Goal: Task Accomplishment & Management: Use online tool/utility

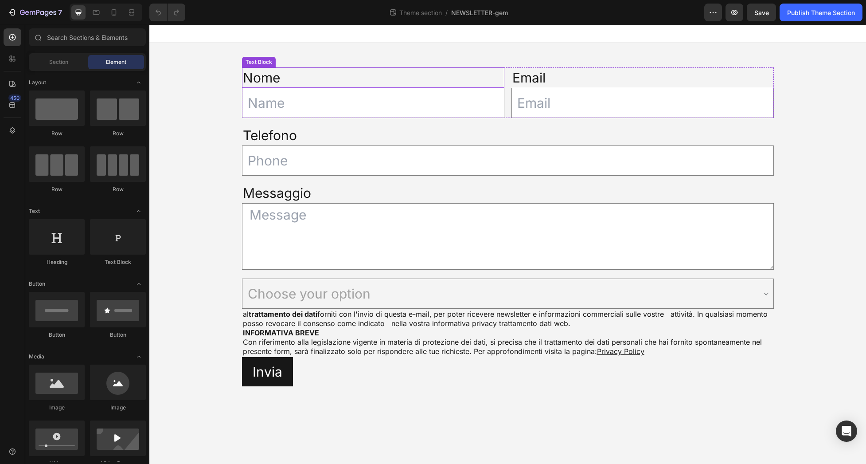
click at [427, 79] on p "Nome" at bounding box center [373, 77] width 261 height 19
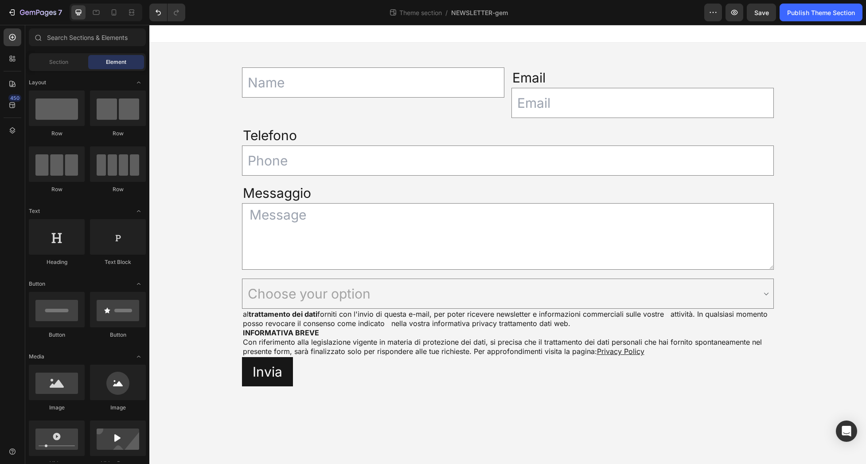
click at [427, 79] on input "text" at bounding box center [373, 82] width 262 height 30
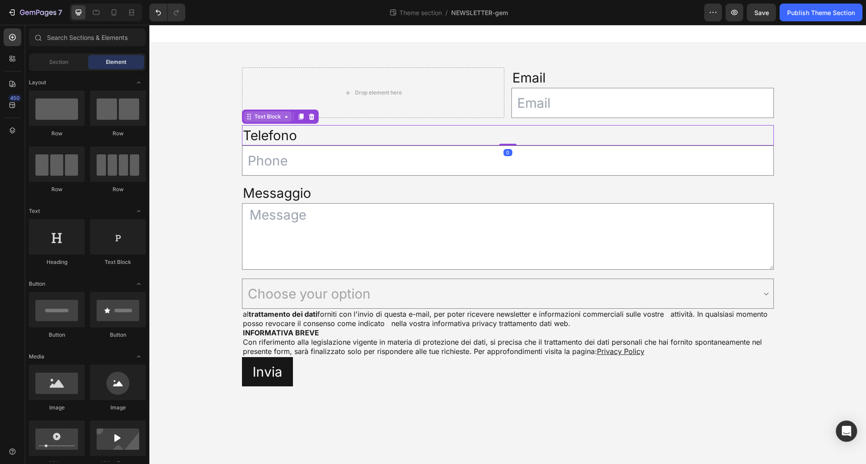
click at [254, 120] on div "Text Block" at bounding box center [268, 117] width 30 height 8
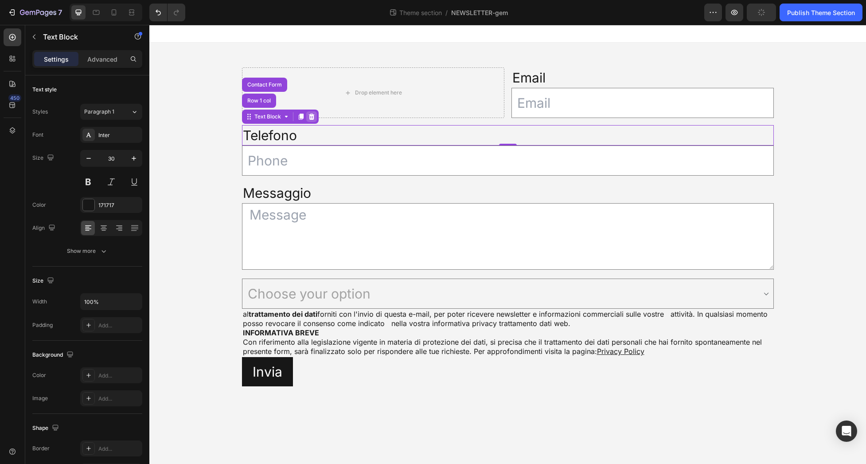
click at [311, 119] on icon at bounding box center [312, 116] width 6 height 6
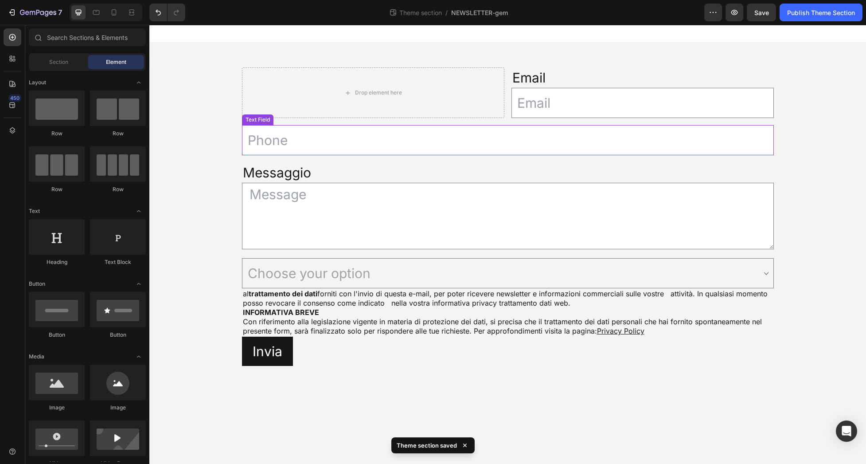
click at [266, 121] on div "Text Field" at bounding box center [257, 119] width 31 height 11
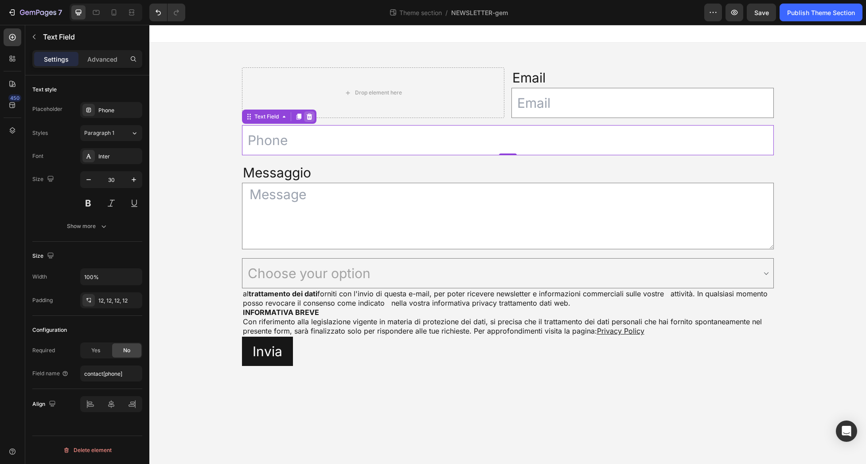
click at [309, 116] on icon at bounding box center [309, 116] width 6 height 6
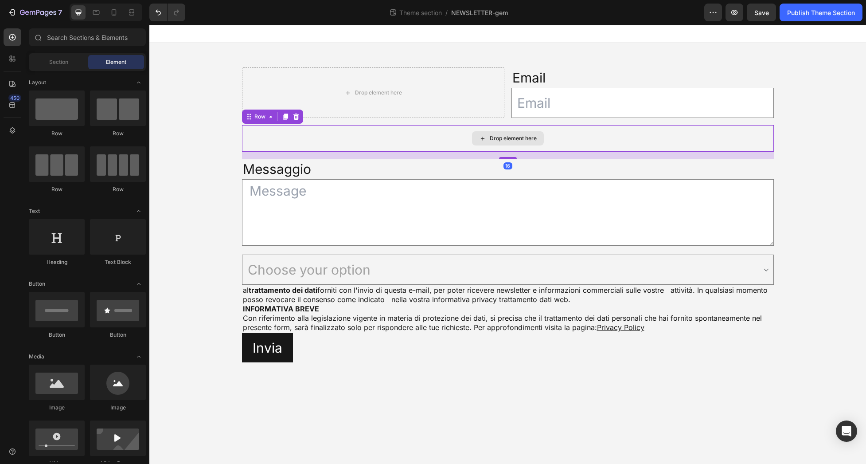
click at [295, 140] on div "Drop element here" at bounding box center [508, 138] width 532 height 27
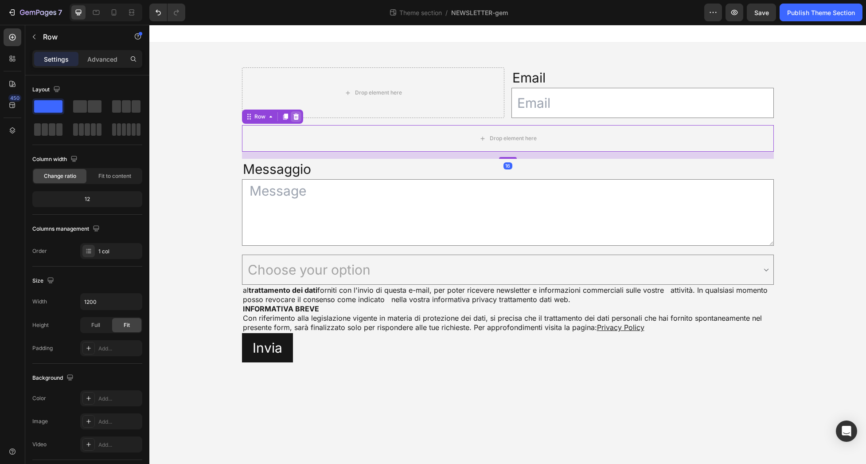
click at [295, 114] on icon at bounding box center [296, 116] width 7 height 7
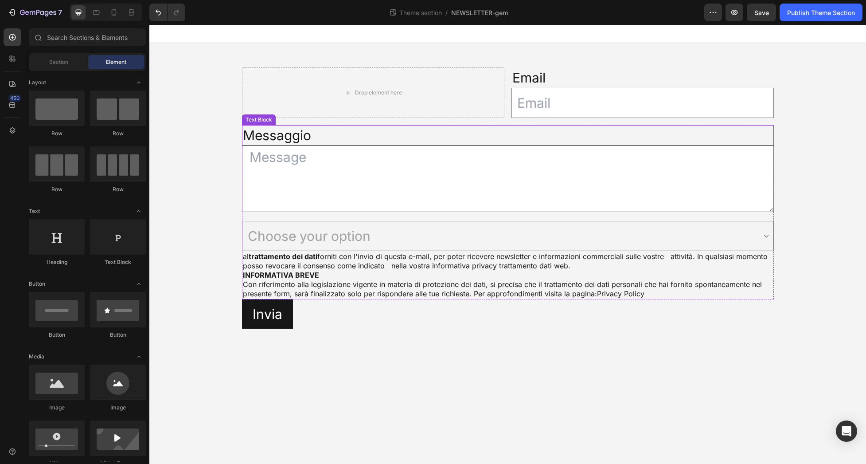
click at [291, 134] on p "Messaggio" at bounding box center [508, 135] width 530 height 19
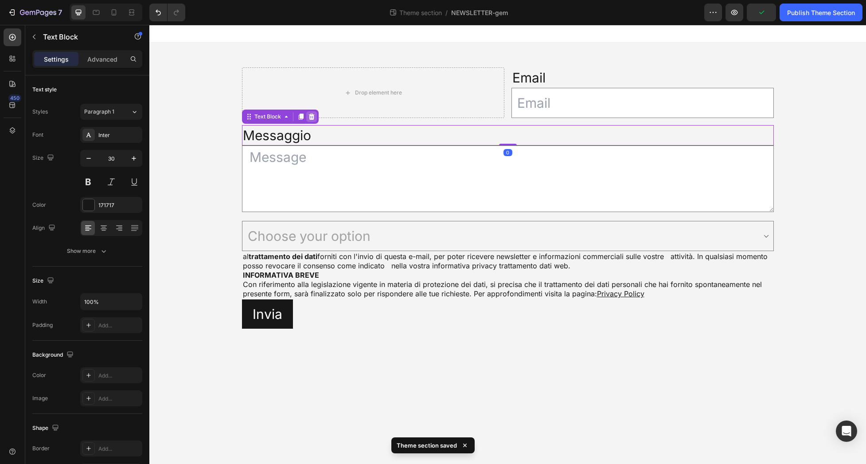
click at [314, 117] on icon at bounding box center [311, 116] width 7 height 7
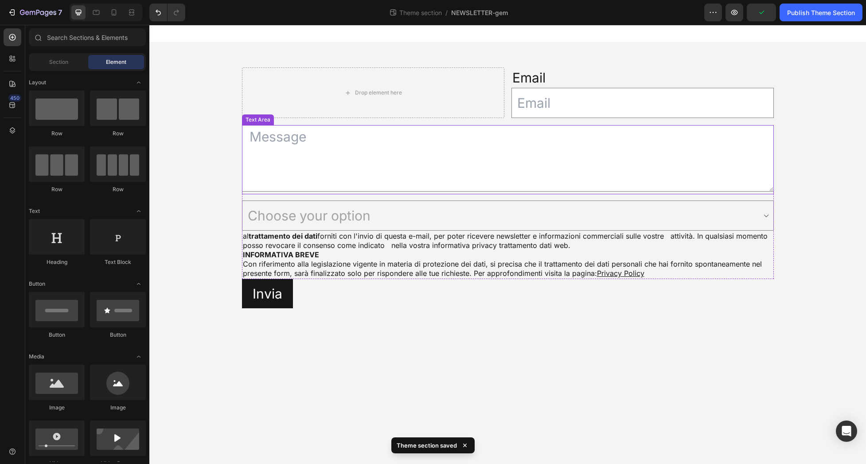
click at [310, 133] on textarea at bounding box center [508, 158] width 532 height 66
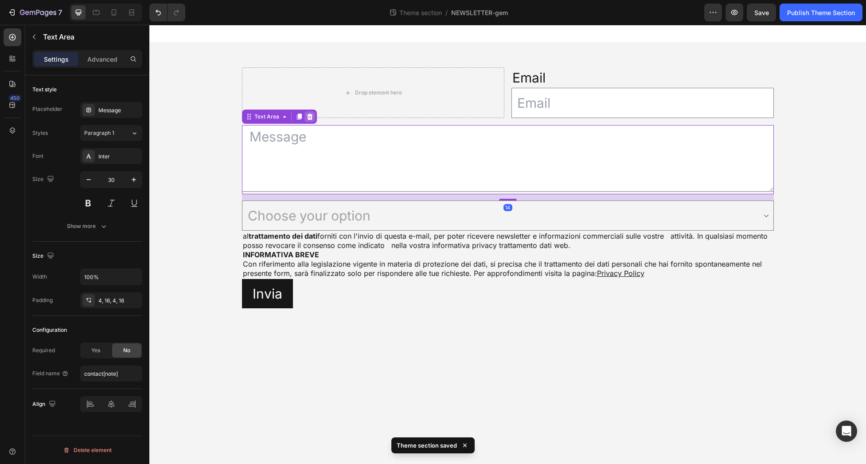
click at [310, 114] on icon at bounding box center [310, 116] width 6 height 6
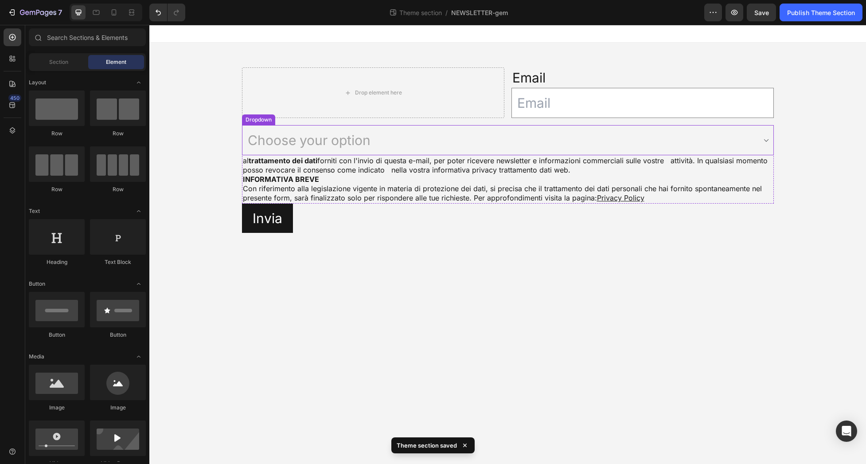
click at [343, 134] on select "Choose your option Acconsento Non acconsento" at bounding box center [508, 140] width 532 height 30
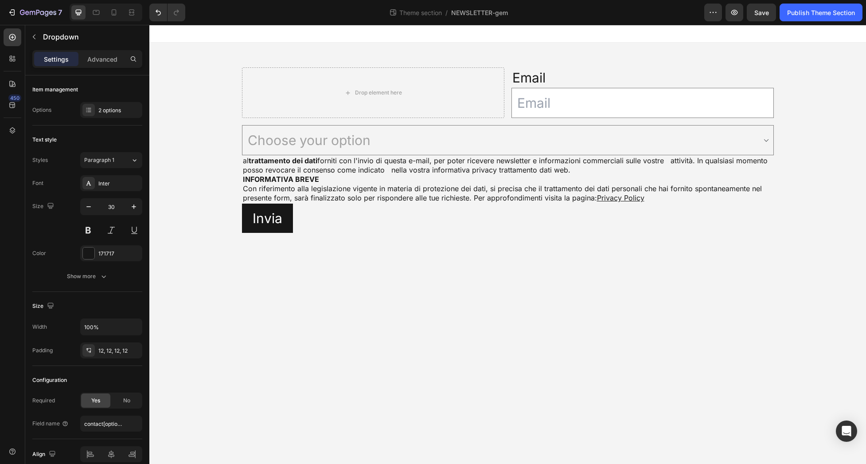
click at [530, 308] on body "Drop element here Email Text Block Email Field Row Choose your option Acconsent…" at bounding box center [507, 244] width 717 height 439
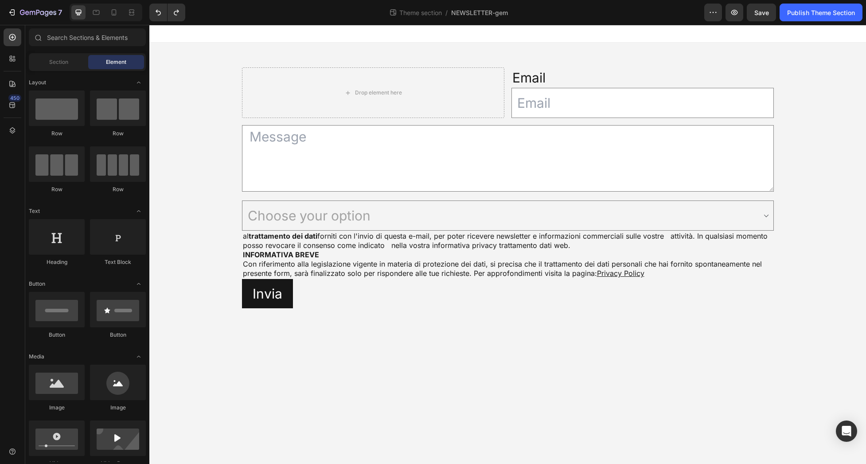
click at [672, 343] on body "Drop element here Email Text Block Email Field Row Text Area Choose your option…" at bounding box center [507, 244] width 717 height 439
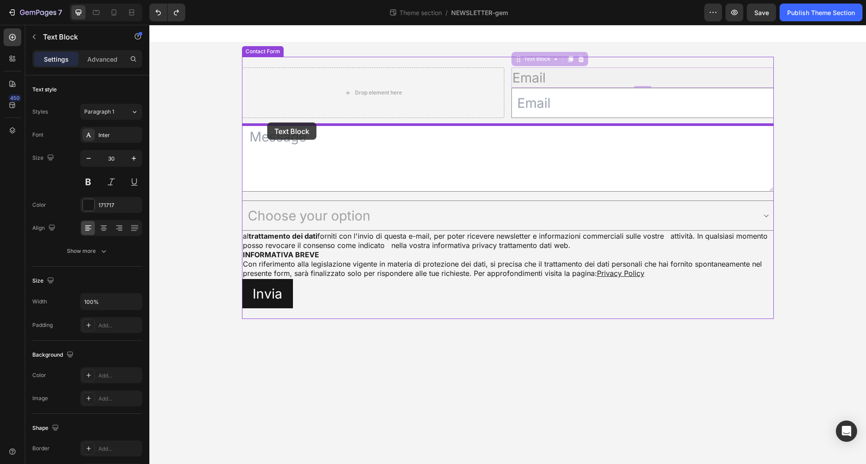
drag, startPoint x: 531, startPoint y: 63, endPoint x: 267, endPoint y: 122, distance: 270.0
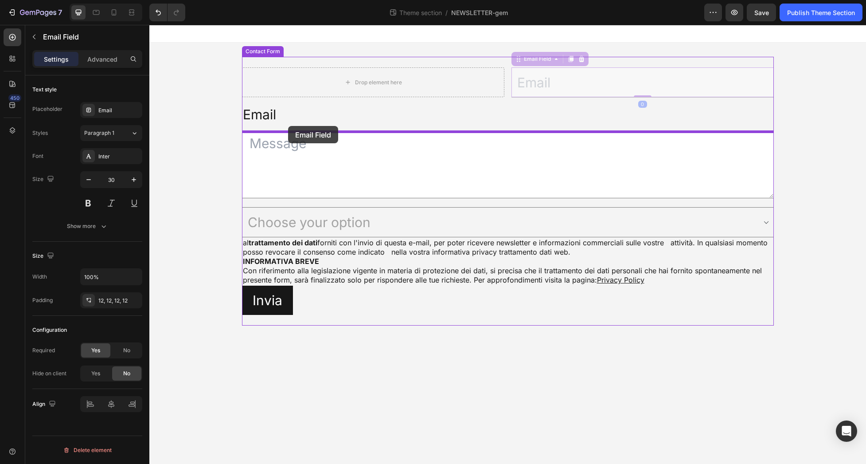
drag, startPoint x: 524, startPoint y: 64, endPoint x: 288, endPoint y: 126, distance: 243.9
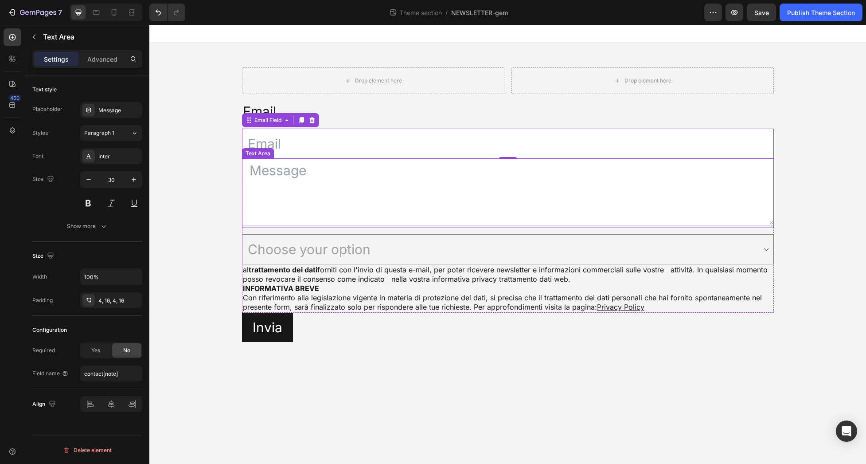
click at [567, 211] on textarea at bounding box center [508, 192] width 532 height 66
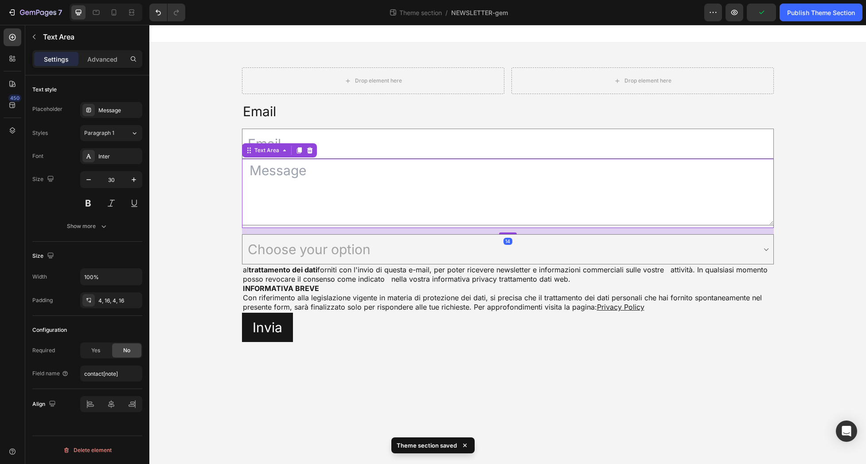
click at [310, 150] on icon at bounding box center [309, 150] width 7 height 7
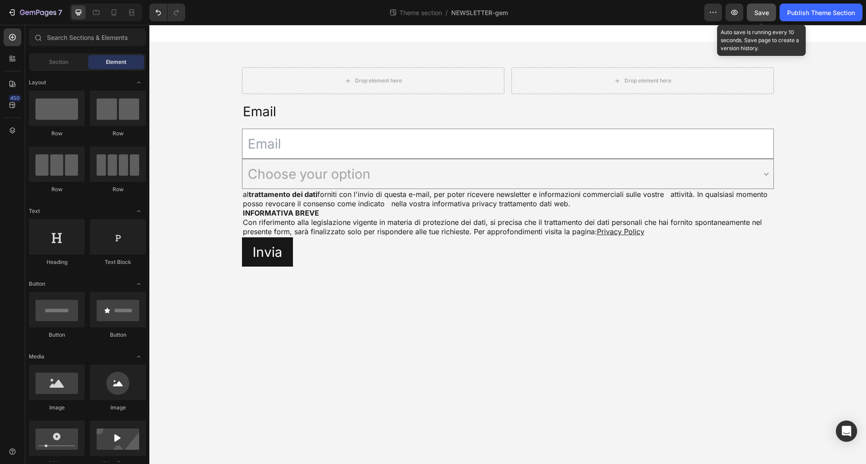
click at [758, 18] on button "Save" at bounding box center [761, 13] width 29 height 18
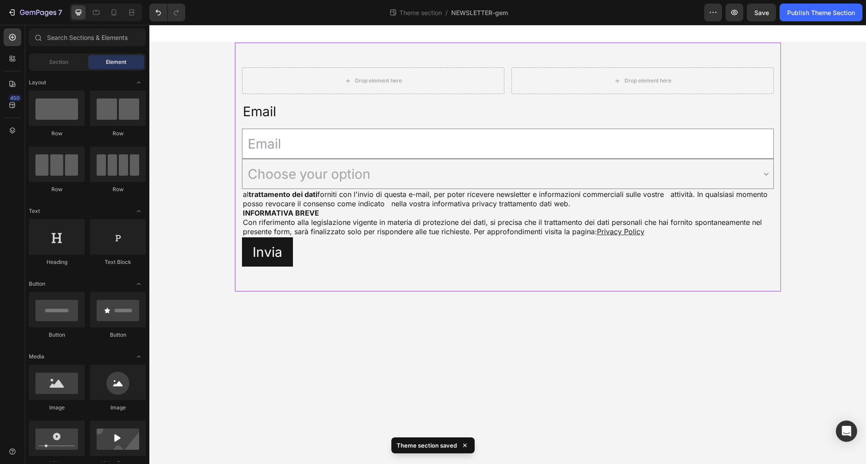
click at [523, 282] on div "Drop element here Drop element here Row Email Text Block Email Field Choose you…" at bounding box center [508, 167] width 546 height 249
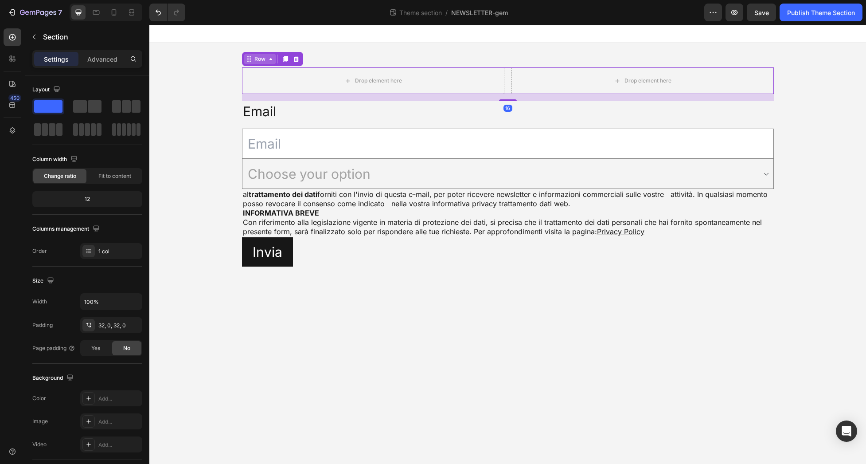
click at [254, 63] on div "Row" at bounding box center [260, 59] width 15 height 8
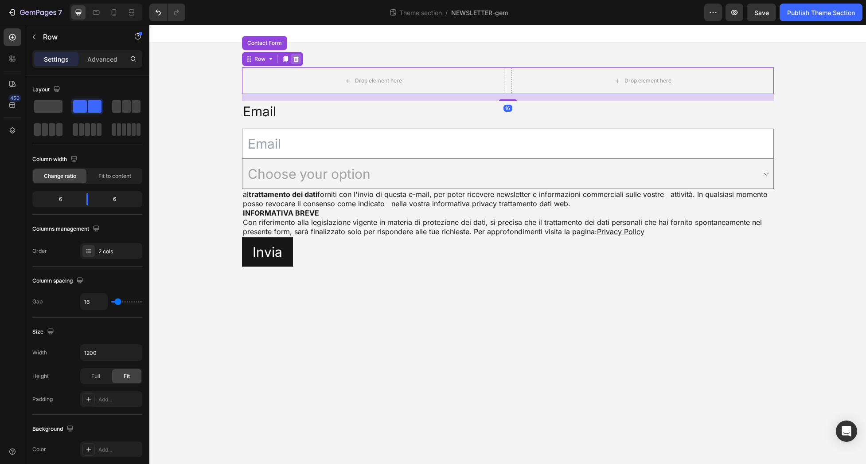
click at [296, 58] on icon at bounding box center [296, 59] width 6 height 6
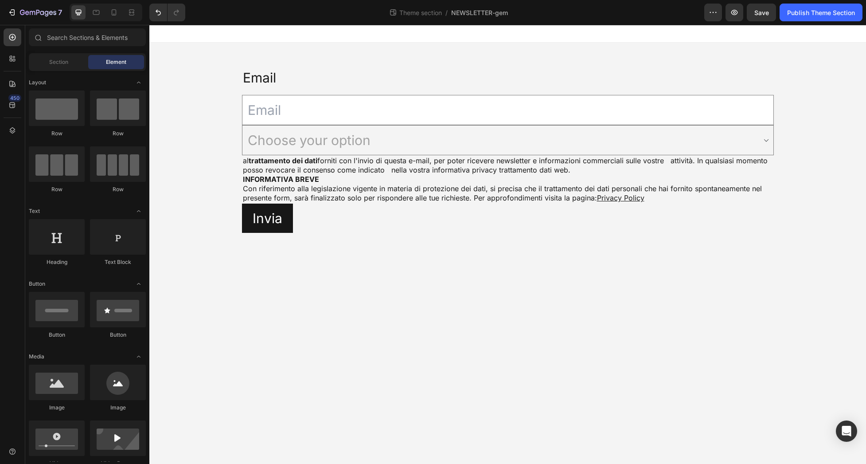
click at [487, 374] on body "Email Text Block Email Field Choose your option Acconsento Non acconsento Dropd…" at bounding box center [507, 244] width 717 height 439
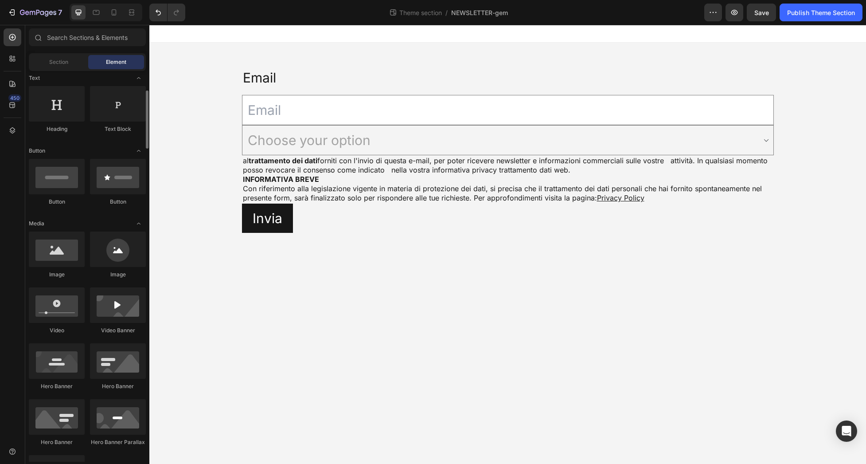
scroll to position [355, 0]
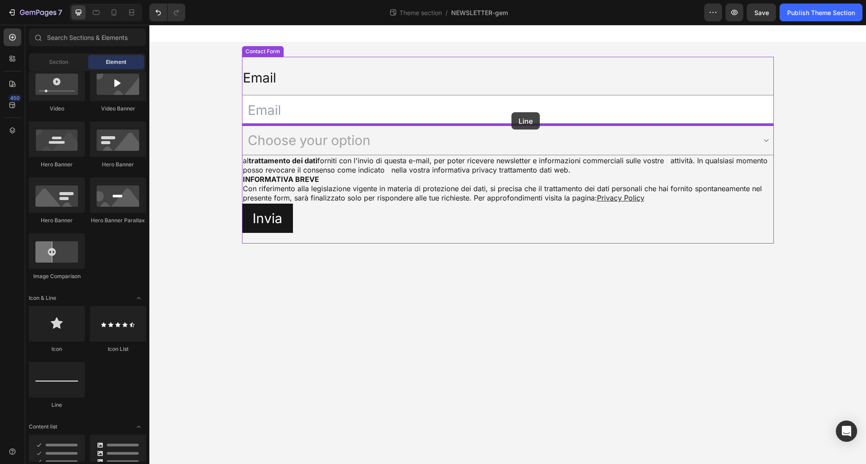
drag, startPoint x: 204, startPoint y: 407, endPoint x: 512, endPoint y: 112, distance: 425.8
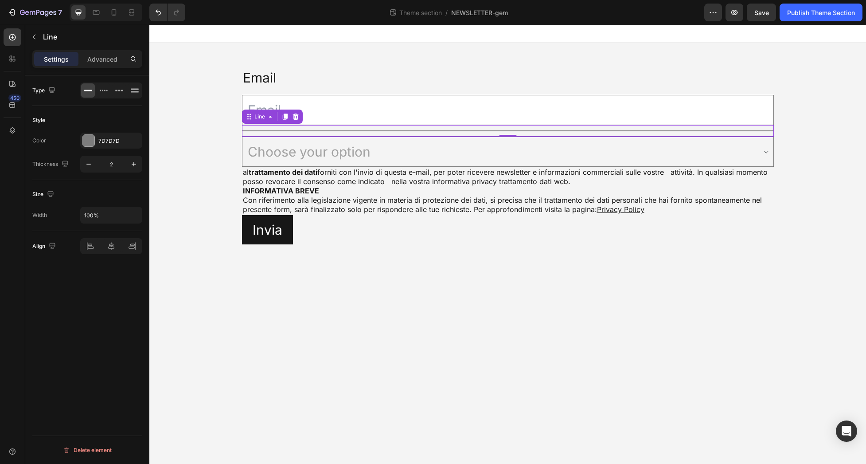
click at [481, 354] on body "Email Text Block Email Field Title Line 0 Choose your option Acconsento Non acc…" at bounding box center [507, 244] width 717 height 439
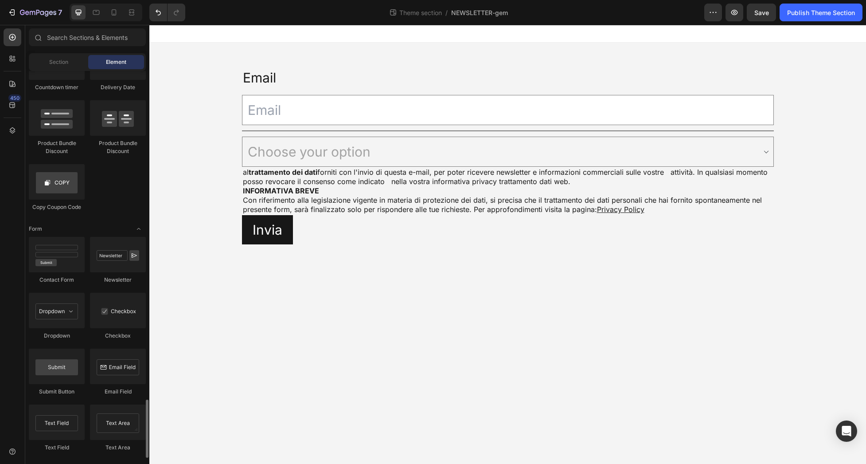
scroll to position [1906, 0]
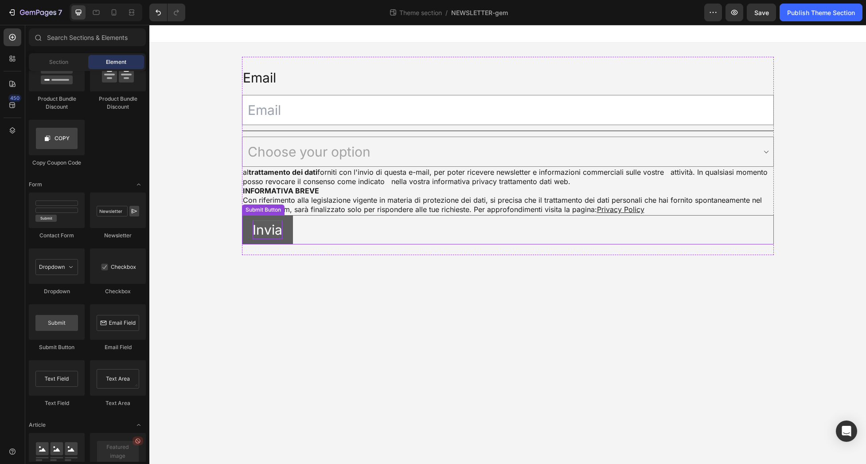
click at [276, 233] on div "Invia" at bounding box center [268, 229] width 30 height 19
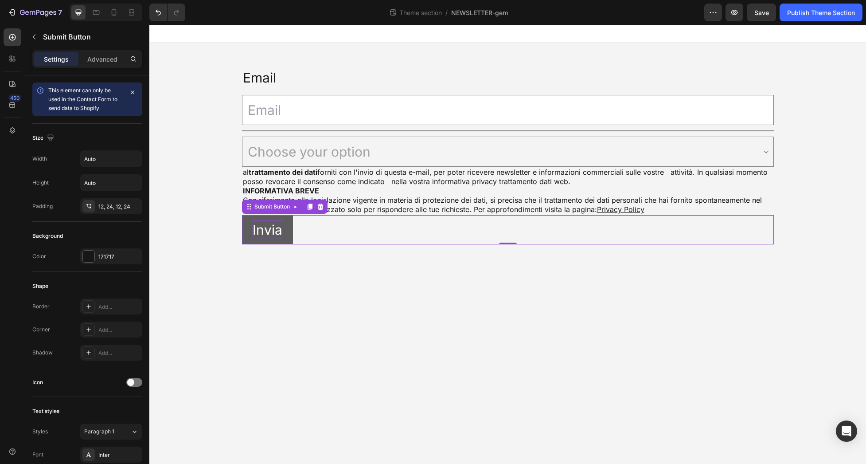
click at [272, 232] on div "Invia" at bounding box center [268, 229] width 30 height 19
click at [272, 232] on p "Invia" at bounding box center [268, 229] width 30 height 19
click at [242, 215] on button "Voglio" at bounding box center [272, 229] width 60 height 29
click at [242, 215] on button "Voglio la" at bounding box center [279, 229] width 74 height 29
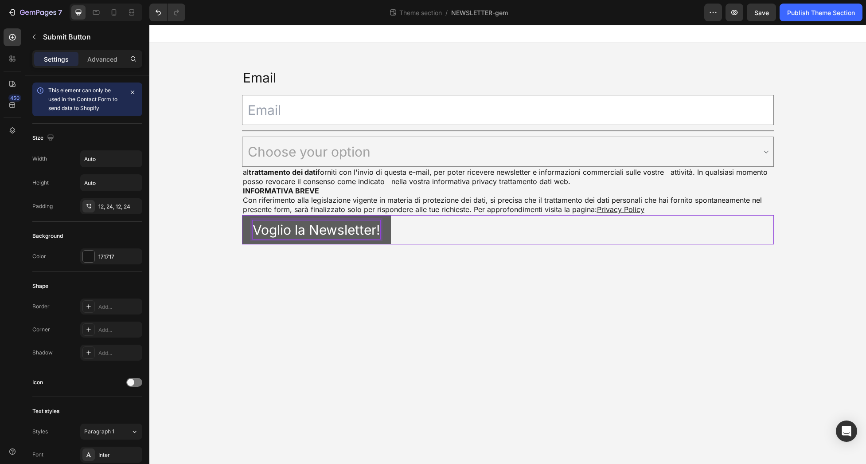
click at [272, 232] on p "Voglio la Newsletter!" at bounding box center [317, 229] width 128 height 19
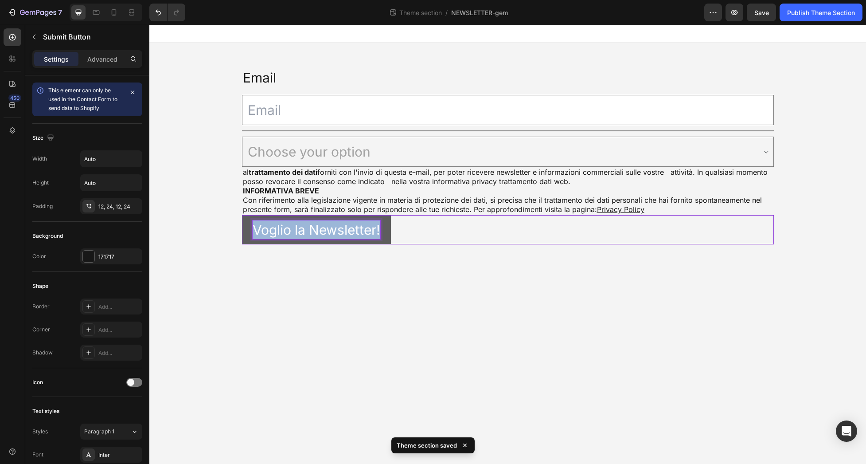
click at [317, 231] on p "Voglio la Newsletter!" at bounding box center [317, 229] width 128 height 19
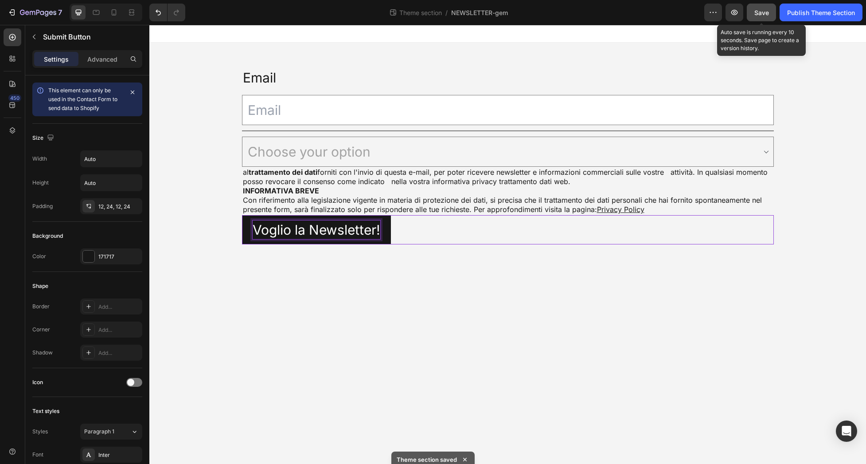
click at [763, 15] on span "Save" at bounding box center [761, 13] width 15 height 8
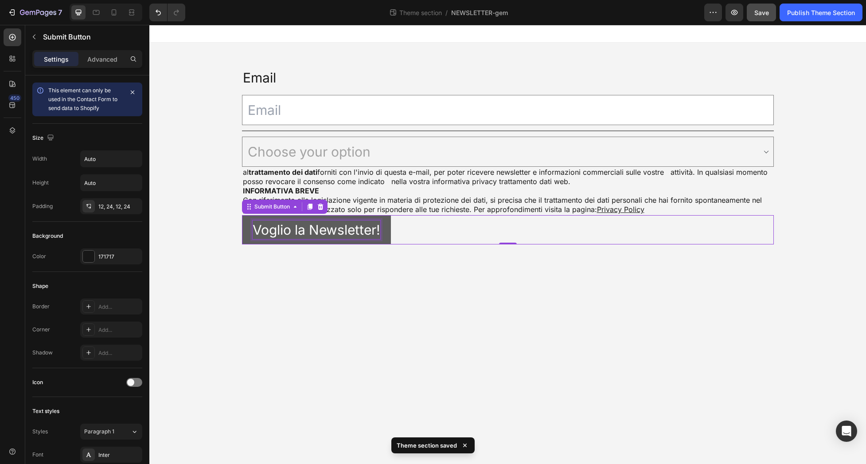
click at [332, 225] on p "Voglio la Newsletter!" at bounding box center [317, 229] width 128 height 19
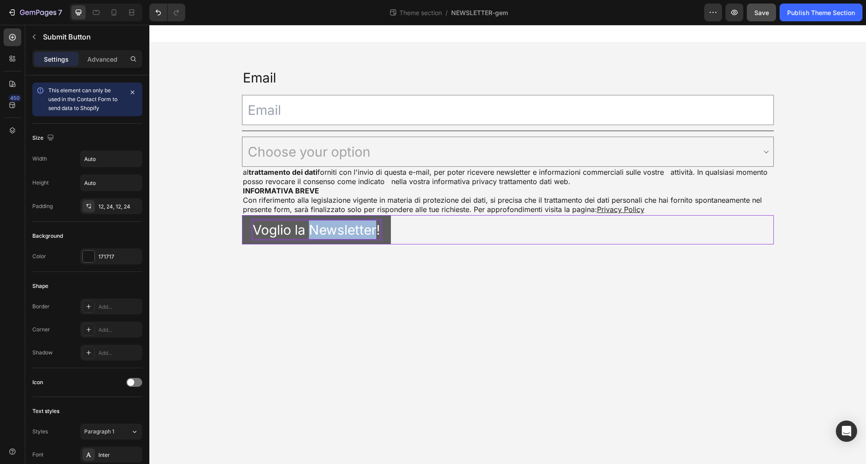
click at [332, 225] on p "Voglio la Newsletter!" at bounding box center [317, 229] width 128 height 19
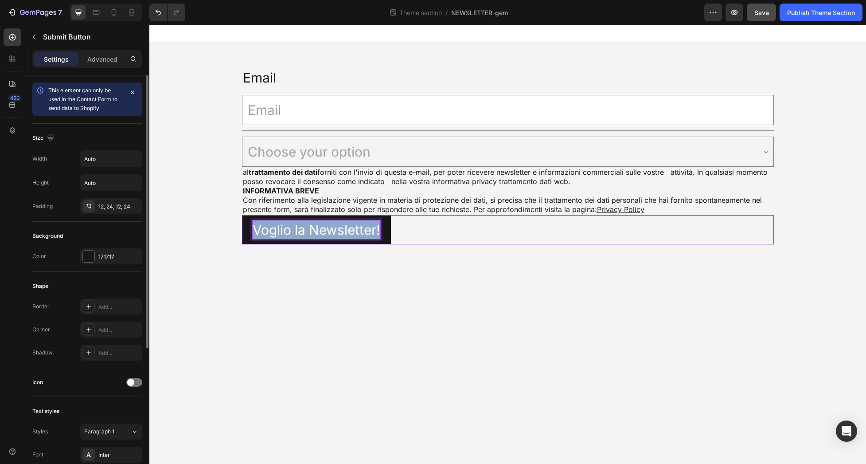
scroll to position [177, 0]
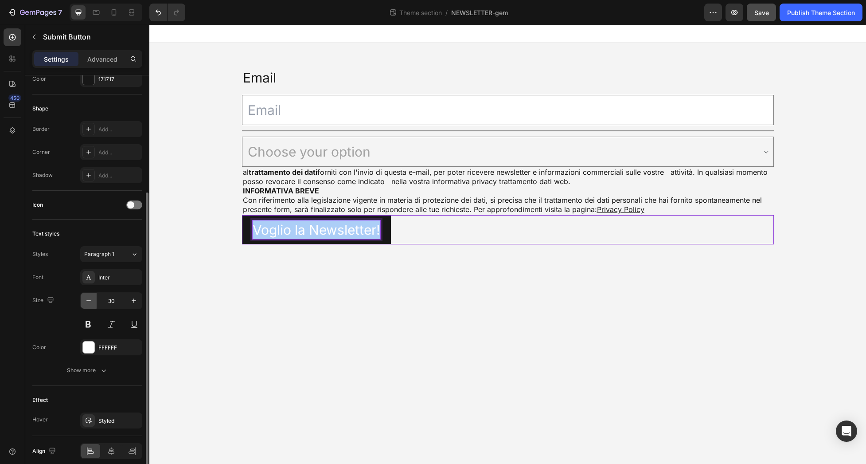
click at [90, 298] on icon "button" at bounding box center [88, 300] width 9 height 9
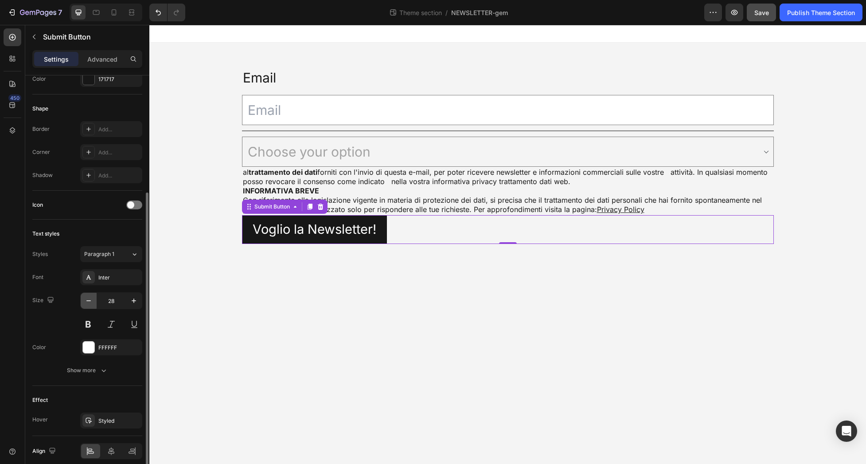
click at [90, 298] on icon "button" at bounding box center [88, 300] width 9 height 9
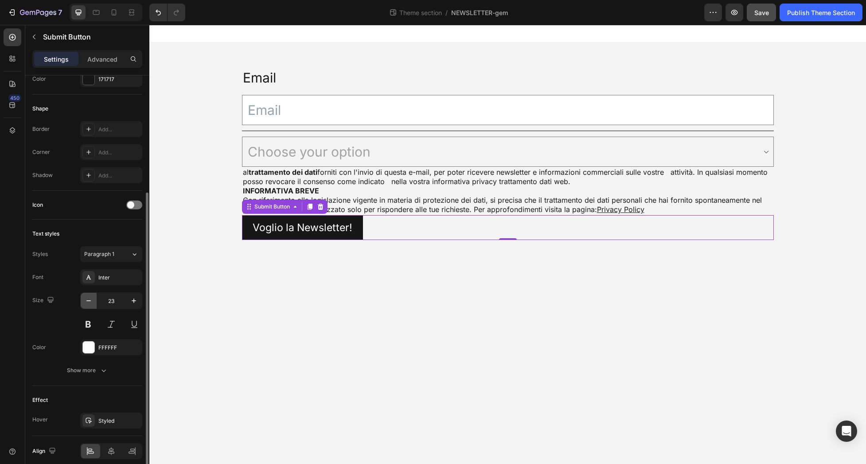
click at [90, 298] on icon "button" at bounding box center [88, 300] width 9 height 9
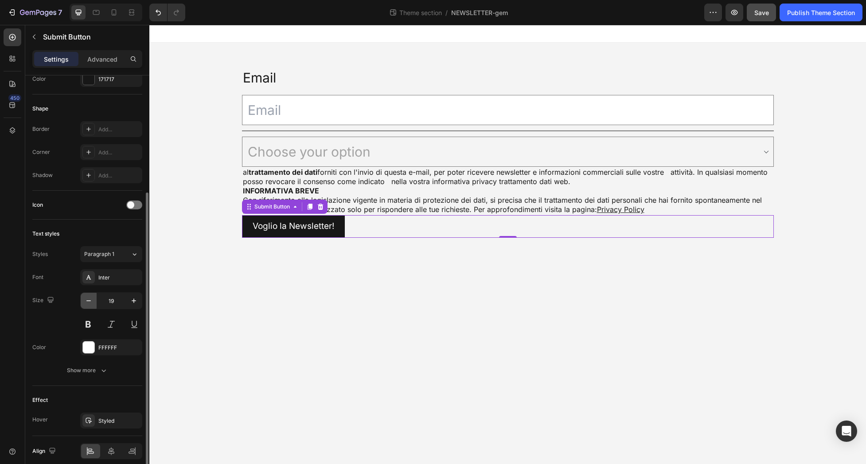
type input "18"
click at [90, 323] on button at bounding box center [88, 324] width 16 height 16
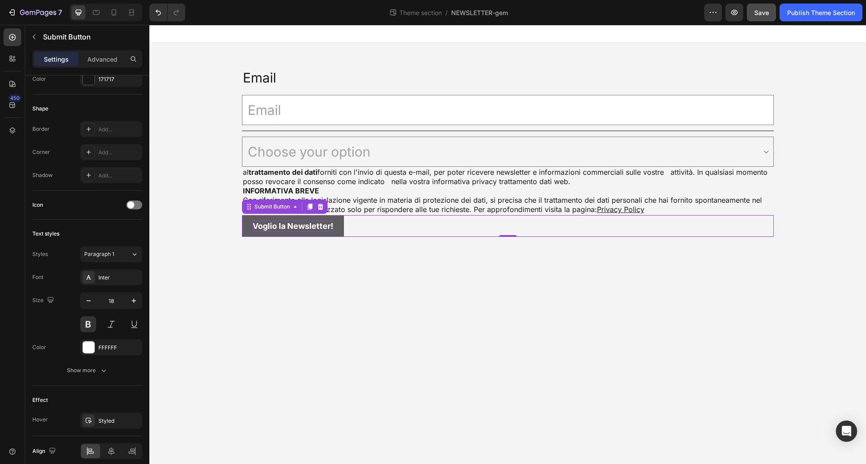
click at [328, 225] on p "Voglio la Newsletter!" at bounding box center [293, 225] width 81 height 11
click at [330, 225] on p "Voglio la Newsletter!" at bounding box center [293, 225] width 81 height 11
click at [242, 215] on button "Voglio la Newsletter!" at bounding box center [293, 226] width 102 height 22
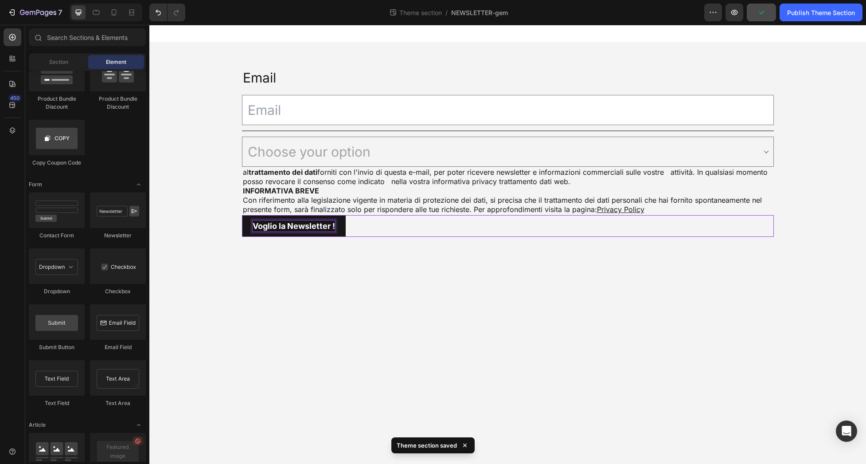
click at [394, 285] on body "Email Text Block Email Field Title Line Choose your option Acconsento Non accon…" at bounding box center [507, 244] width 717 height 439
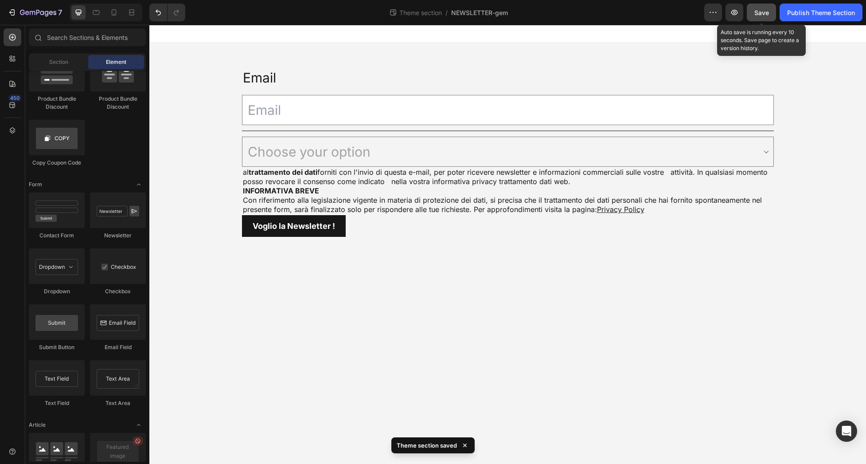
click at [770, 16] on button "Save" at bounding box center [761, 13] width 29 height 18
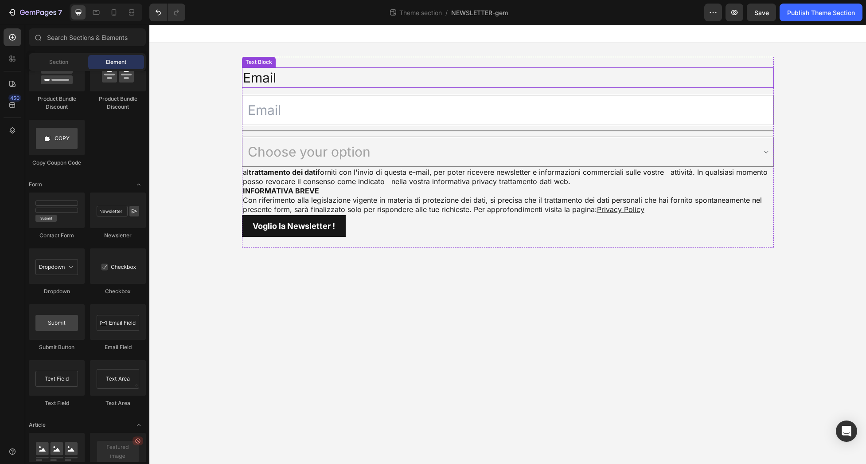
click at [266, 79] on div "Email" at bounding box center [508, 77] width 532 height 20
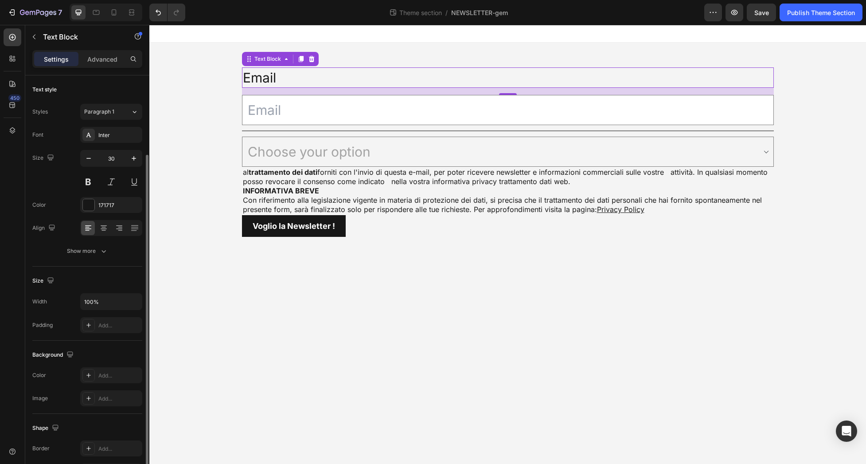
scroll to position [110, 0]
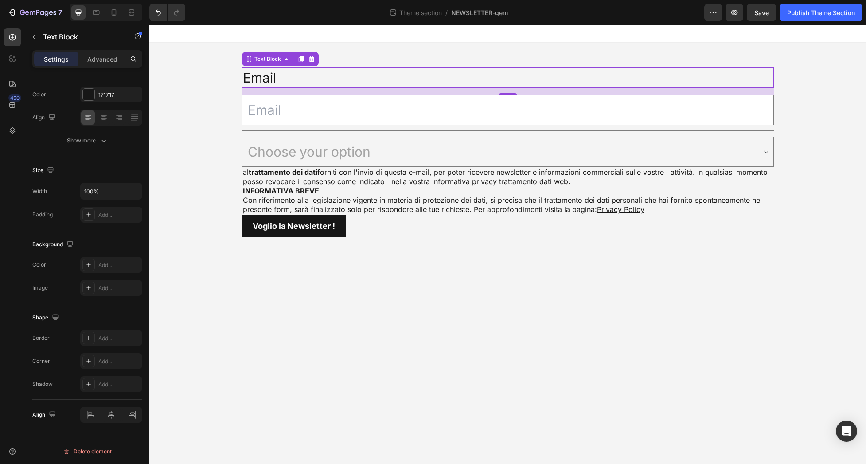
click at [269, 78] on div "Email" at bounding box center [508, 77] width 532 height 20
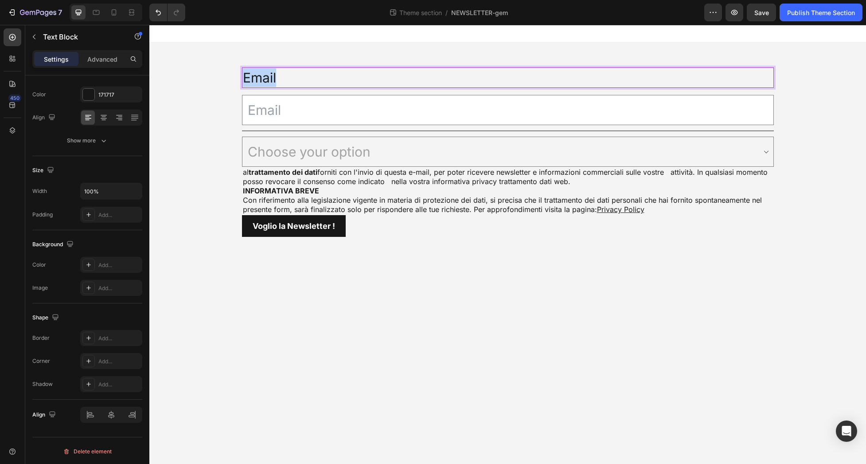
click at [269, 78] on p "Email" at bounding box center [508, 77] width 530 height 19
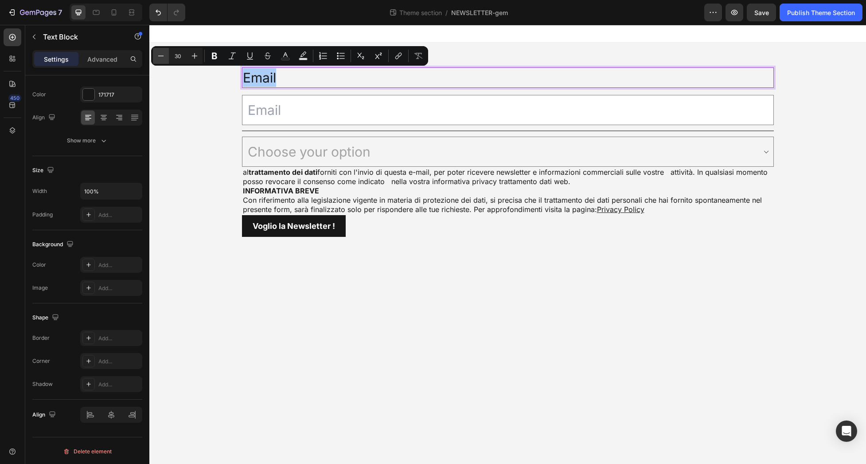
click at [162, 54] on icon "Editor contextual toolbar" at bounding box center [160, 55] width 9 height 9
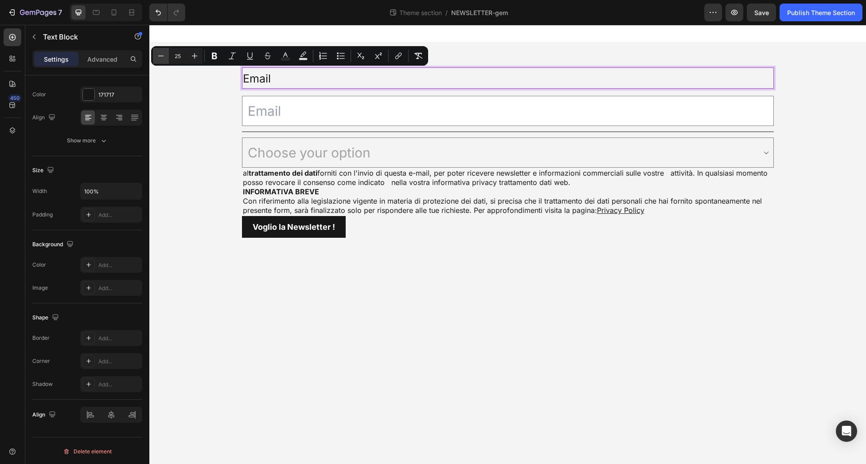
click at [162, 54] on icon "Editor contextual toolbar" at bounding box center [160, 55] width 9 height 9
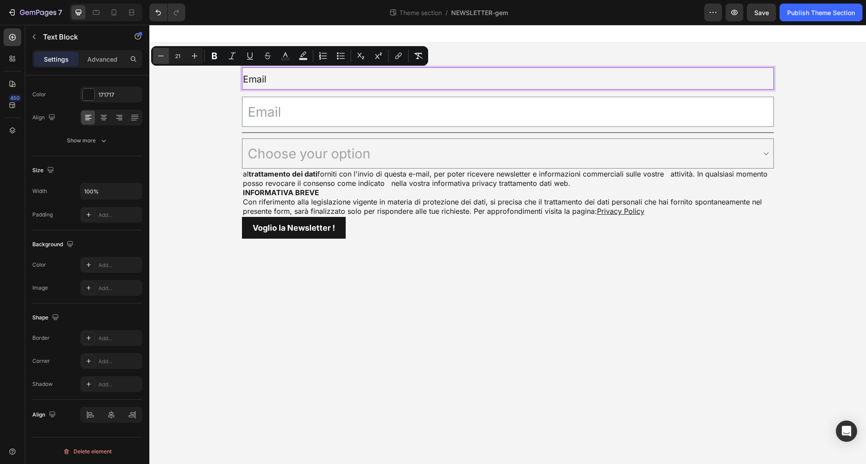
type input "20"
click at [561, 73] on p "Email" at bounding box center [508, 78] width 530 height 20
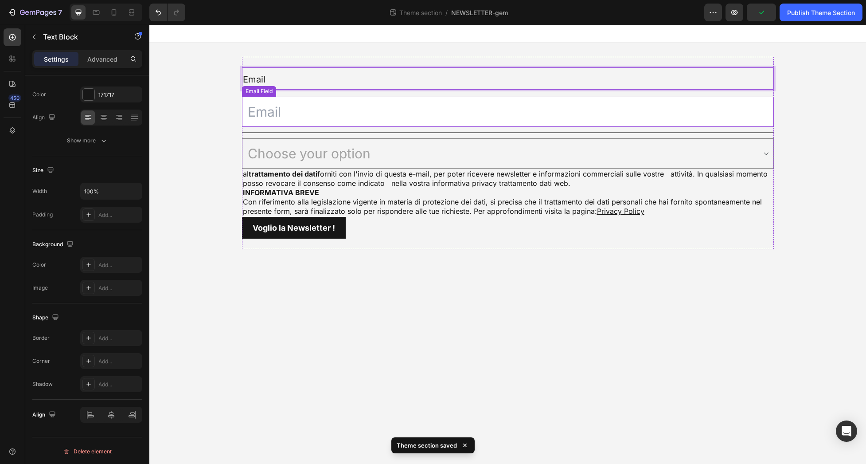
click at [301, 115] on input "email" at bounding box center [508, 112] width 532 height 30
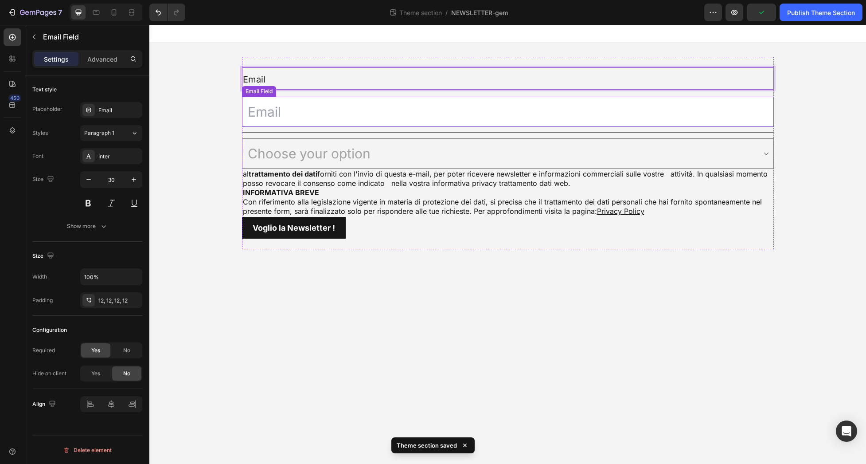
scroll to position [0, 0]
click at [342, 74] on p "Email" at bounding box center [508, 78] width 530 height 20
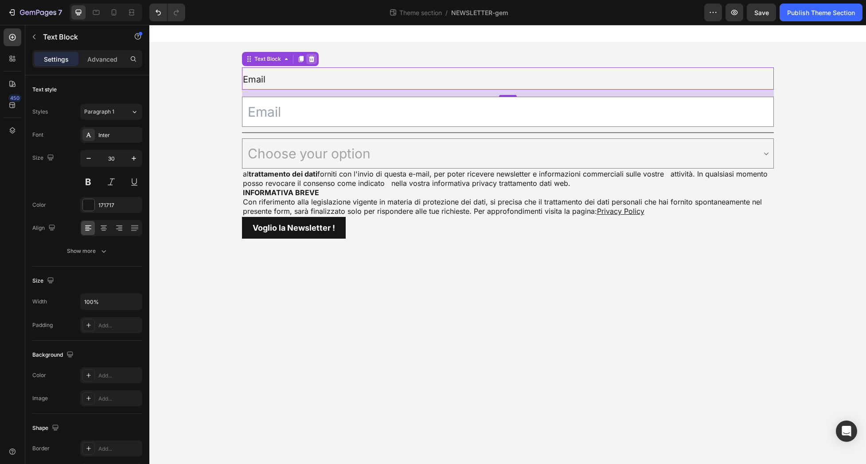
click at [313, 59] on icon at bounding box center [312, 59] width 6 height 6
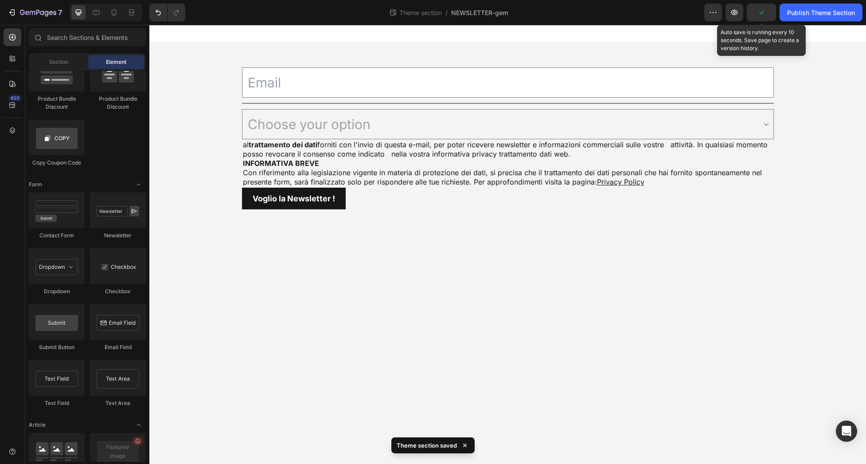
click at [765, 14] on icon "button" at bounding box center [761, 12] width 9 height 9
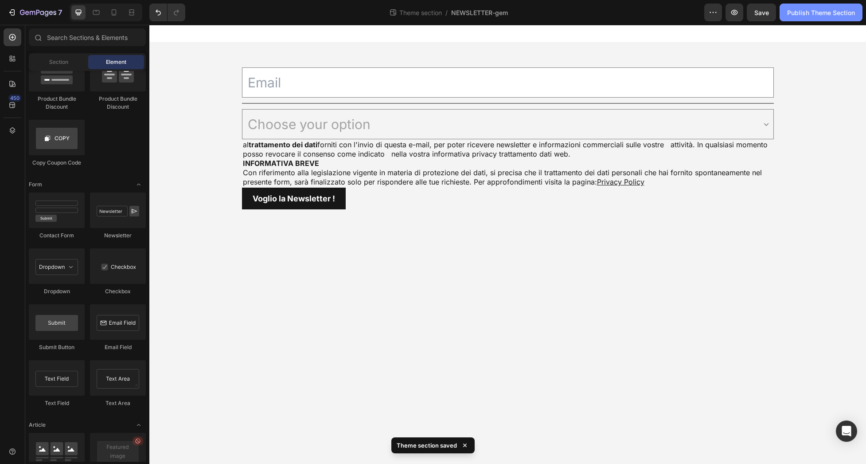
click at [828, 12] on div "Publish Theme Section" at bounding box center [821, 12] width 68 height 9
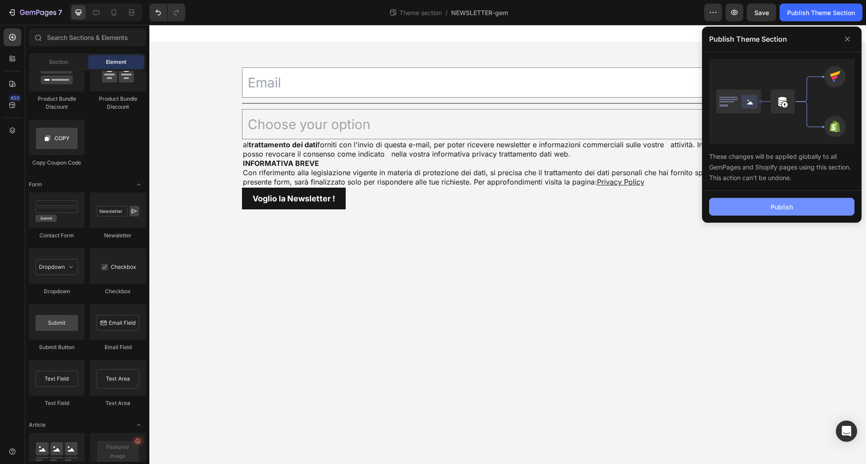
click at [766, 203] on button "Publish" at bounding box center [781, 207] width 145 height 18
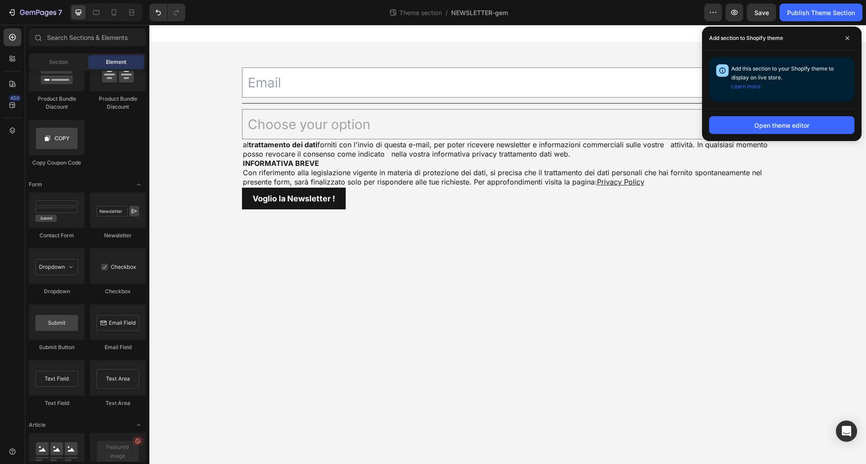
click at [803, 68] on span "Add this section to your Shopify theme to display on live store. Learn more" at bounding box center [782, 77] width 102 height 24
click at [847, 39] on icon at bounding box center [848, 38] width 4 height 4
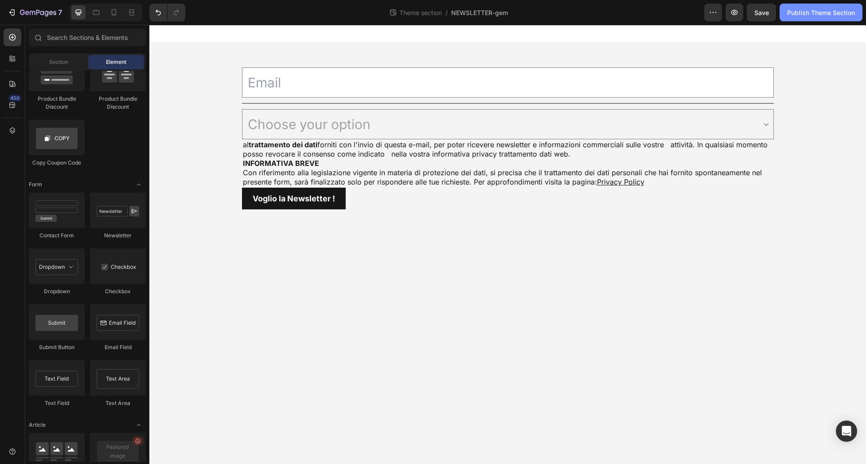
click at [827, 15] on div "Publish Theme Section" at bounding box center [821, 12] width 68 height 9
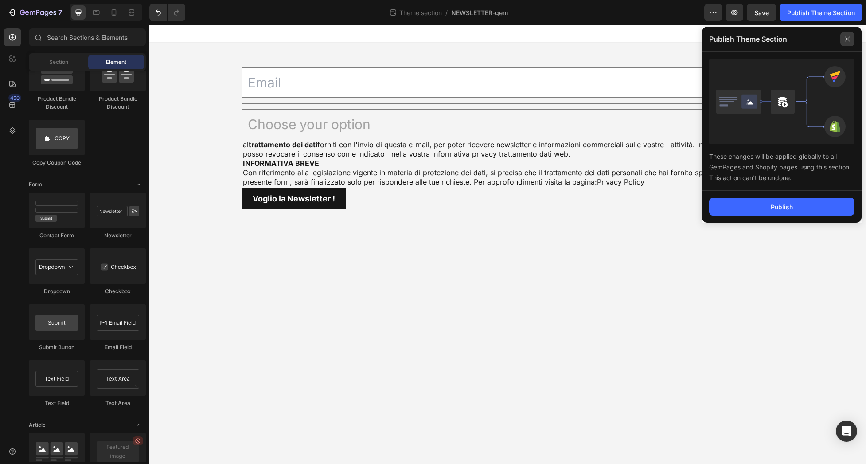
click at [849, 37] on icon at bounding box center [847, 39] width 14 height 14
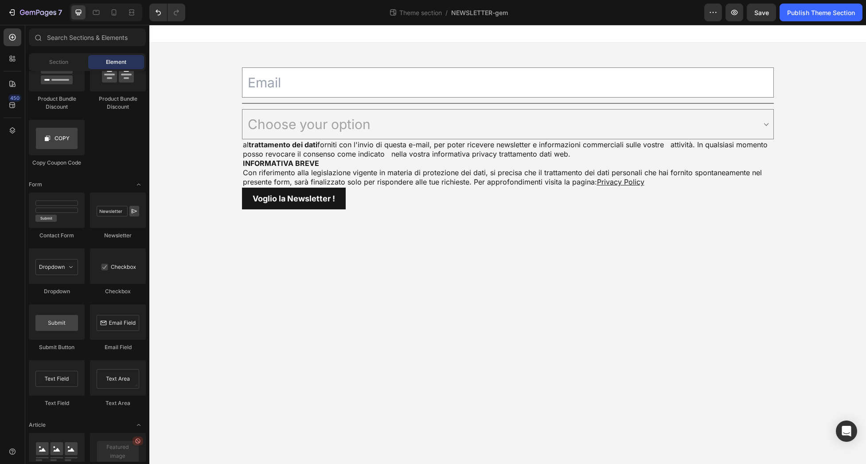
click at [732, 324] on body "Email Field Title Line Choose your option Acconsento Non acconsento Dropdown al…" at bounding box center [507, 244] width 717 height 439
click at [15, 12] on icon "button" at bounding box center [12, 12] width 9 height 9
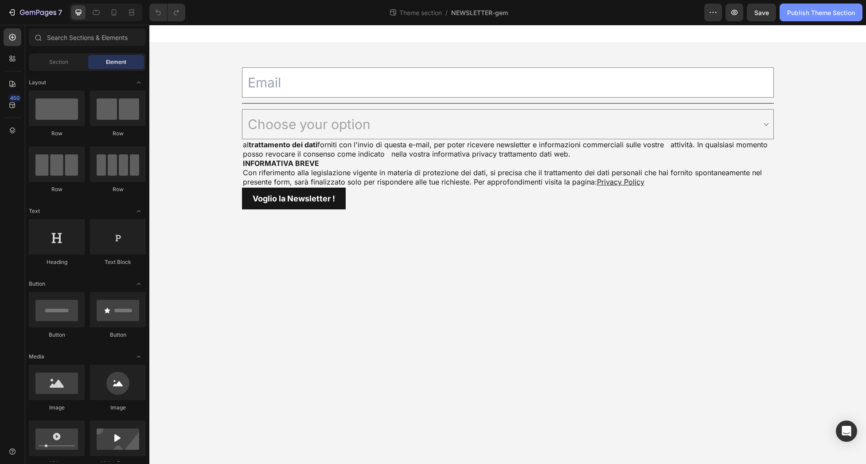
click at [818, 12] on div "Publish Theme Section" at bounding box center [821, 12] width 68 height 9
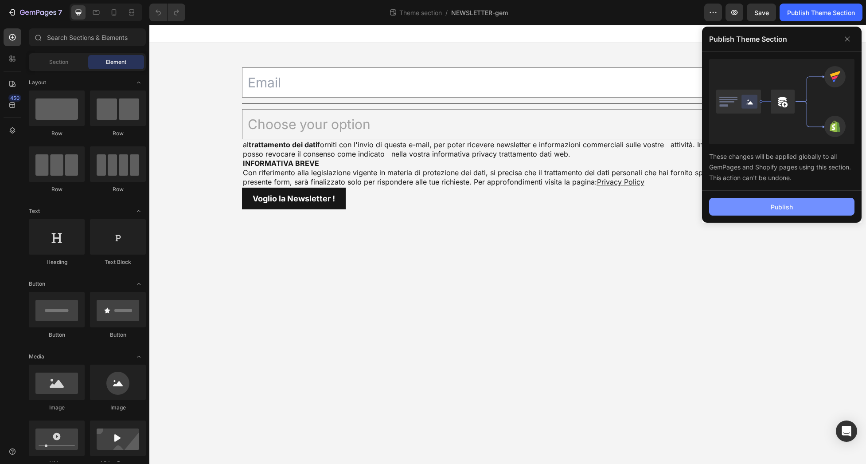
click at [783, 203] on div "Publish" at bounding box center [782, 206] width 22 height 9
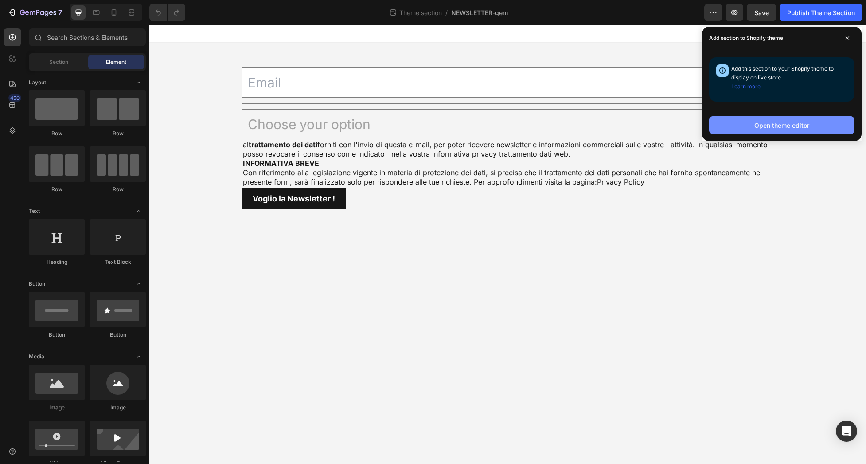
click at [782, 119] on button "Open theme editor" at bounding box center [781, 125] width 145 height 18
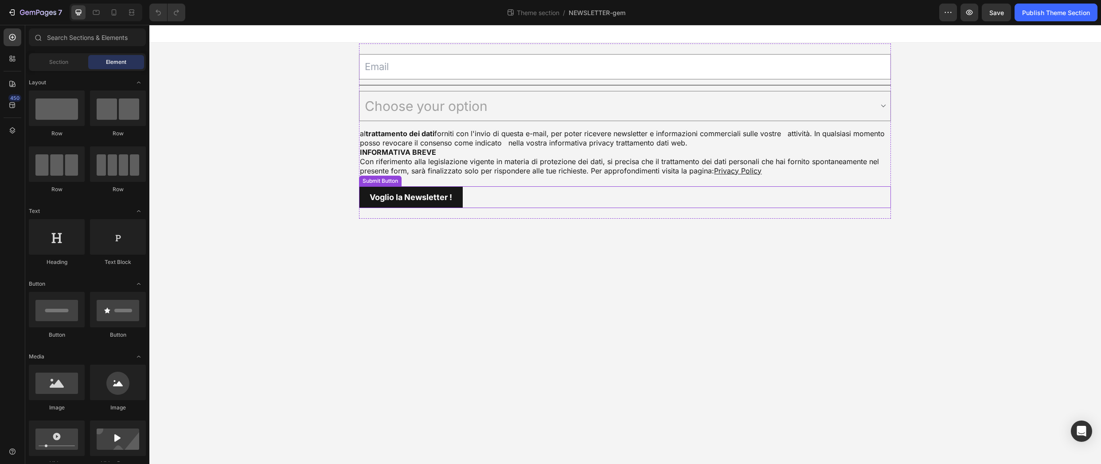
click at [503, 198] on div "Voglio la Newsletter ! Submit Button" at bounding box center [625, 197] width 532 height 22
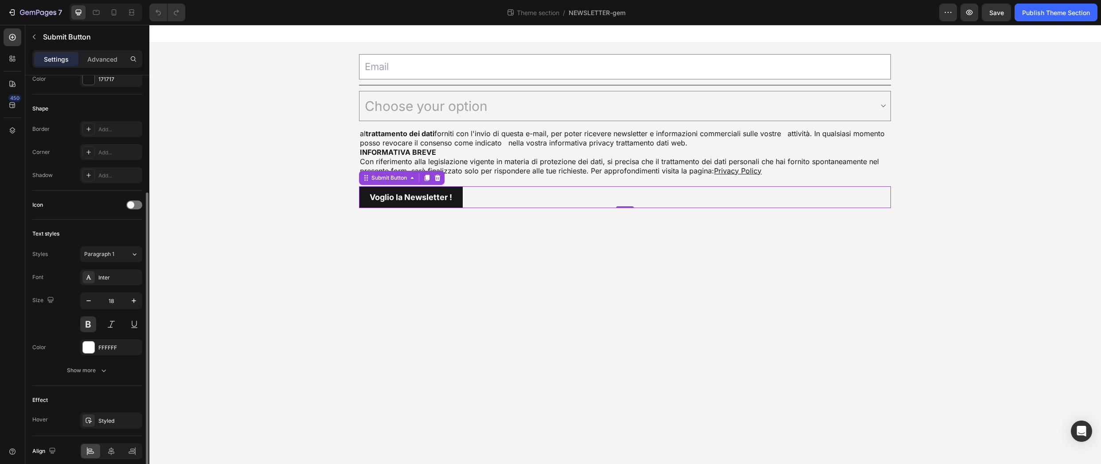
scroll to position [213, 0]
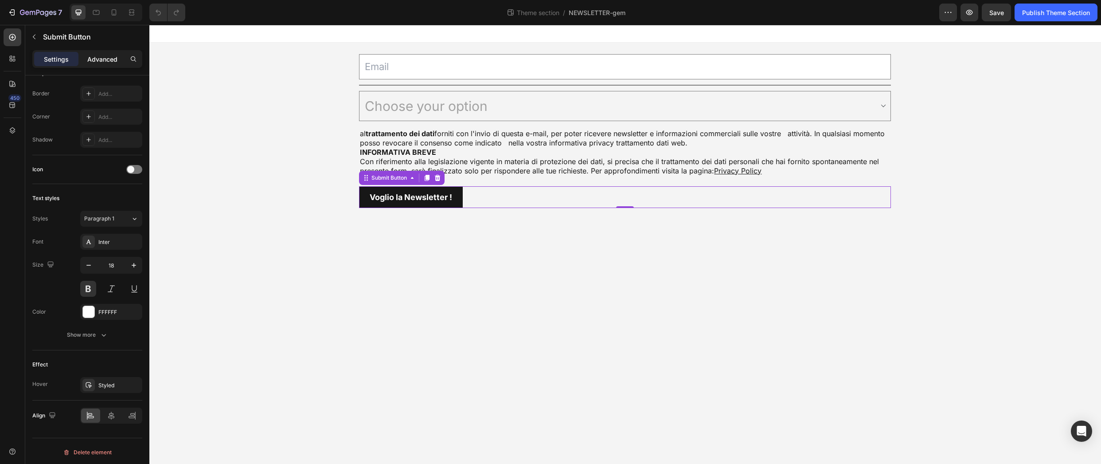
click at [101, 55] on p "Advanced" at bounding box center [102, 59] width 30 height 9
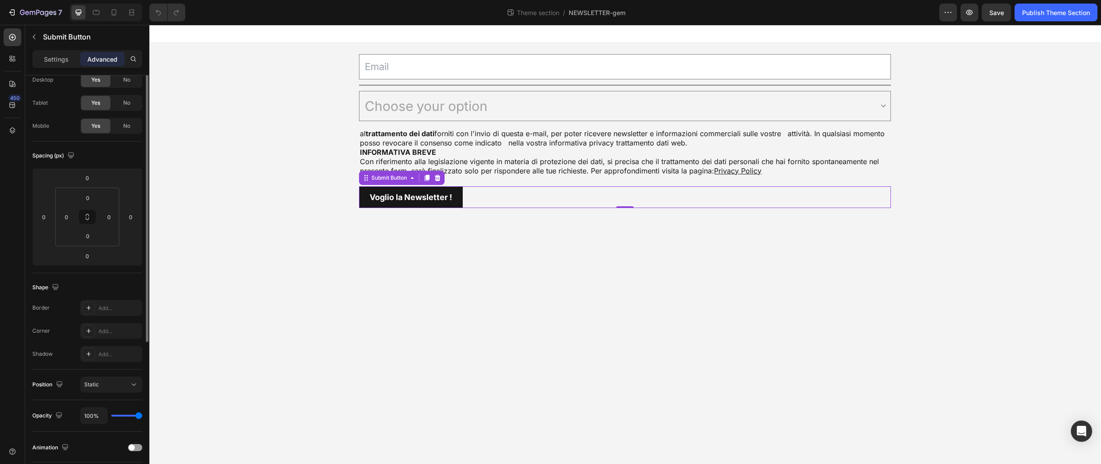
scroll to position [0, 0]
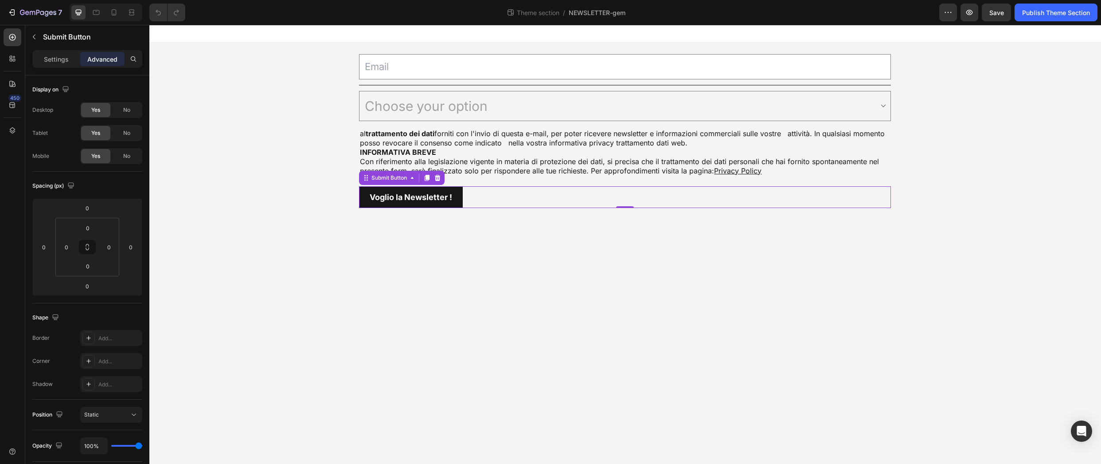
click at [505, 194] on div "Voglio la Newsletter ! Submit Button 0" at bounding box center [625, 197] width 532 height 22
click at [451, 193] on div "Voglio la Newsletter !" at bounding box center [411, 197] width 82 height 11
click at [58, 57] on p "Settings" at bounding box center [56, 59] width 25 height 9
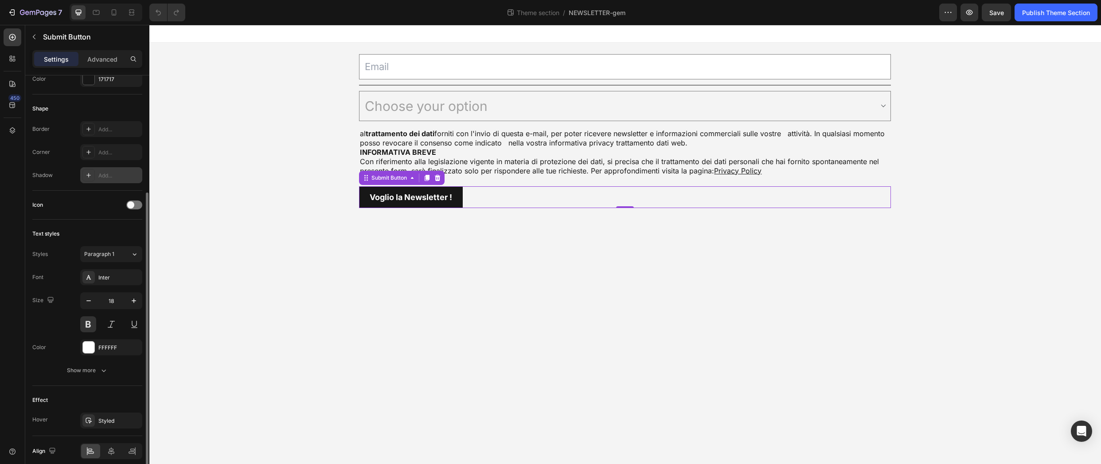
scroll to position [213, 0]
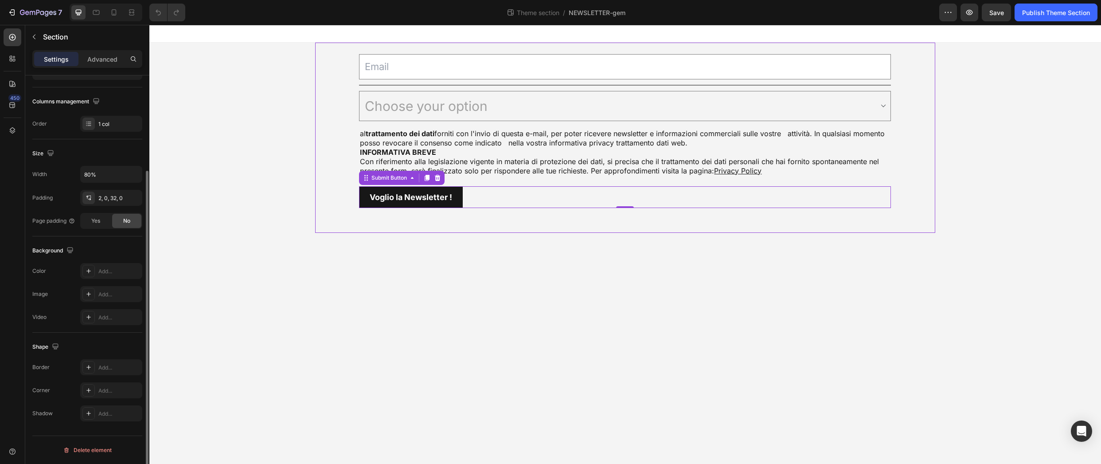
click at [346, 88] on div "Email Field Title Line Choose your option Acconsento Non acconsento Dropdown al…" at bounding box center [625, 130] width 621 height 175
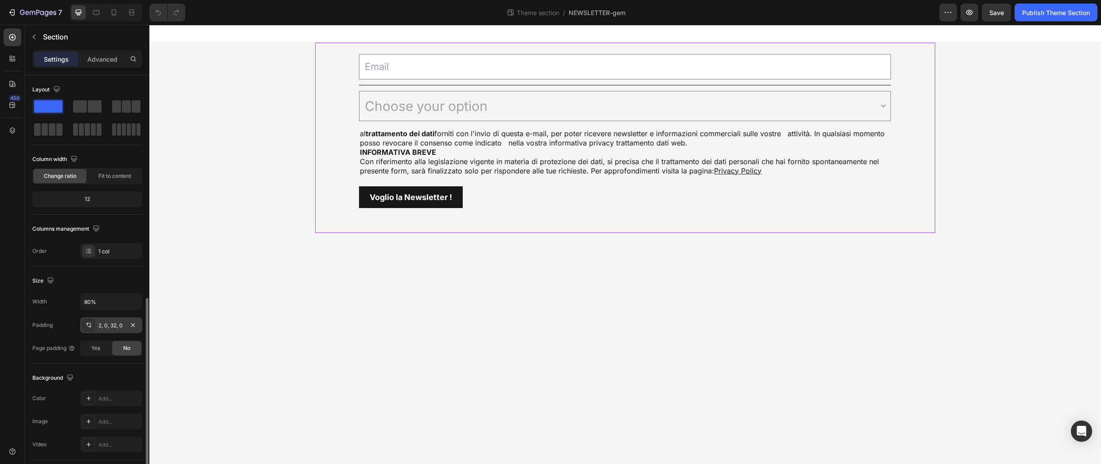
scroll to position [126, 0]
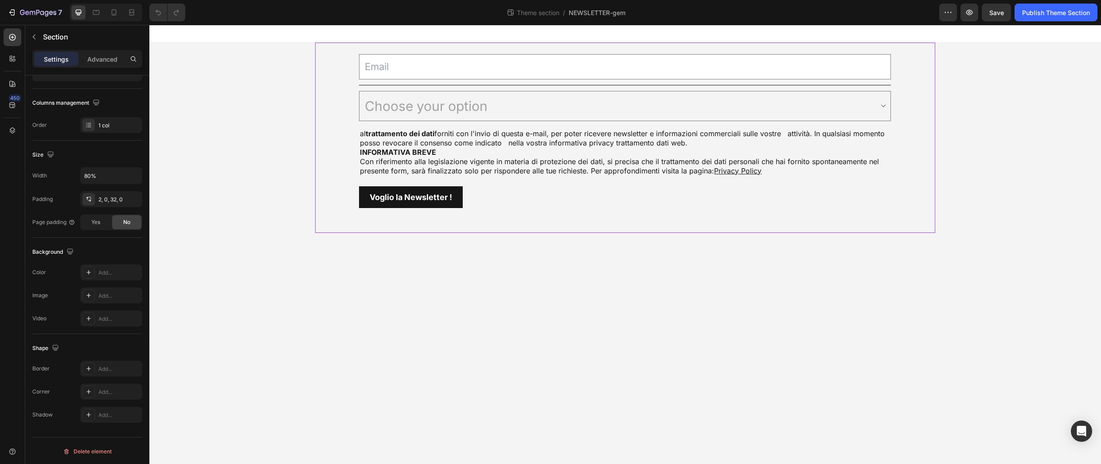
click at [344, 145] on div "Email Field Title Line Choose your option Acconsento Non acconsento Dropdown al…" at bounding box center [625, 130] width 621 height 175
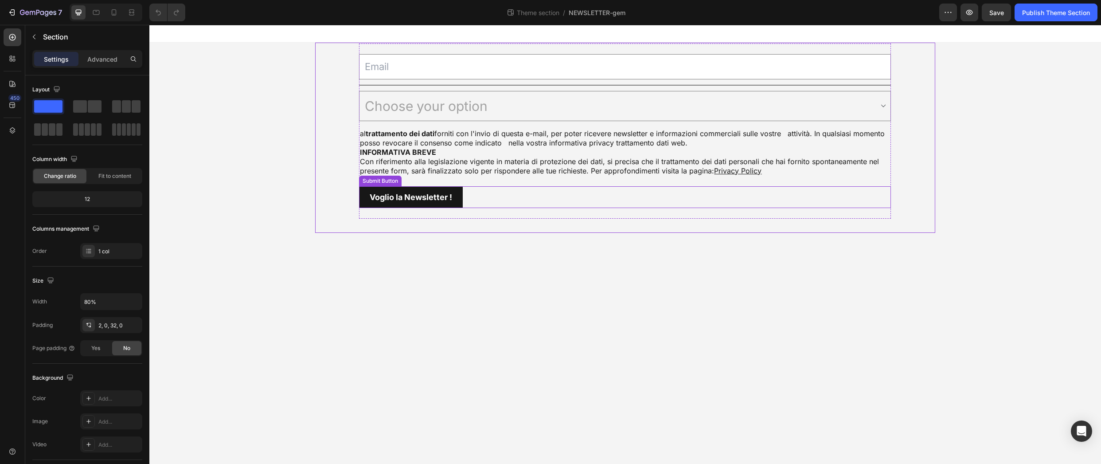
click at [510, 191] on div "Voglio la Newsletter ! Submit Button" at bounding box center [625, 197] width 532 height 22
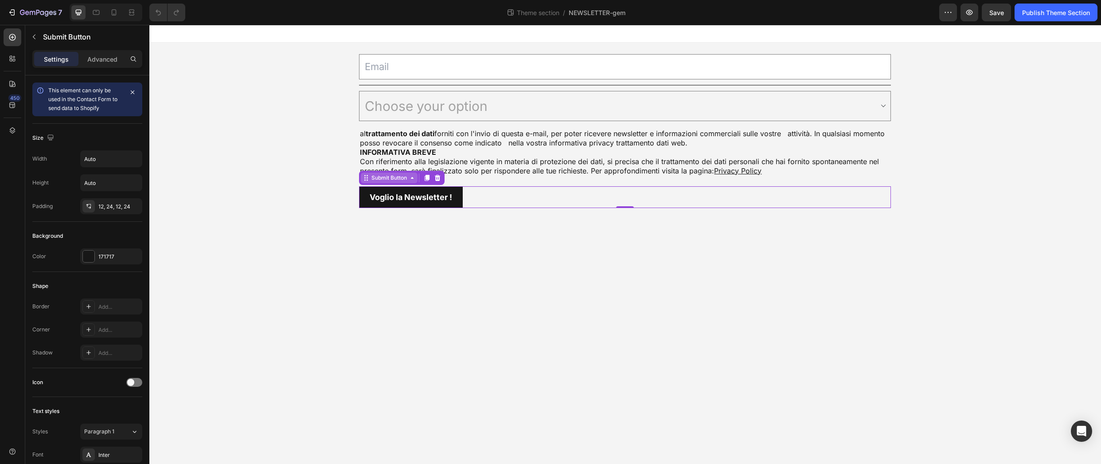
click at [395, 179] on div "Submit Button" at bounding box center [389, 178] width 39 height 8
click at [104, 55] on p "Advanced" at bounding box center [102, 59] width 30 height 9
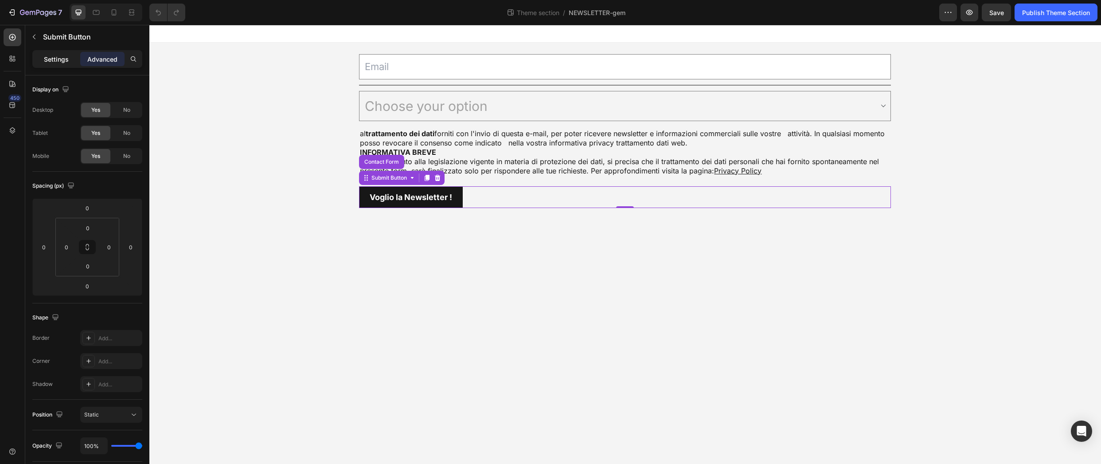
click at [58, 59] on p "Settings" at bounding box center [56, 59] width 25 height 9
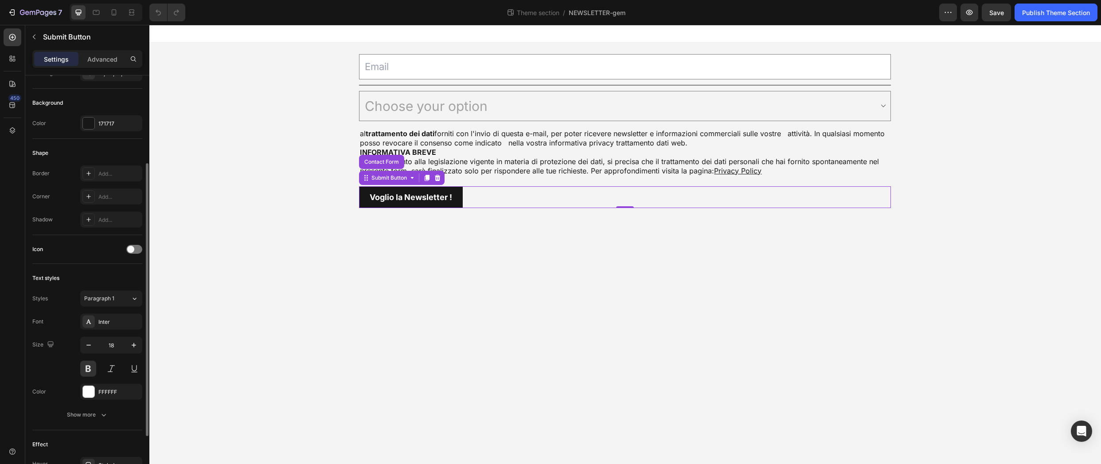
scroll to position [213, 0]
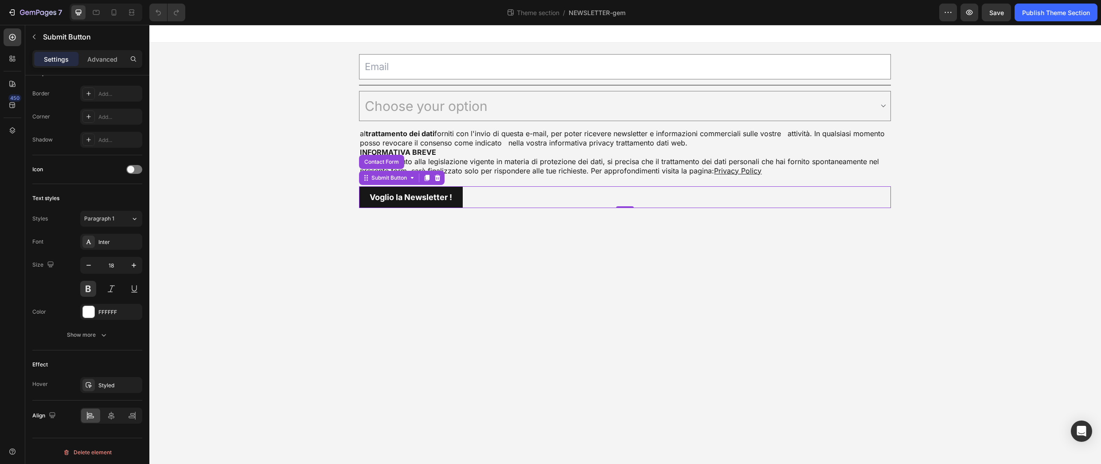
click at [560, 191] on div "Voglio la Newsletter ! Submit Button Contact Form 0" at bounding box center [625, 197] width 532 height 22
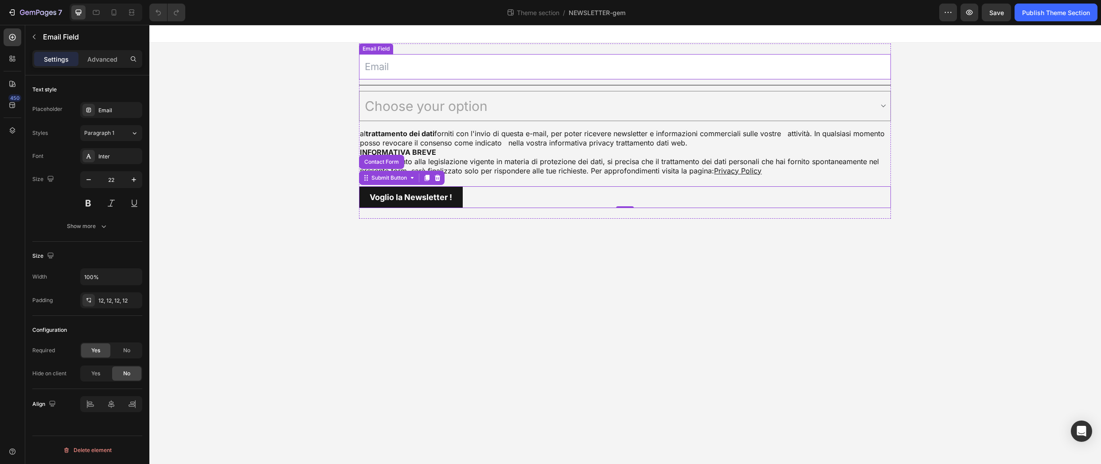
click at [558, 64] on input "email" at bounding box center [625, 66] width 532 height 25
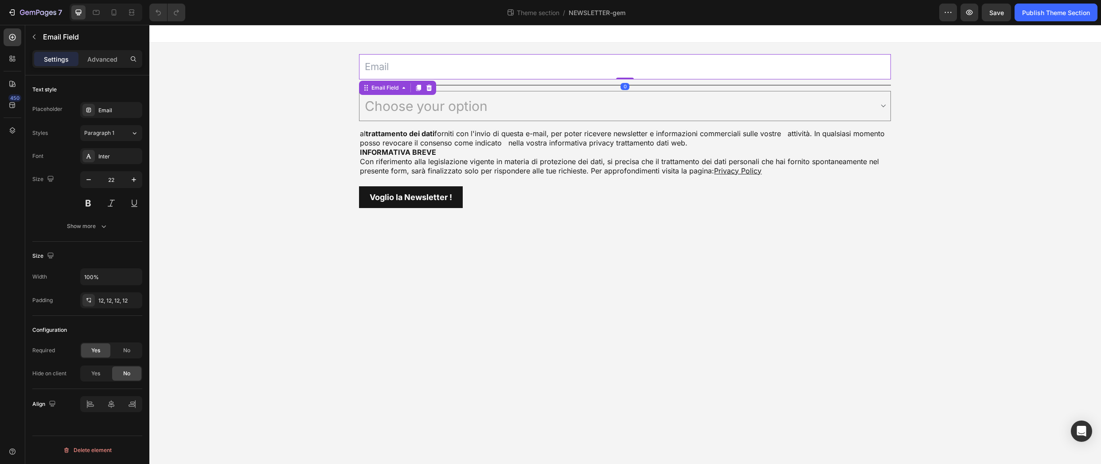
scroll to position [0, 0]
click at [382, 122] on div "Text Block" at bounding box center [376, 123] width 30 height 8
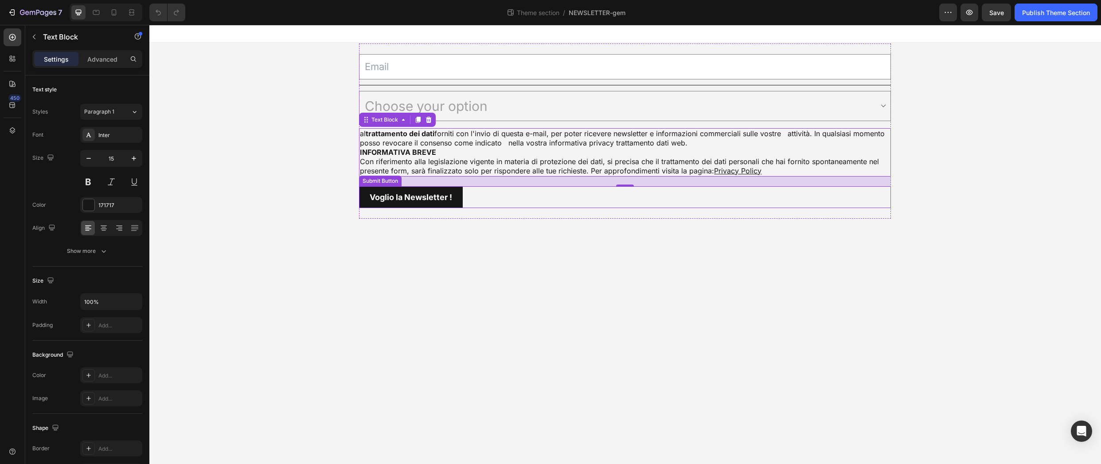
click at [383, 179] on div "Submit Button" at bounding box center [380, 181] width 39 height 8
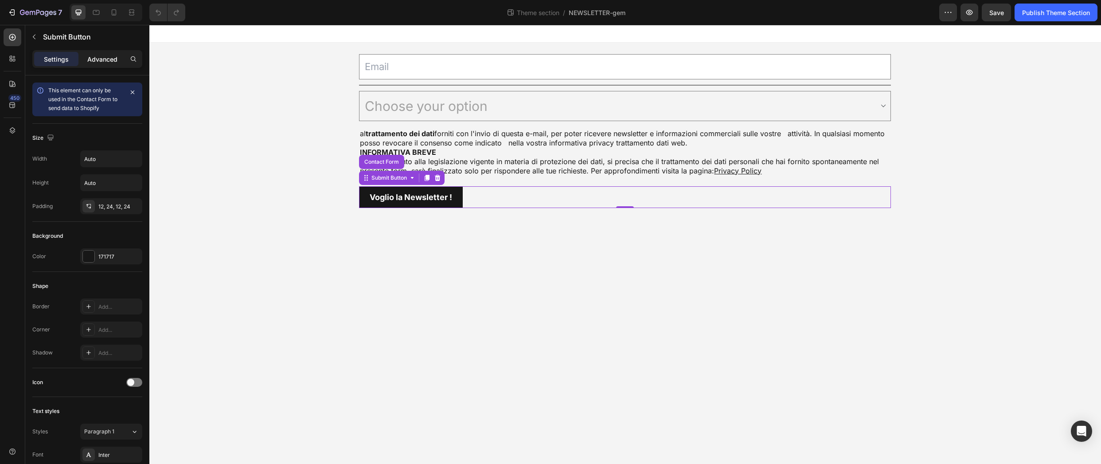
click at [107, 63] on p "Advanced" at bounding box center [102, 59] width 30 height 9
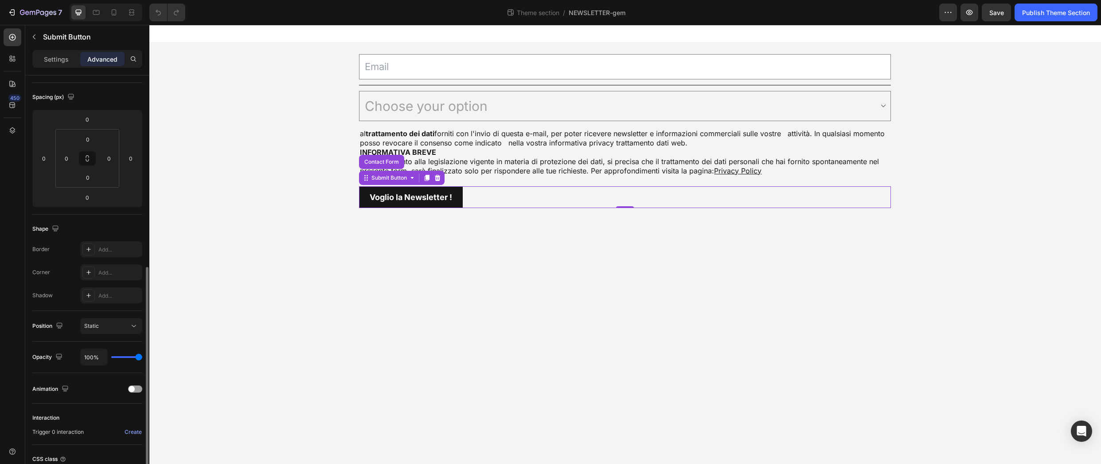
scroll to position [163, 0]
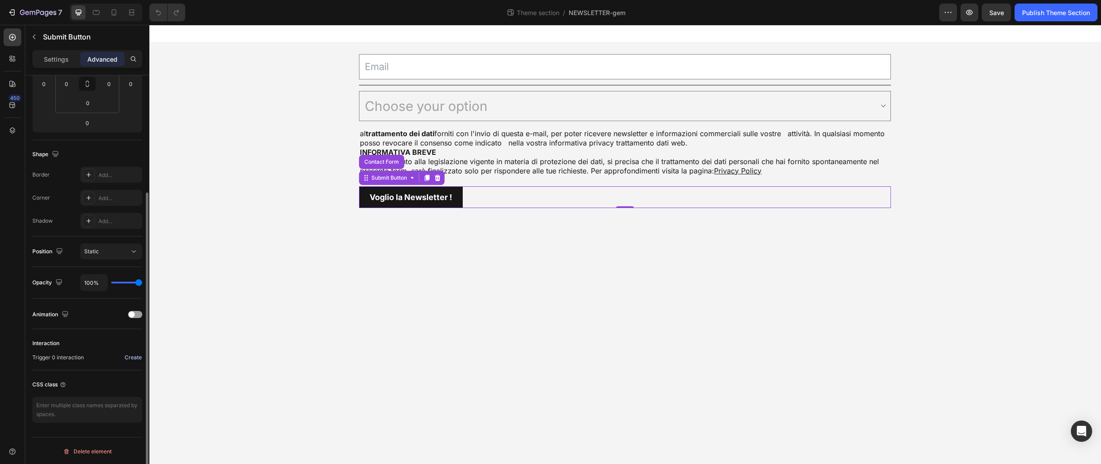
click at [132, 353] on div "Create" at bounding box center [133, 357] width 17 height 8
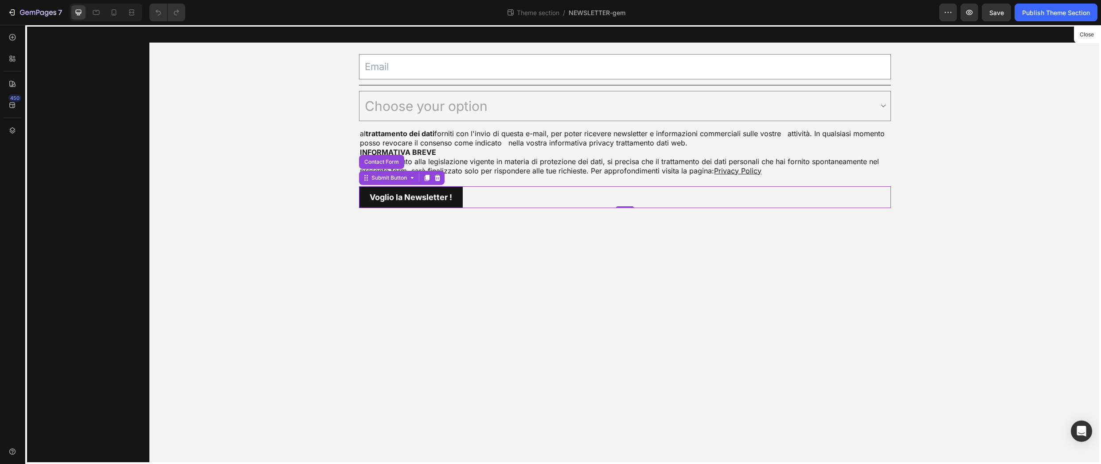
click at [318, 265] on div at bounding box center [625, 244] width 952 height 439
click at [656, 301] on div at bounding box center [625, 244] width 952 height 439
click at [948, 285] on div at bounding box center [625, 244] width 952 height 439
click at [1063, 130] on div at bounding box center [625, 244] width 952 height 439
click at [607, 271] on div at bounding box center [625, 244] width 952 height 439
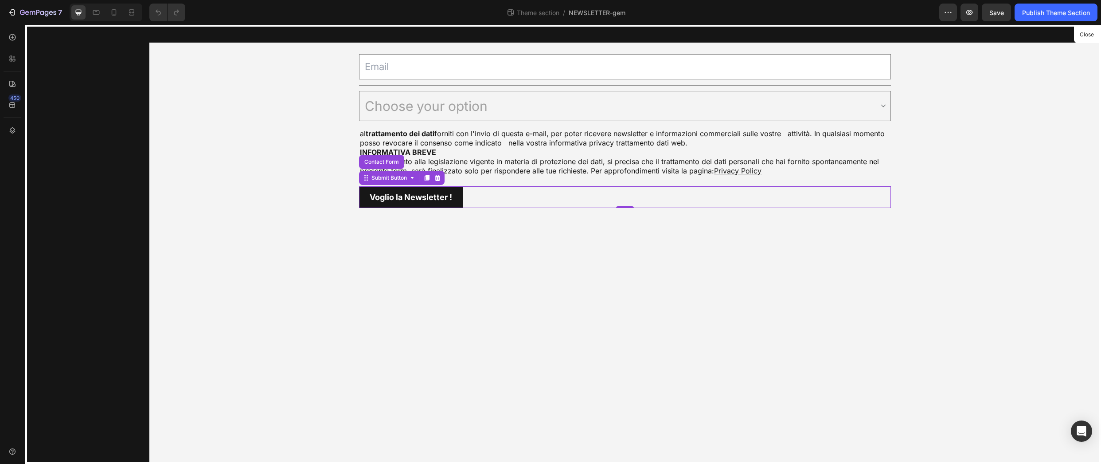
click at [610, 270] on div at bounding box center [625, 244] width 952 height 439
click at [610, 273] on div at bounding box center [625, 244] width 952 height 439
drag, startPoint x: 610, startPoint y: 273, endPoint x: 607, endPoint y: 276, distance: 4.7
click at [608, 278] on div at bounding box center [625, 244] width 952 height 439
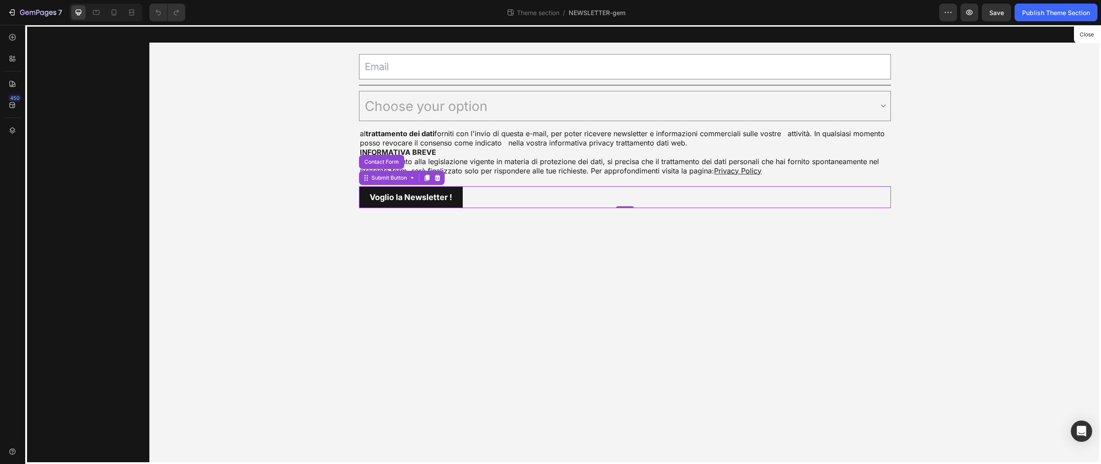
click at [599, 282] on div at bounding box center [625, 244] width 952 height 439
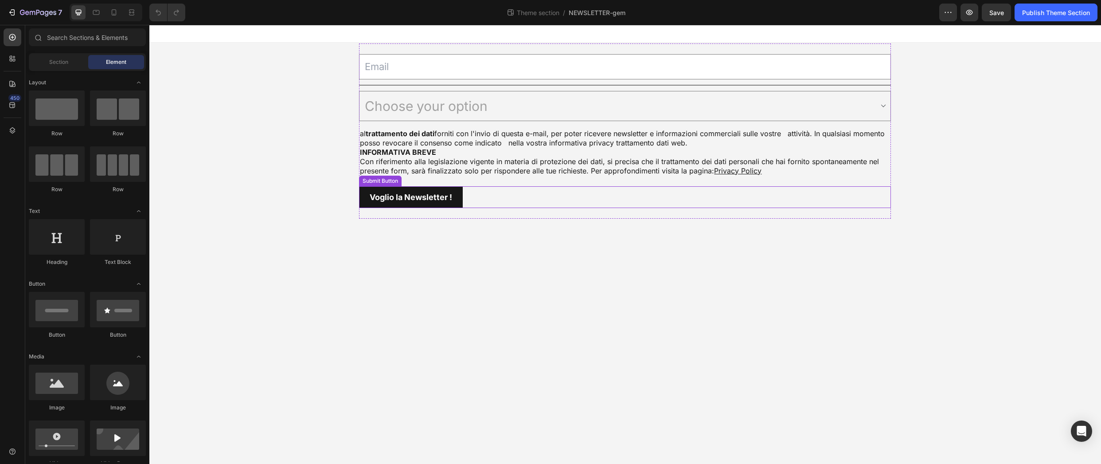
click at [487, 195] on div "Voglio la Newsletter ! Submit Button" at bounding box center [625, 197] width 532 height 22
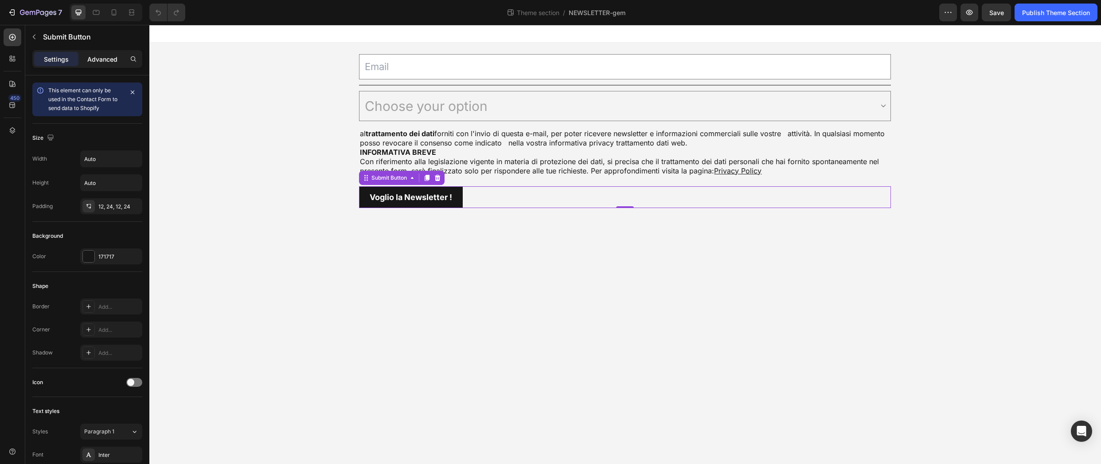
click at [89, 56] on p "Advanced" at bounding box center [102, 59] width 30 height 9
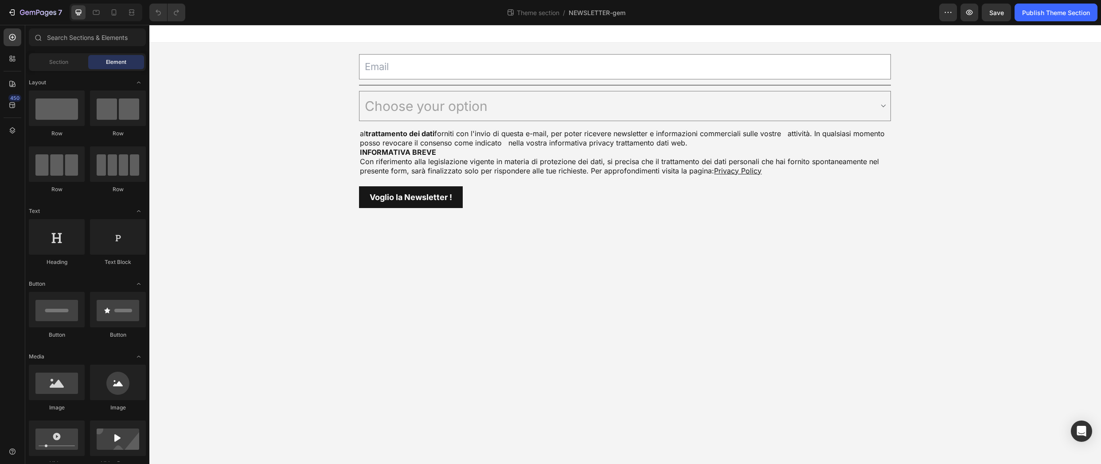
click at [263, 232] on body "Email Field Title Line Choose your option Acconsento Non acconsento Dropdown al…" at bounding box center [625, 244] width 952 height 439
click at [436, 46] on div "Email Field Title Line Choose your option Acconsento Non acconsento Dropdown al…" at bounding box center [625, 130] width 532 height 175
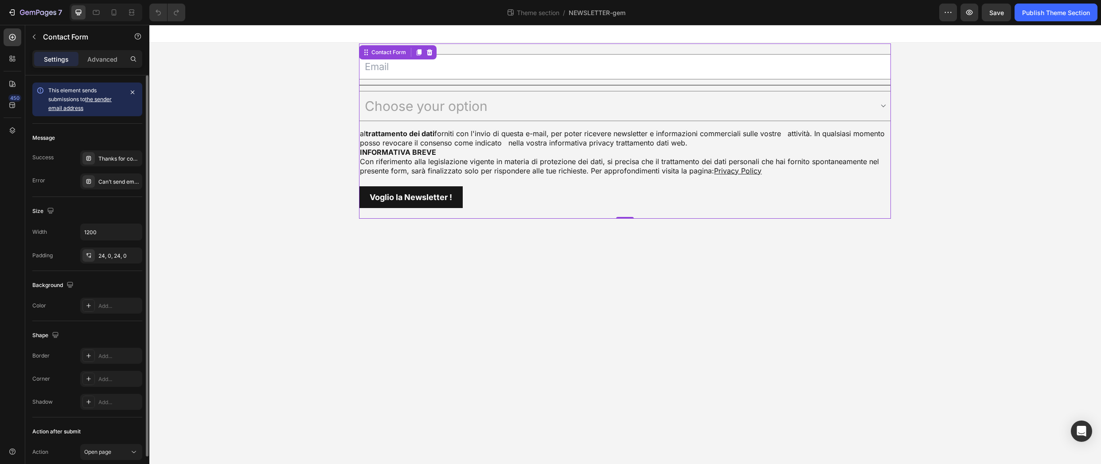
scroll to position [83, 0]
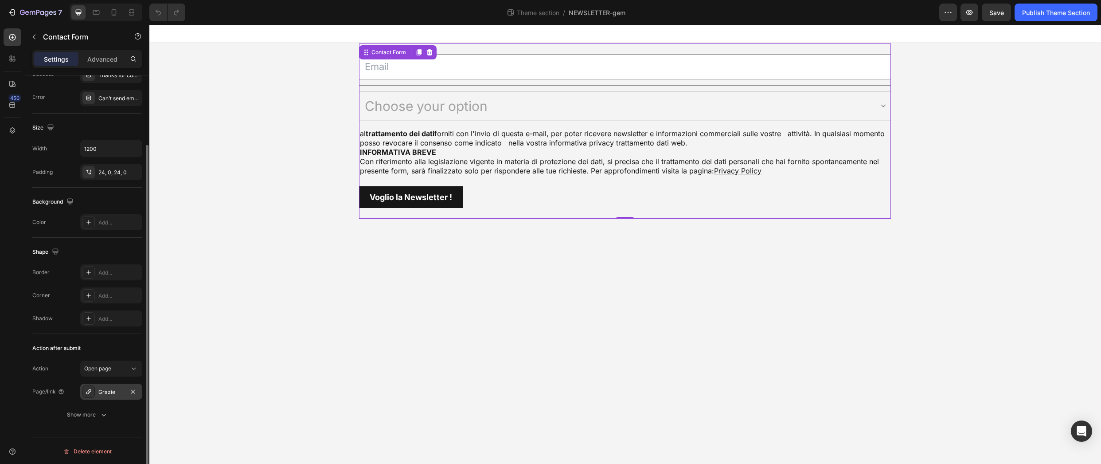
click at [115, 389] on div "Grazie" at bounding box center [111, 392] width 26 height 8
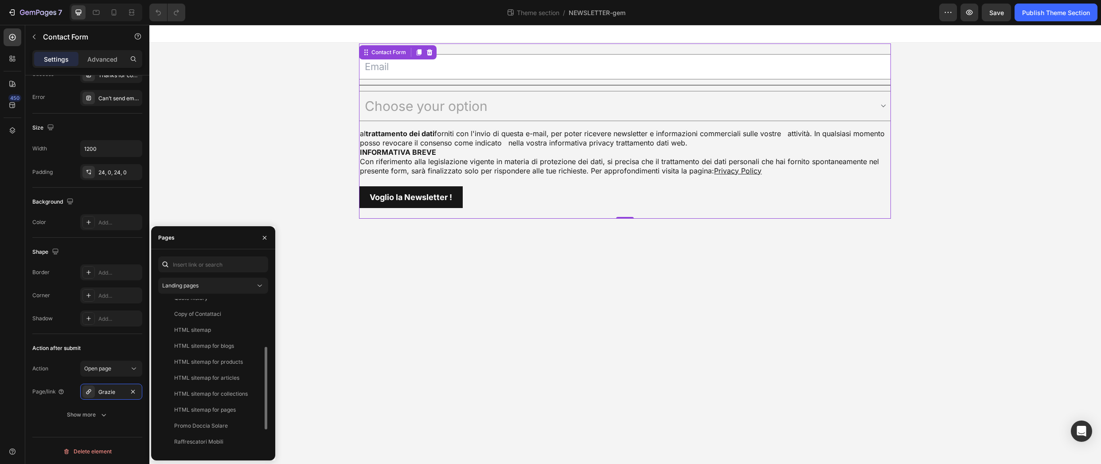
scroll to position [133, 0]
click at [191, 446] on div "Grazie!" at bounding box center [183, 445] width 18 height 8
click at [373, 426] on body "Email Field Title Line Choose your option Acconsento Non acconsento Dropdown al…" at bounding box center [625, 244] width 952 height 439
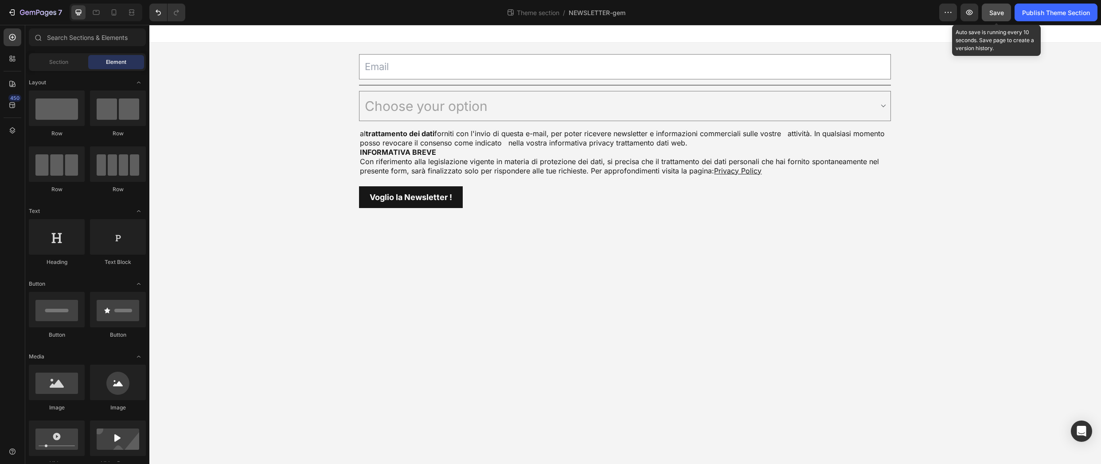
click at [1002, 12] on span "Save" at bounding box center [996, 13] width 15 height 8
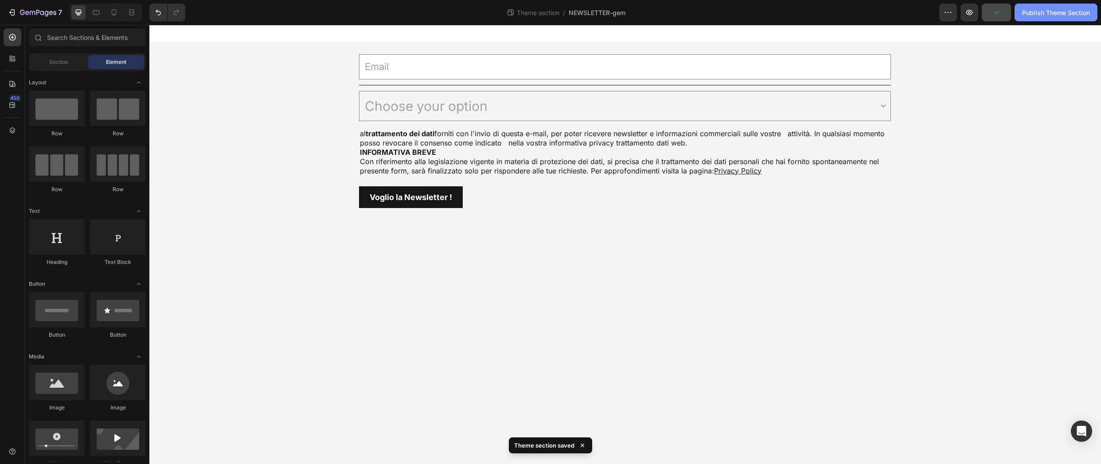
click at [1040, 11] on div "Publish Theme Section" at bounding box center [1056, 12] width 68 height 9
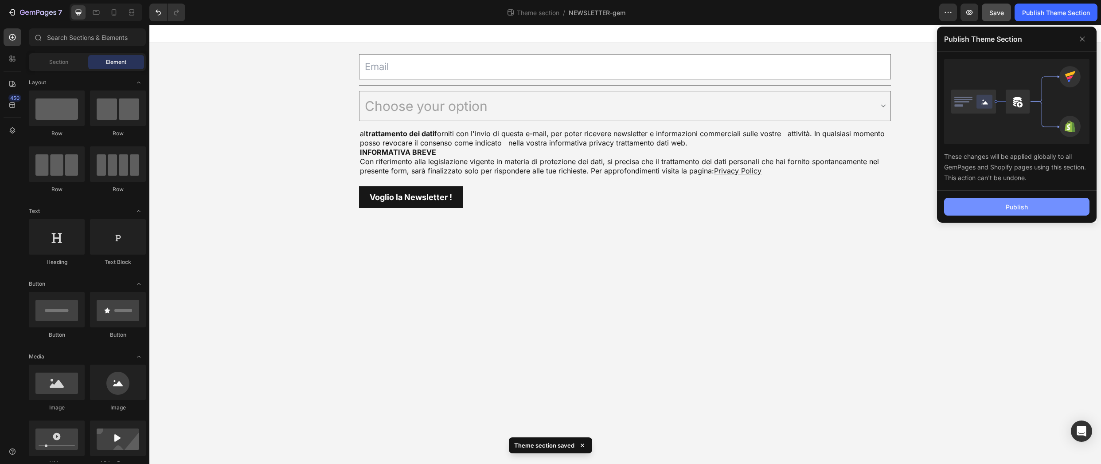
click at [979, 209] on button "Publish" at bounding box center [1016, 207] width 145 height 18
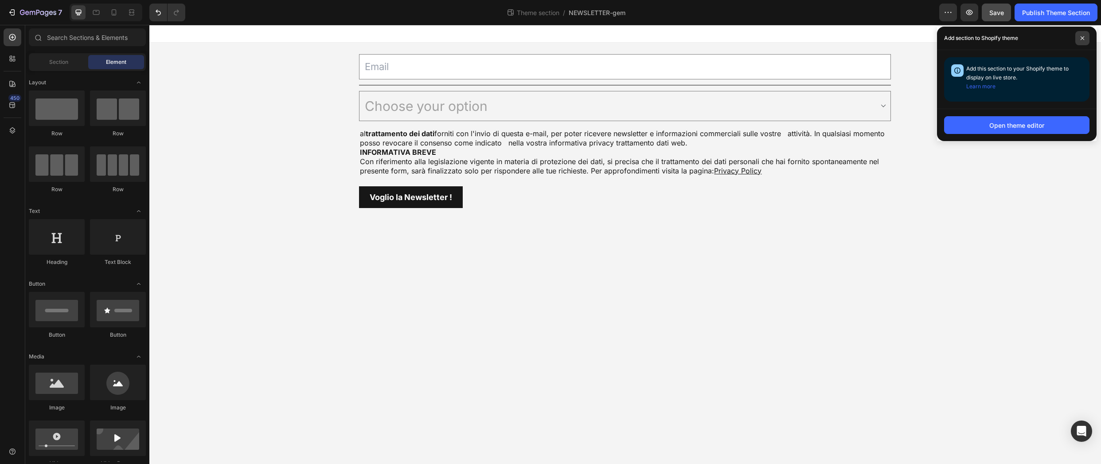
click at [1082, 37] on icon at bounding box center [1082, 38] width 4 height 4
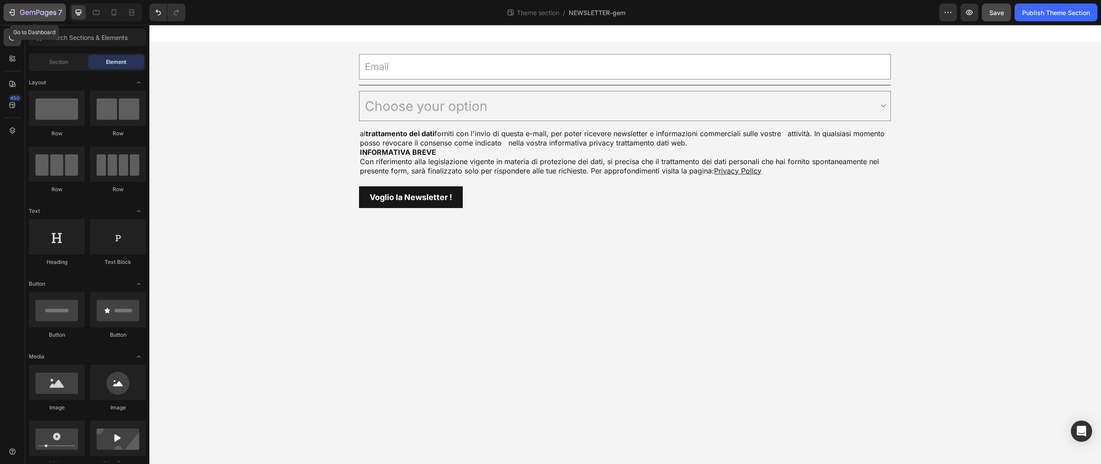
click at [9, 10] on icon "button" at bounding box center [12, 12] width 9 height 9
click at [67, 36] on input "text" at bounding box center [87, 37] width 117 height 18
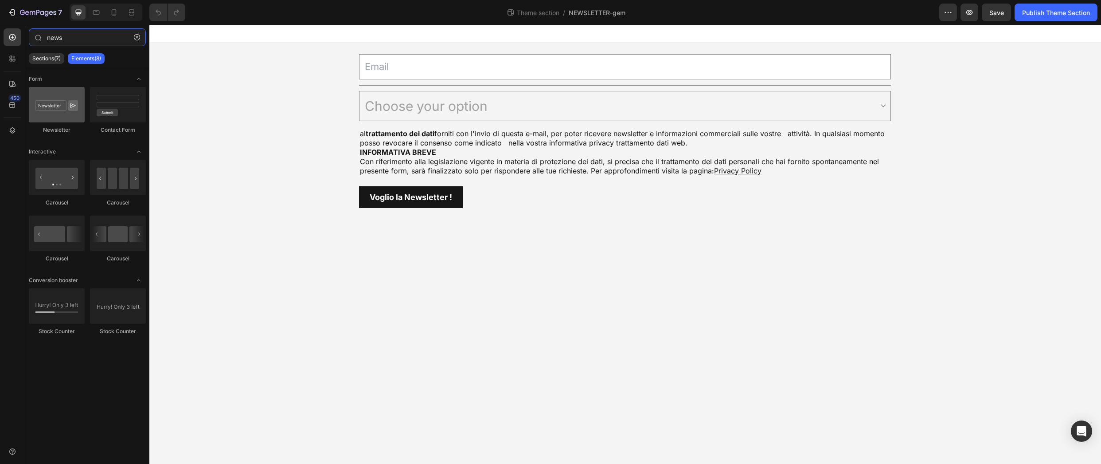
type input "news"
click at [59, 109] on div at bounding box center [57, 104] width 56 height 35
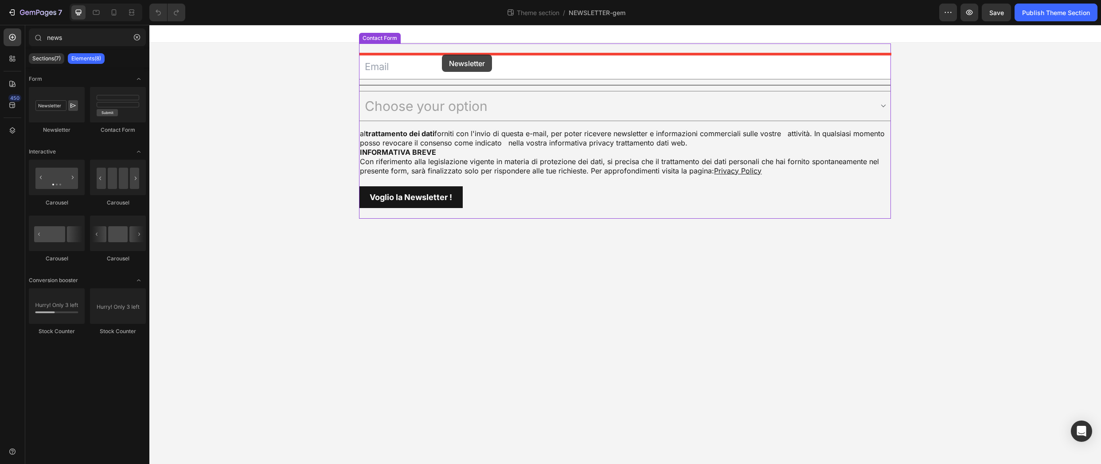
drag, startPoint x: 203, startPoint y: 136, endPoint x: 442, endPoint y: 55, distance: 253.2
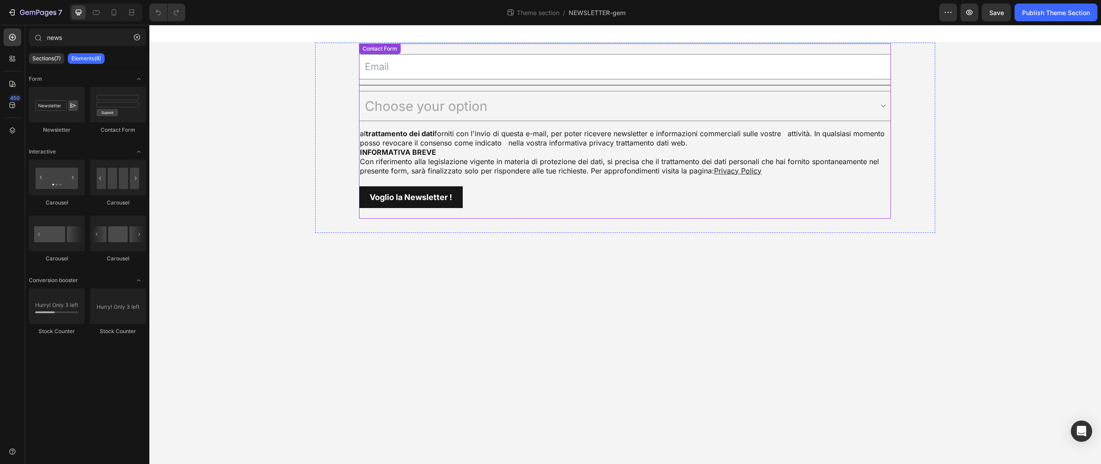
click at [442, 47] on div "Email Field Title Line Choose your option Acconsento Non acconsento Dropdown al…" at bounding box center [625, 130] width 532 height 175
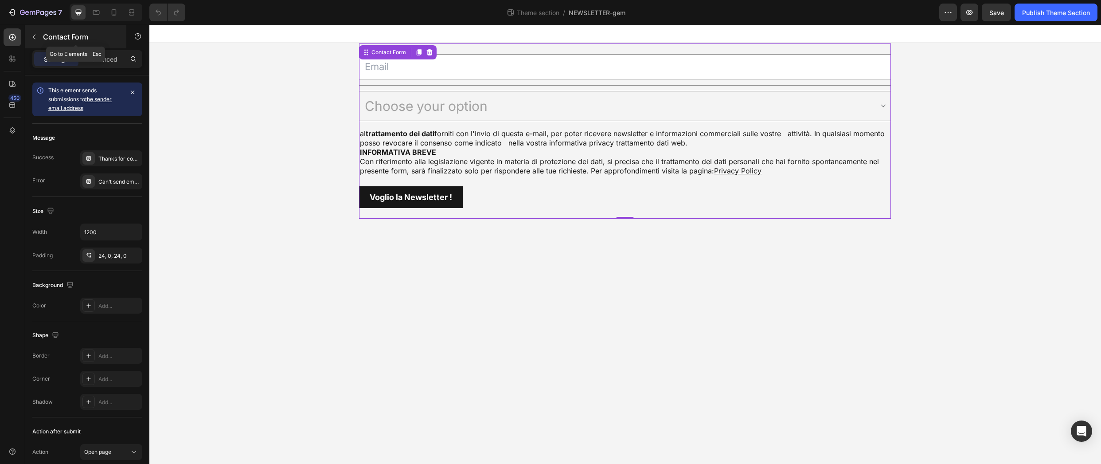
click at [35, 37] on icon "button" at bounding box center [34, 36] width 7 height 7
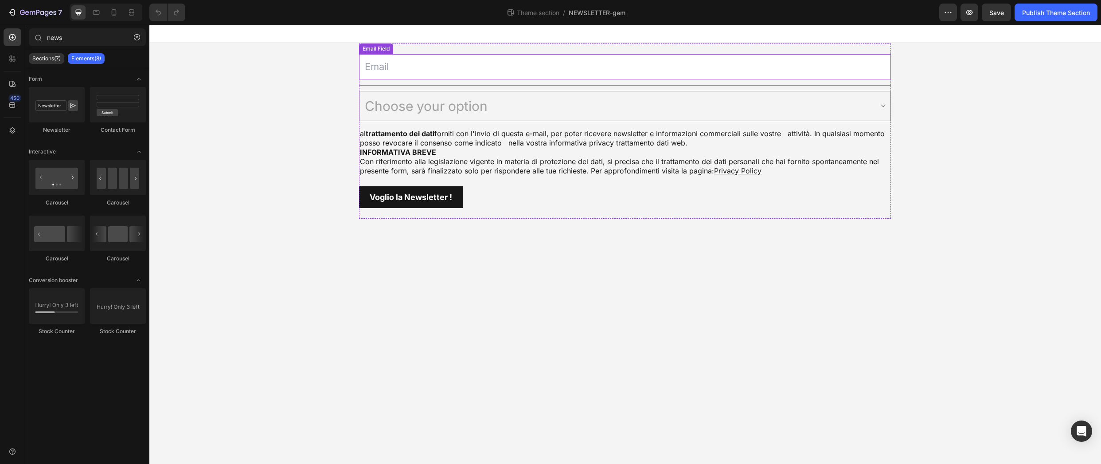
click at [476, 71] on input "email" at bounding box center [625, 66] width 532 height 25
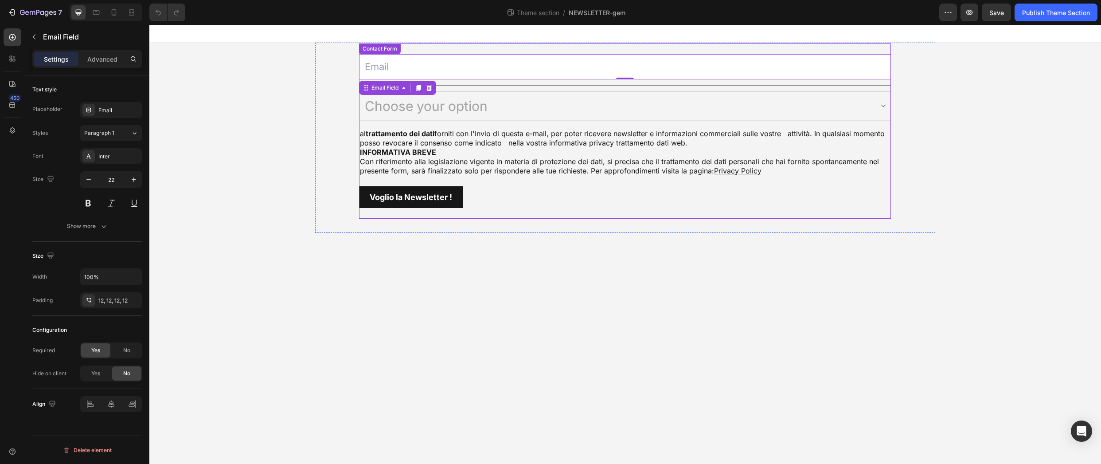
click at [380, 49] on div "Contact Form" at bounding box center [380, 49] width 38 height 8
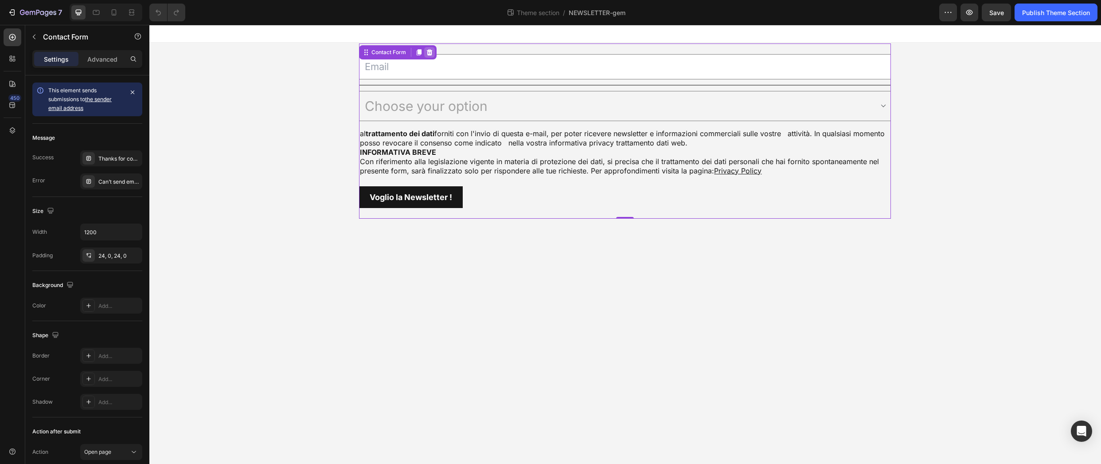
click at [430, 50] on icon at bounding box center [430, 52] width 6 height 6
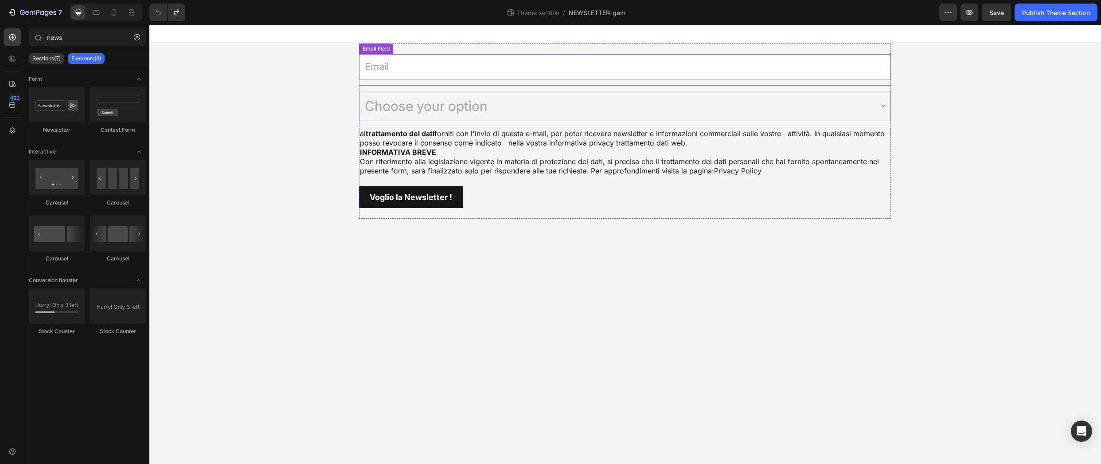
click at [402, 69] on input "email" at bounding box center [625, 66] width 532 height 25
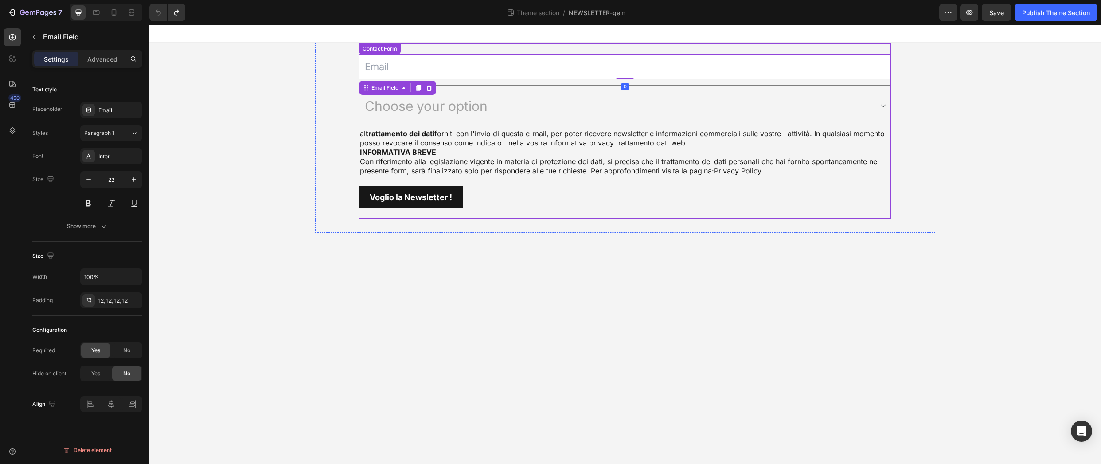
click at [380, 49] on div "Contact Form" at bounding box center [380, 49] width 38 height 8
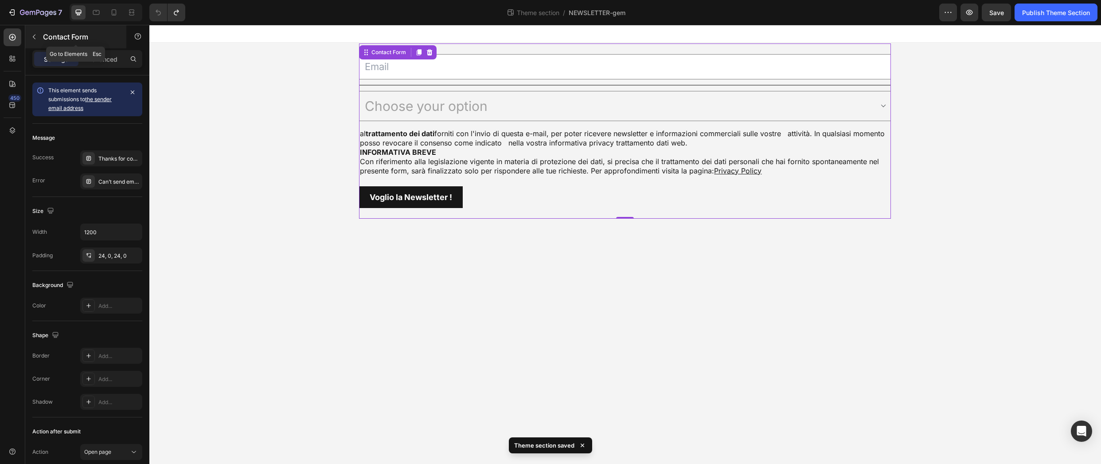
click at [31, 33] on icon "button" at bounding box center [34, 36] width 7 height 7
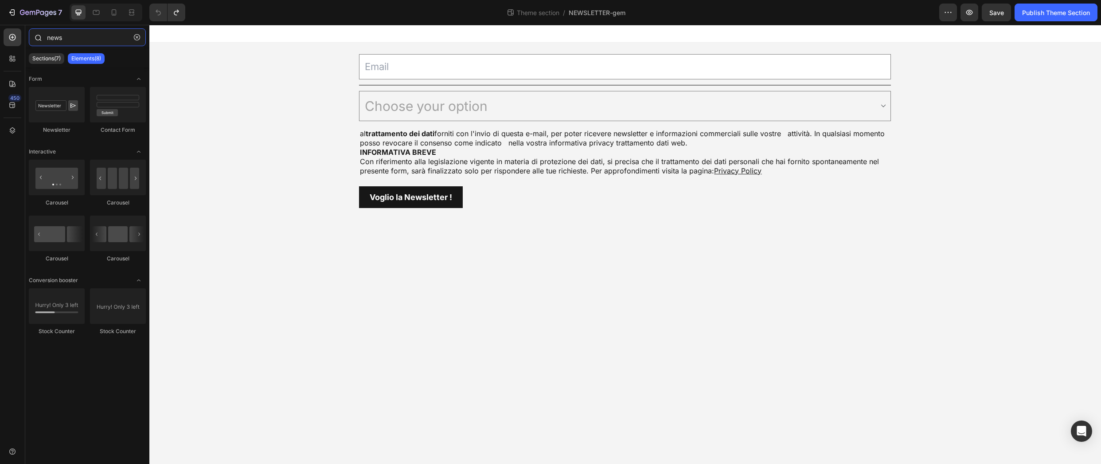
click at [77, 37] on input "news" at bounding box center [87, 37] width 117 height 18
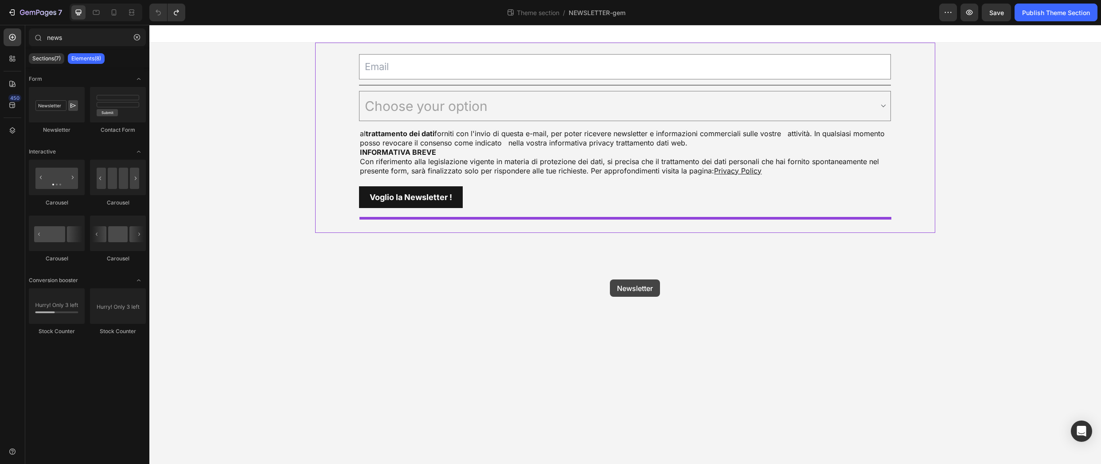
drag, startPoint x: 204, startPoint y: 134, endPoint x: 610, endPoint y: 279, distance: 431.2
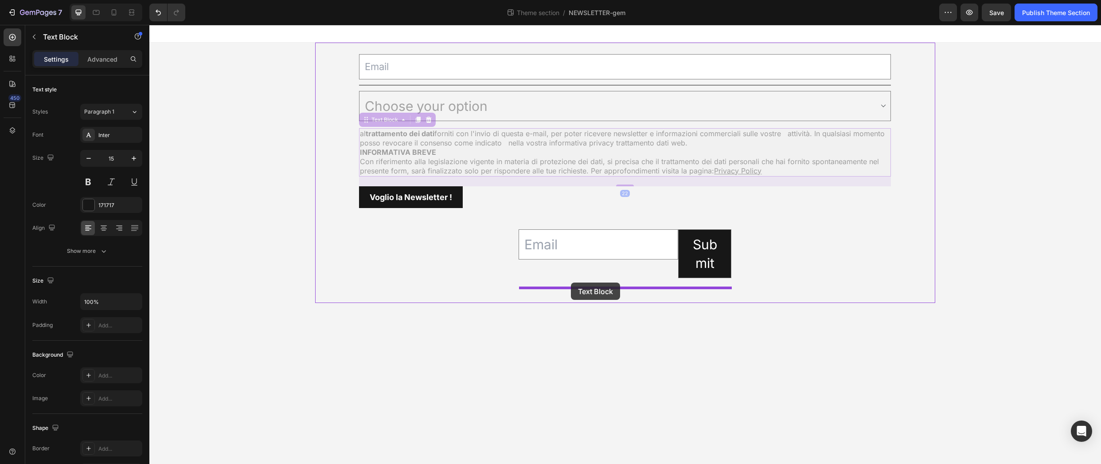
drag, startPoint x: 381, startPoint y: 121, endPoint x: 571, endPoint y: 282, distance: 249.1
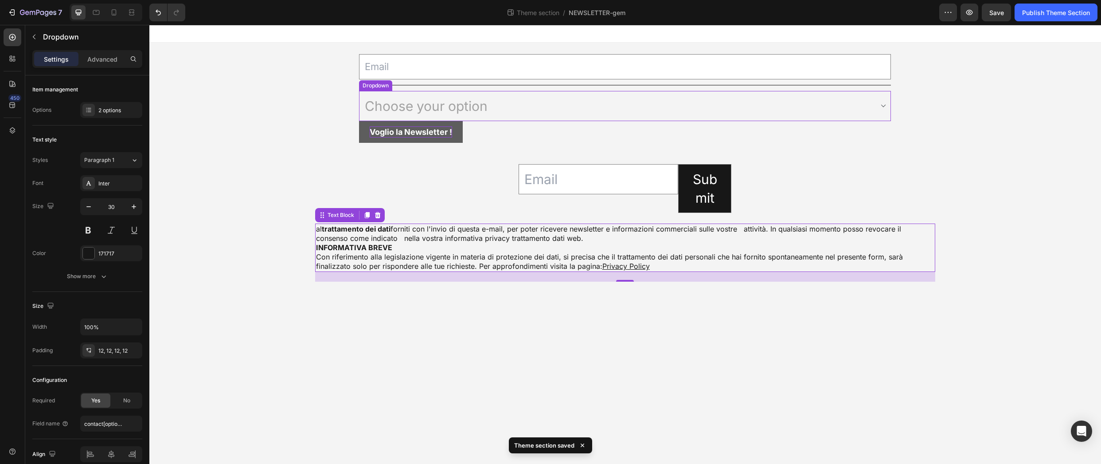
select select "Acconsento"
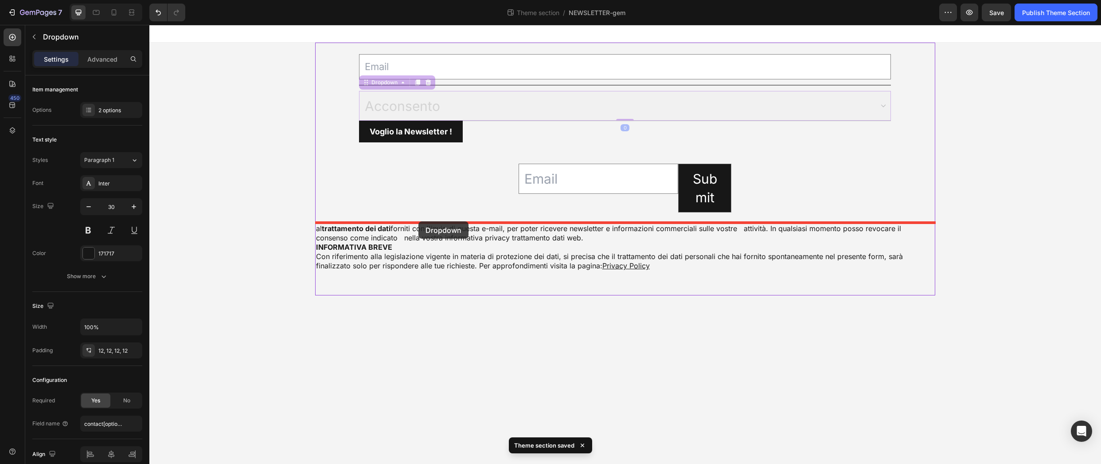
drag, startPoint x: 384, startPoint y: 86, endPoint x: 418, endPoint y: 220, distance: 137.8
click at [418, 220] on div "Email Field Title Line Choose your option Acconsento Non acconsento Dropdown 0 …" at bounding box center [625, 160] width 952 height 270
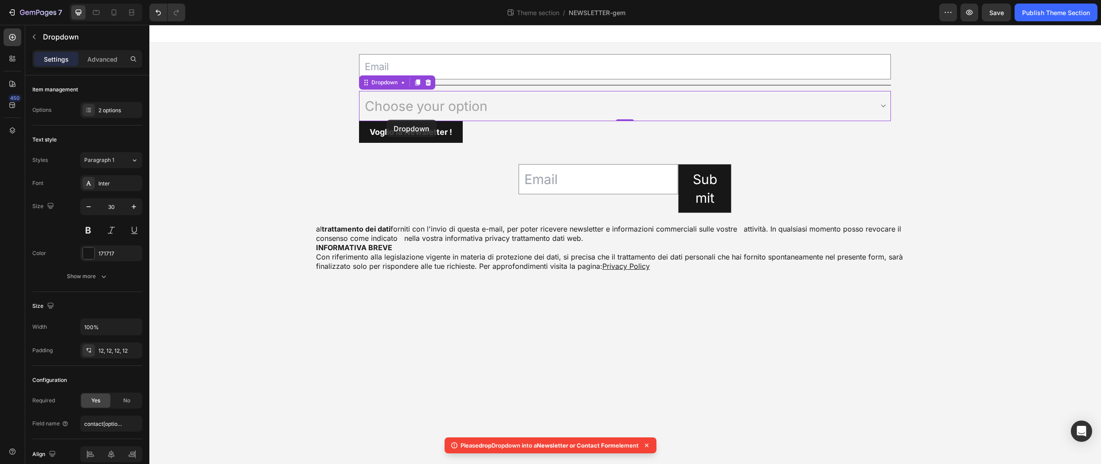
select select "Acconsento"
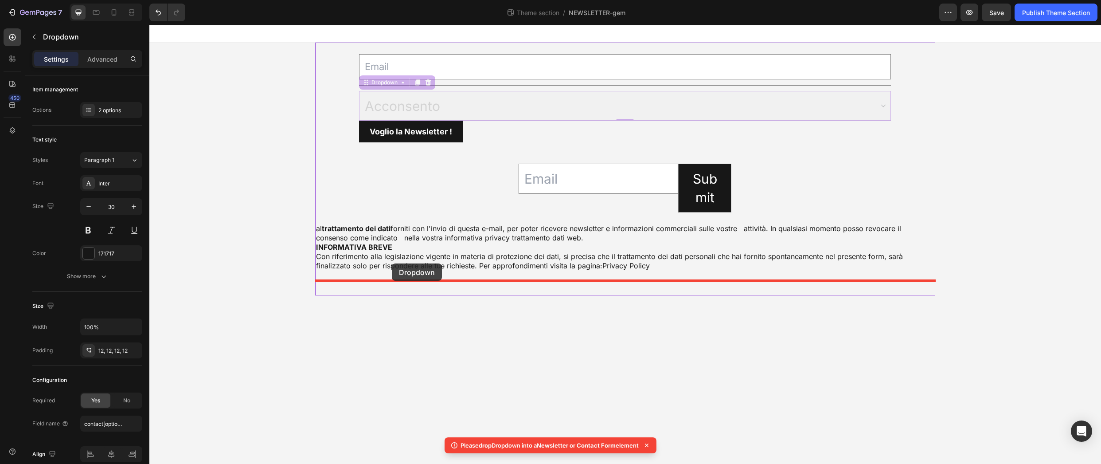
drag, startPoint x: 392, startPoint y: 80, endPoint x: 392, endPoint y: 263, distance: 183.1
click at [392, 263] on div "Email Field Title Line Choose your option Acconsento Non acconsento Dropdown 0 …" at bounding box center [625, 160] width 952 height 270
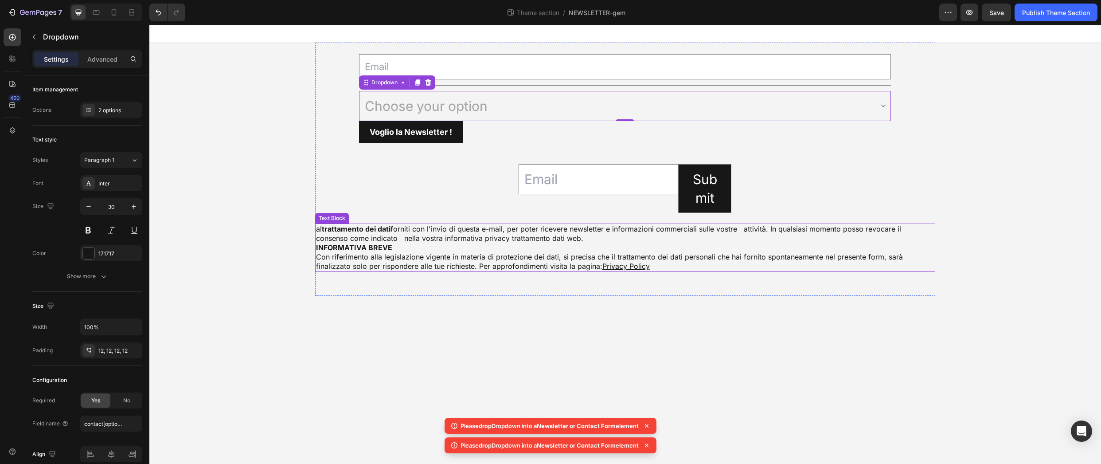
click at [430, 228] on span "al trattamento dei dati forniti con l'invio di questa e-mail, per poter ricever…" at bounding box center [608, 233] width 585 height 18
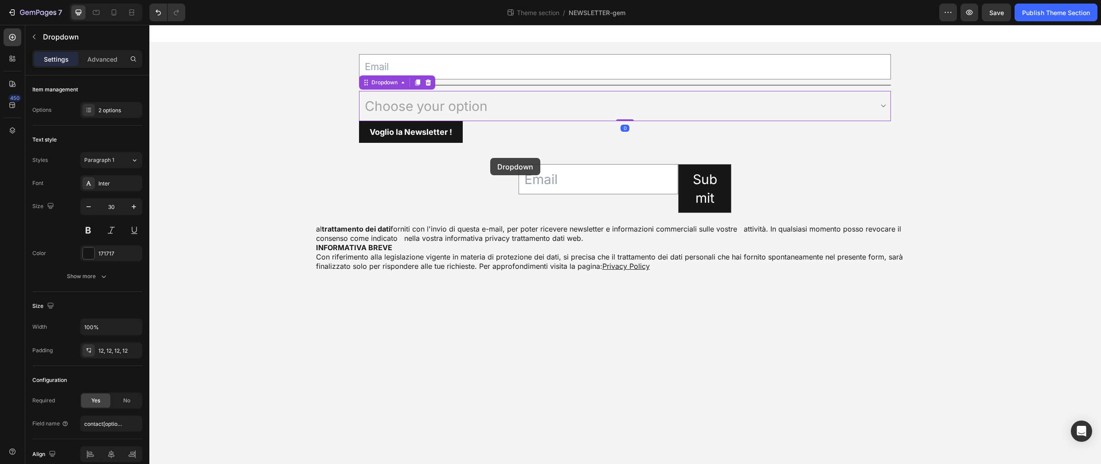
select select "Acconsento"
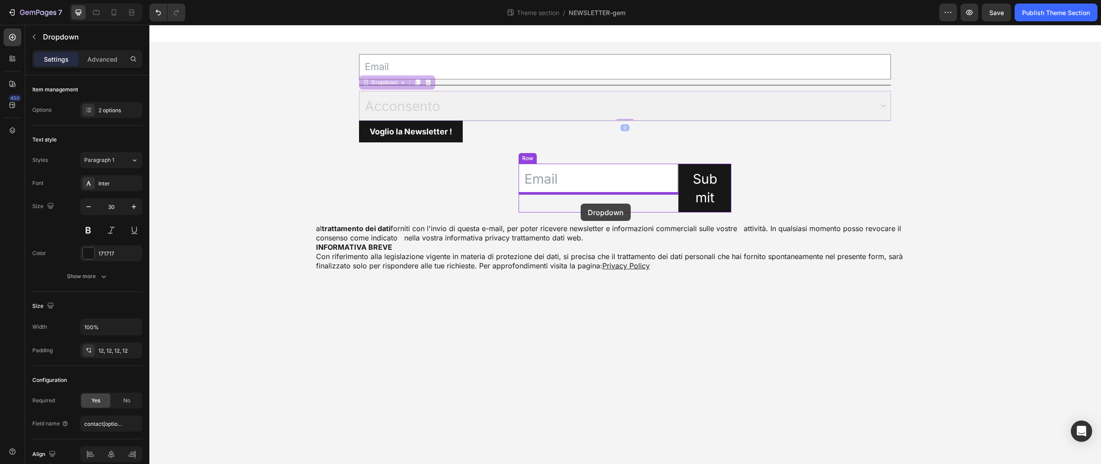
drag, startPoint x: 379, startPoint y: 85, endPoint x: 581, endPoint y: 203, distance: 234.1
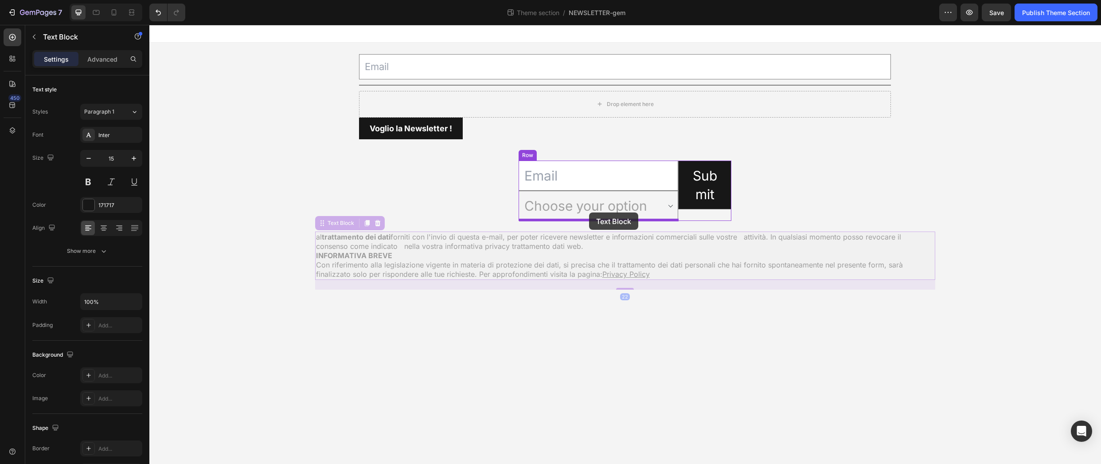
drag, startPoint x: 332, startPoint y: 226, endPoint x: 589, endPoint y: 212, distance: 257.0
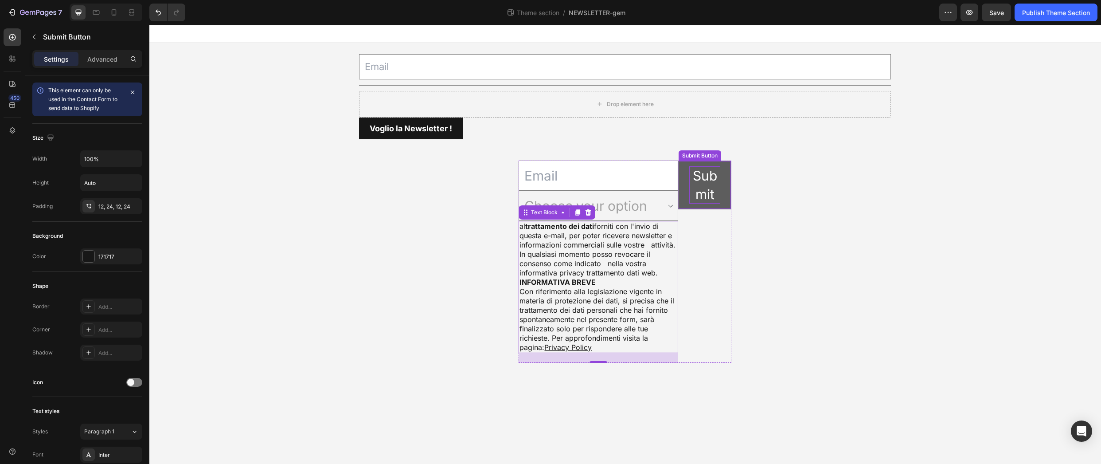
click at [700, 178] on div "Submit" at bounding box center [704, 184] width 31 height 37
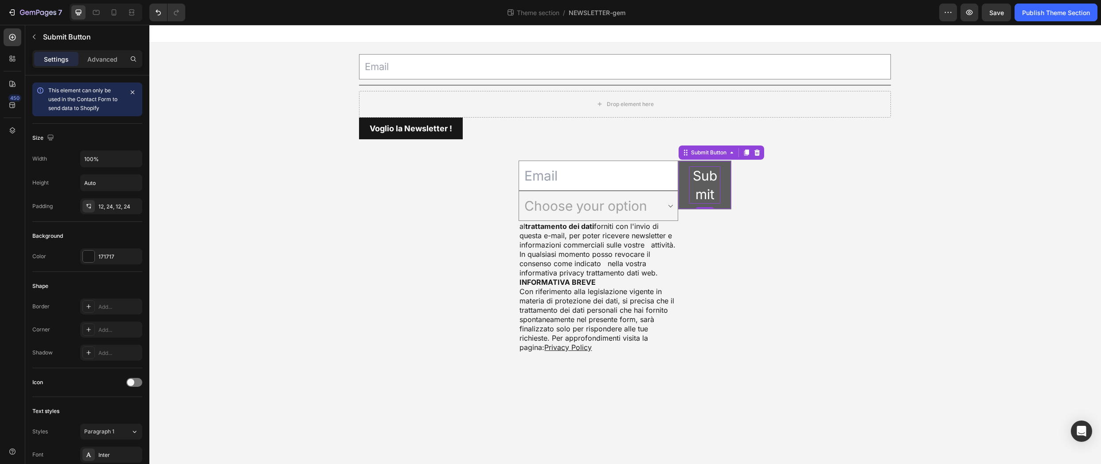
click at [695, 167] on div "Submit" at bounding box center [704, 184] width 31 height 37
click at [679, 161] on button "Voglio" at bounding box center [705, 185] width 52 height 48
click at [679, 161] on button "Voglio la" at bounding box center [705, 185] width 52 height 48
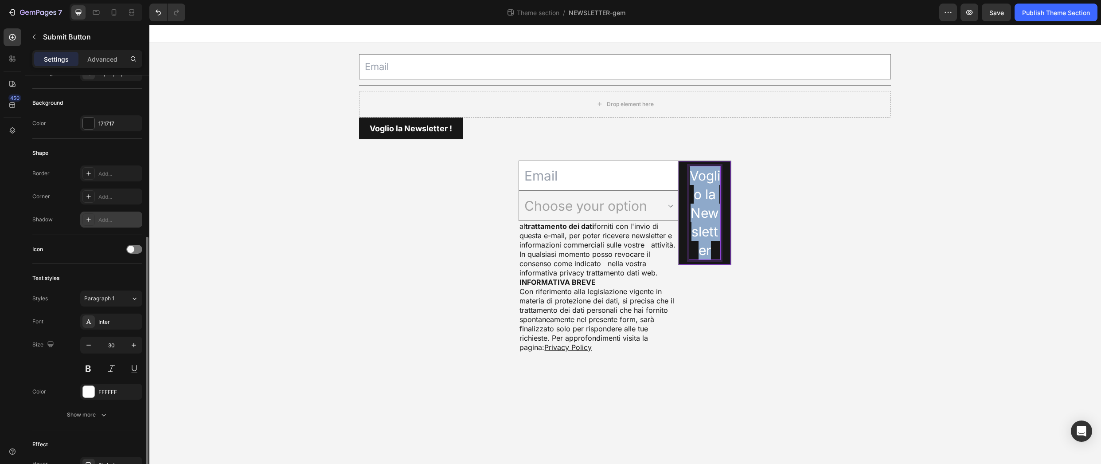
scroll to position [177, 0]
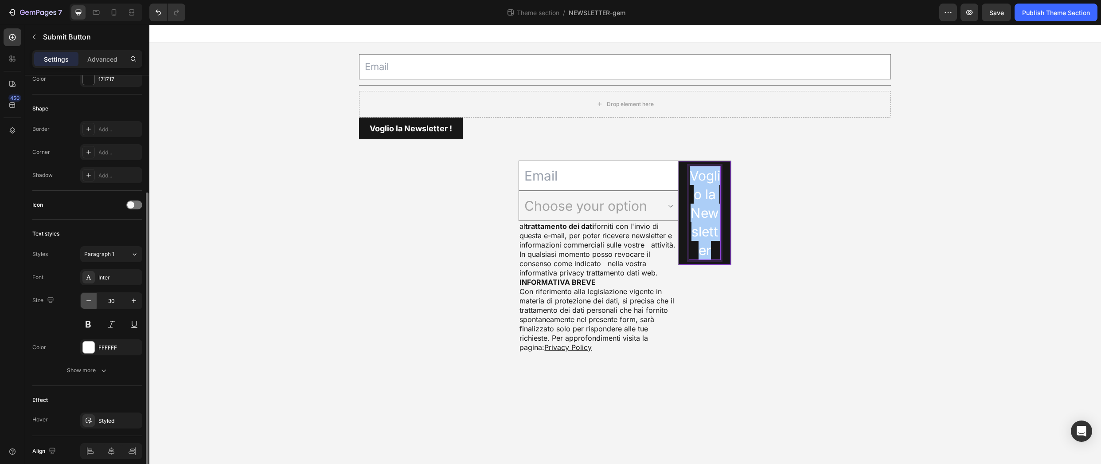
click at [85, 299] on icon "button" at bounding box center [88, 300] width 9 height 9
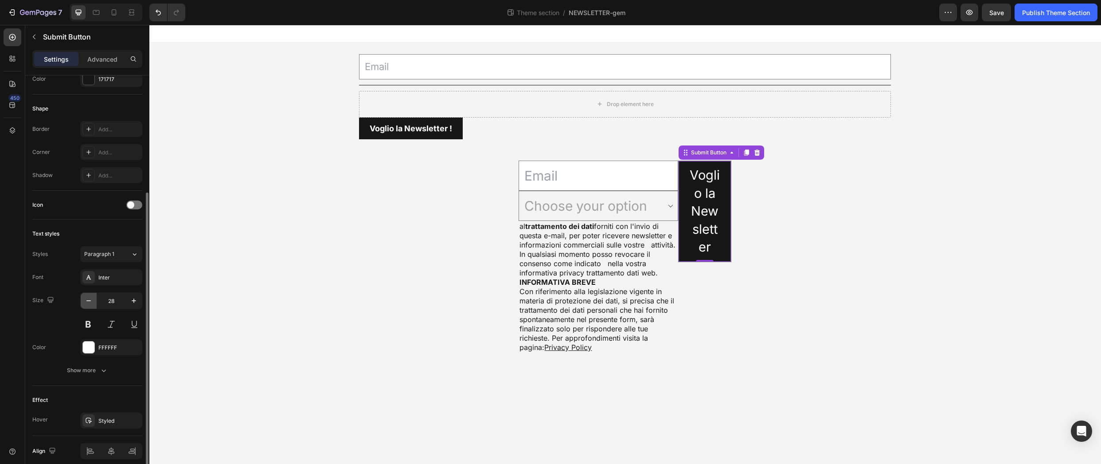
click at [85, 299] on icon "button" at bounding box center [88, 300] width 9 height 9
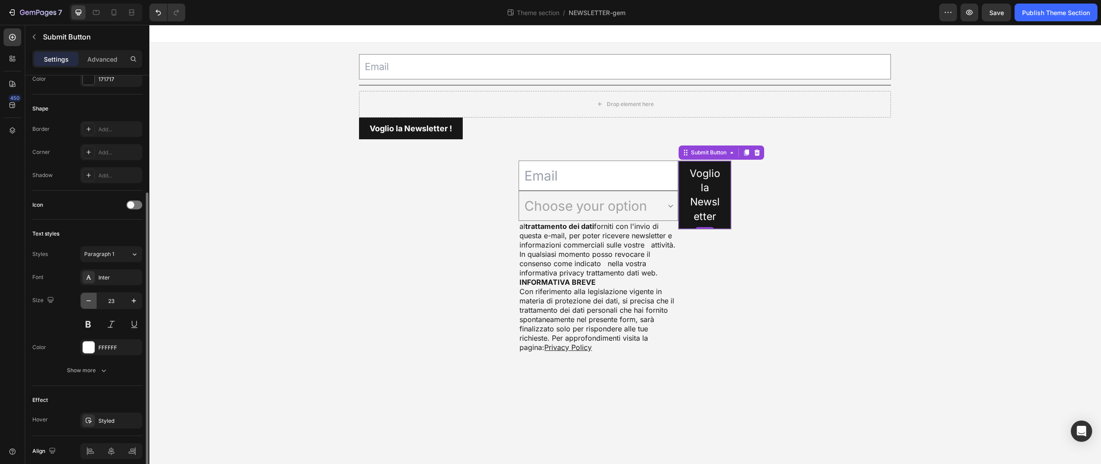
click at [85, 299] on icon "button" at bounding box center [88, 300] width 9 height 9
click at [89, 297] on icon "button" at bounding box center [88, 300] width 9 height 9
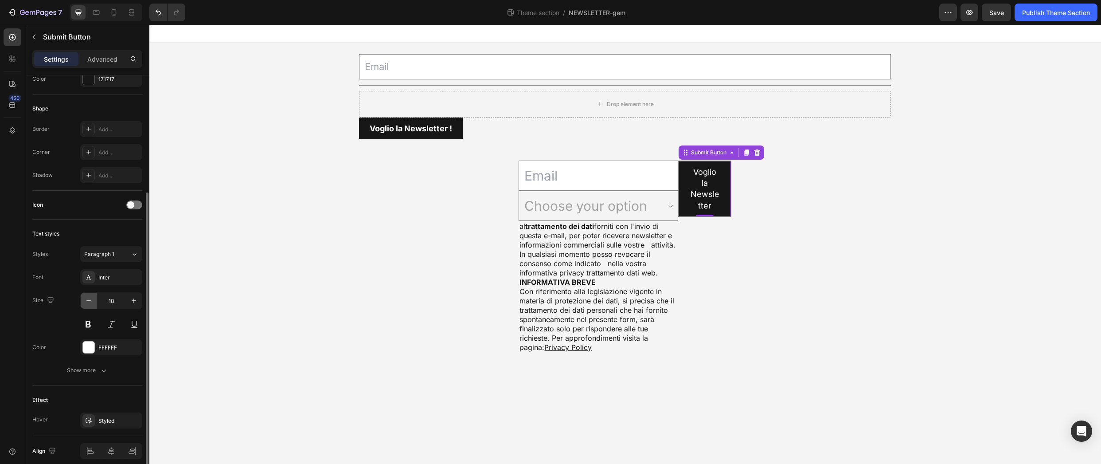
click at [89, 297] on icon "button" at bounding box center [88, 300] width 9 height 9
click at [90, 297] on icon "button" at bounding box center [88, 300] width 9 height 9
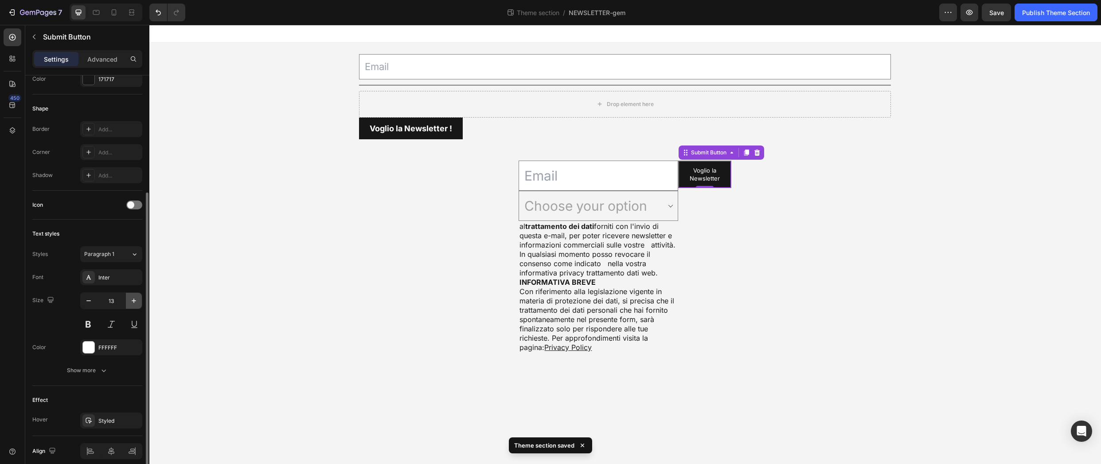
click at [133, 298] on icon "button" at bounding box center [133, 300] width 9 height 9
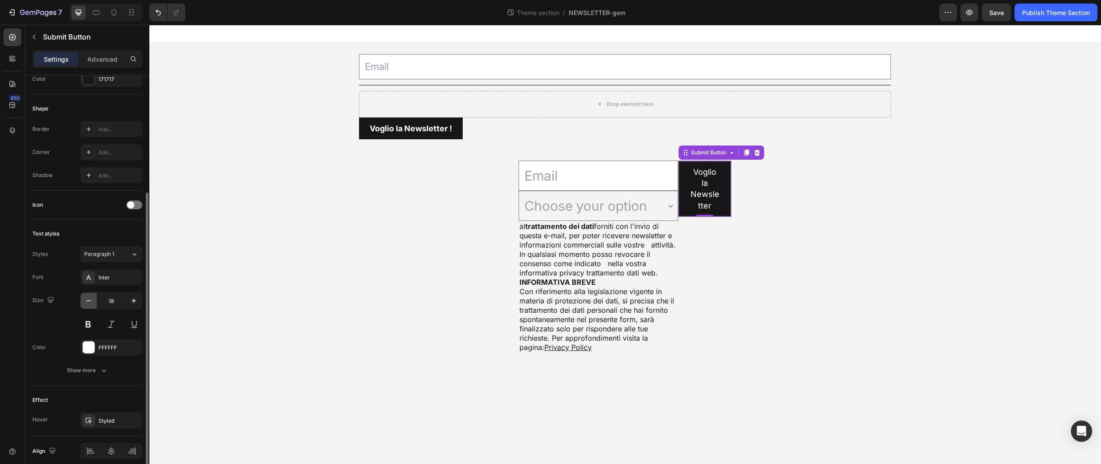
click at [91, 297] on icon "button" at bounding box center [88, 300] width 9 height 9
type input "17"
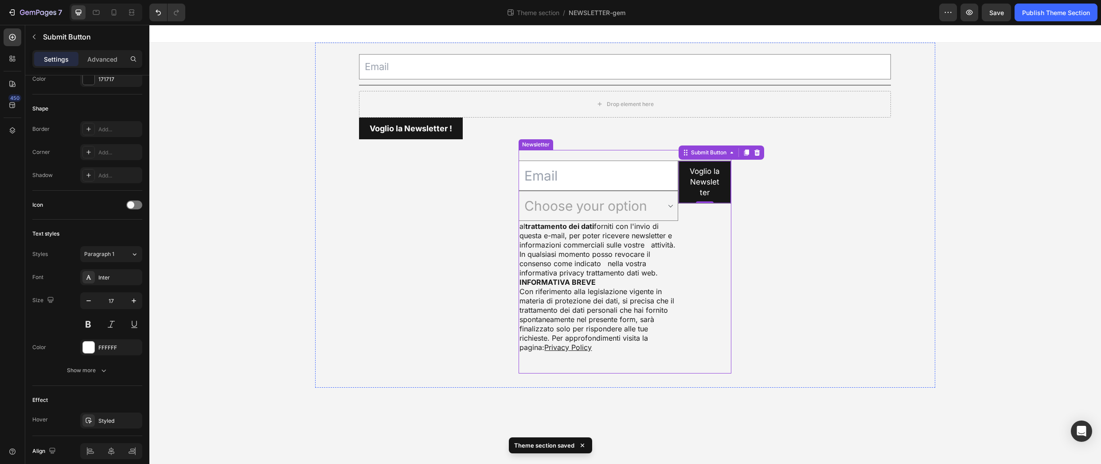
click at [542, 144] on div "Newsletter" at bounding box center [535, 145] width 31 height 8
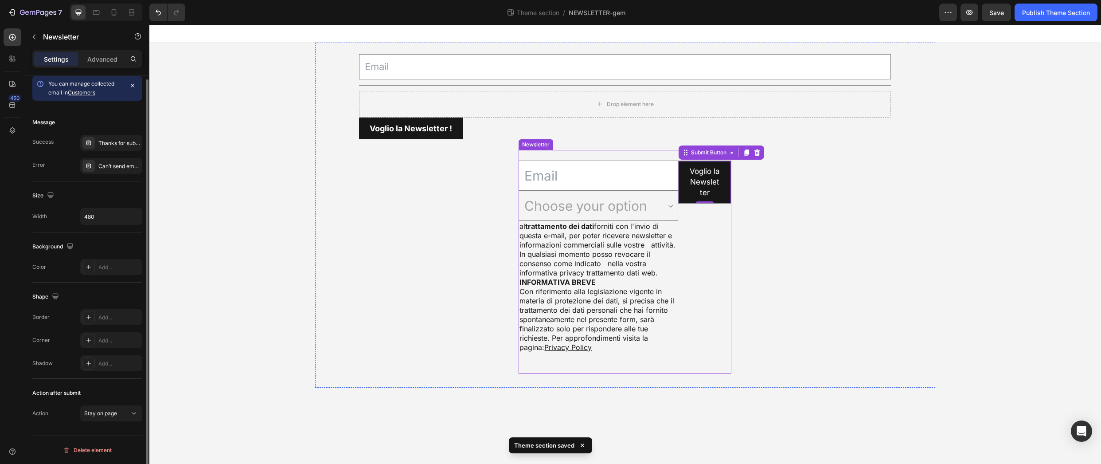
scroll to position [0, 0]
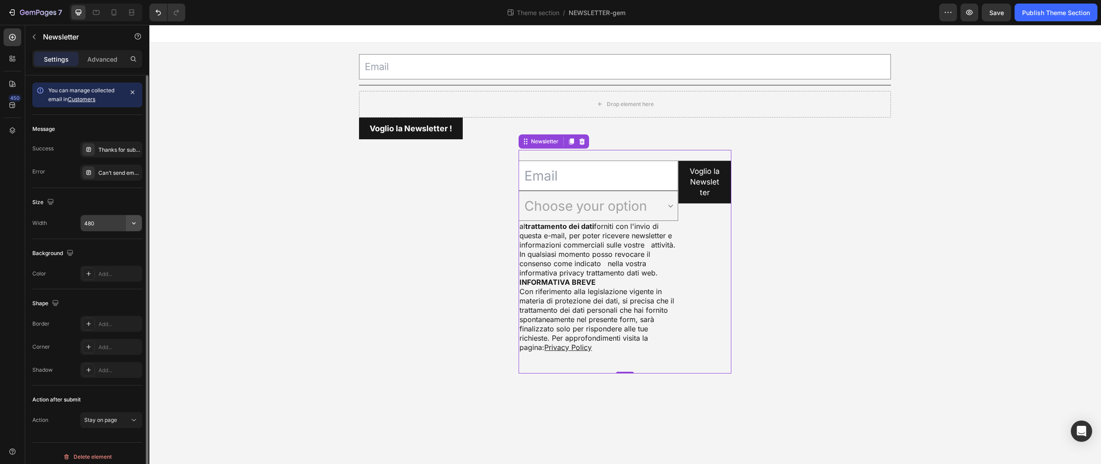
click at [131, 220] on icon "button" at bounding box center [133, 223] width 9 height 9
click at [129, 244] on span "100%" at bounding box center [127, 245] width 15 height 8
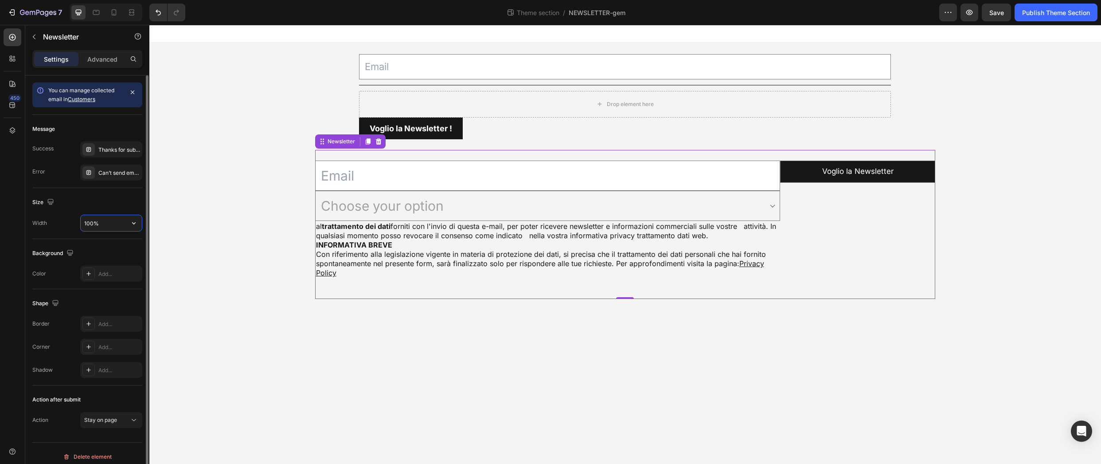
click at [89, 222] on input "100%" at bounding box center [111, 223] width 61 height 16
click at [90, 220] on input "100%" at bounding box center [111, 223] width 61 height 16
type input "70%"
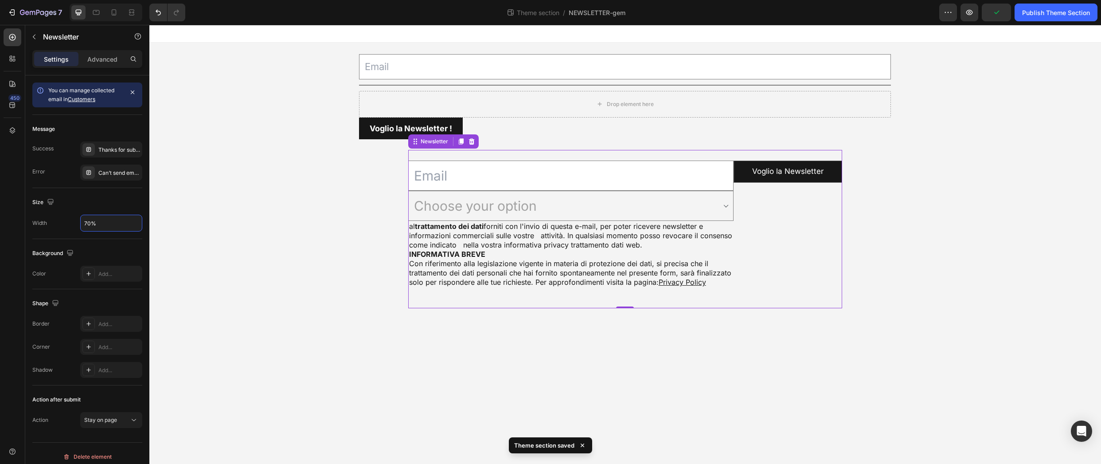
click at [312, 303] on section "Email Field Title Line Drop element here Row Voglio la Newsletter ! Submit Butt…" at bounding box center [626, 183] width 776 height 280
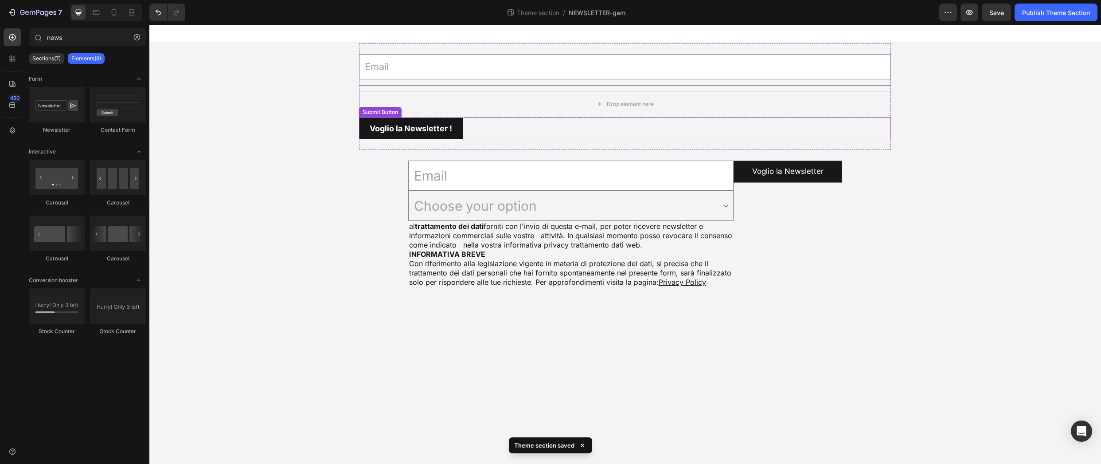
click at [528, 127] on div "Voglio la Newsletter ! Submit Button" at bounding box center [625, 128] width 532 height 22
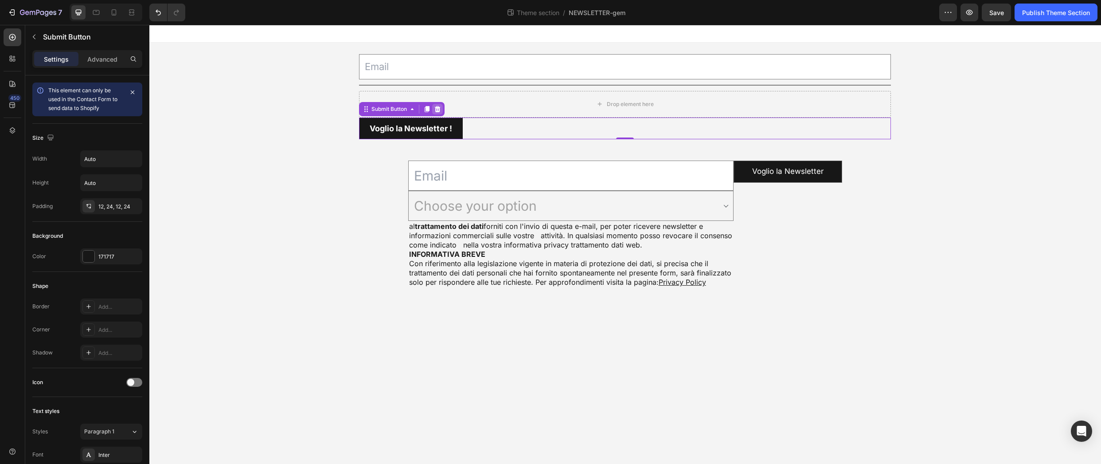
click at [441, 105] on div at bounding box center [437, 109] width 11 height 11
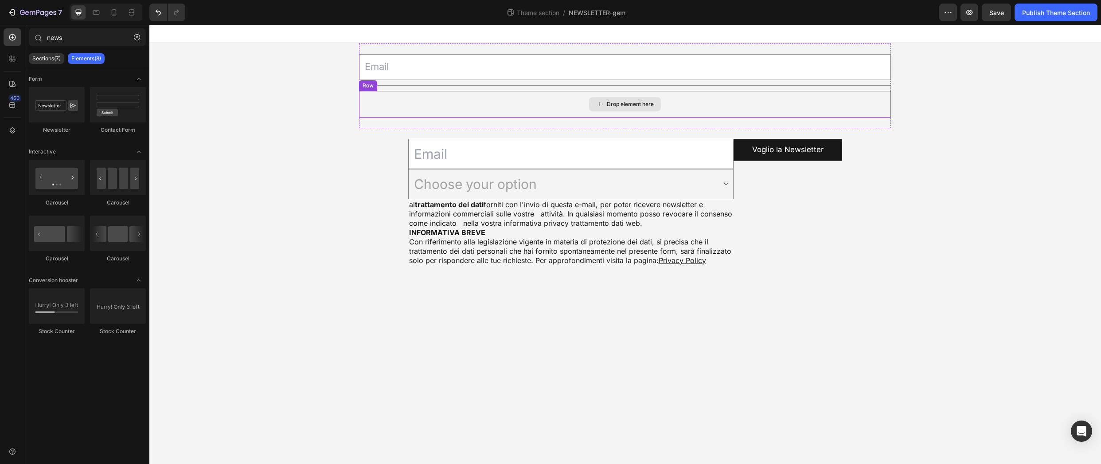
click at [522, 97] on div "Drop element here" at bounding box center [625, 104] width 532 height 27
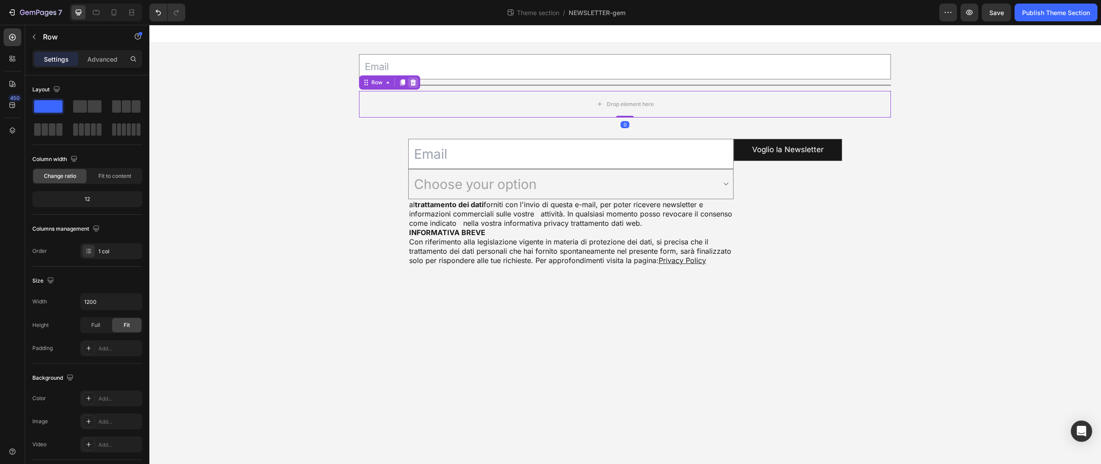
click at [415, 82] on icon at bounding box center [413, 82] width 6 height 6
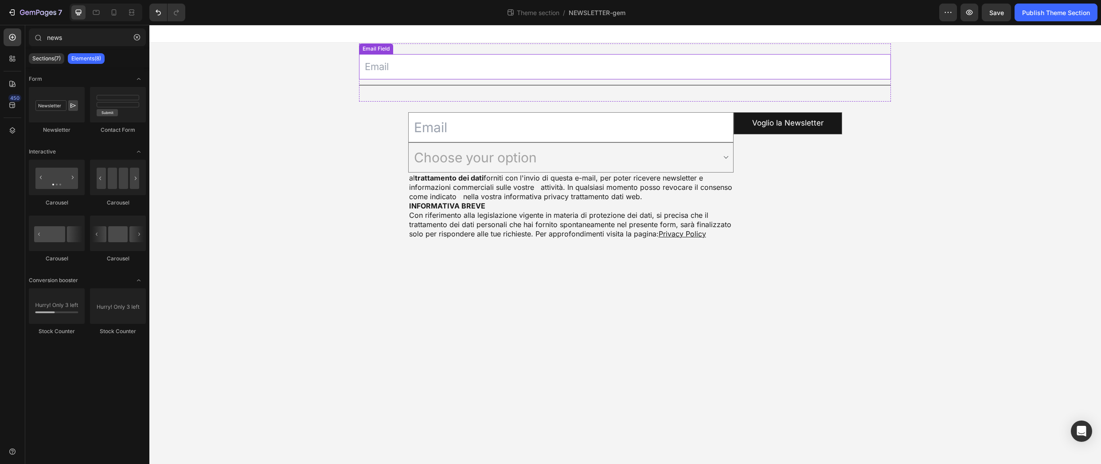
click at [480, 69] on input "email" at bounding box center [625, 66] width 532 height 25
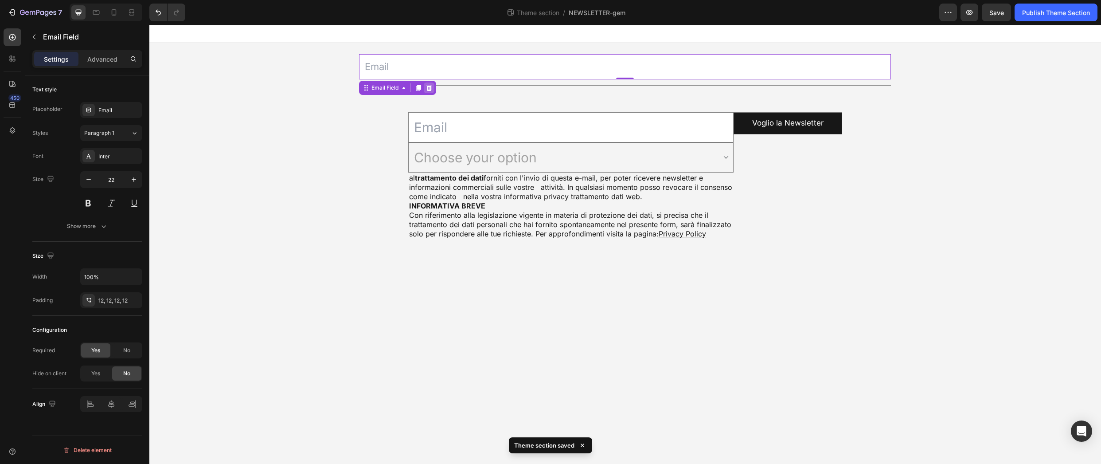
click at [431, 89] on icon at bounding box center [429, 88] width 6 height 6
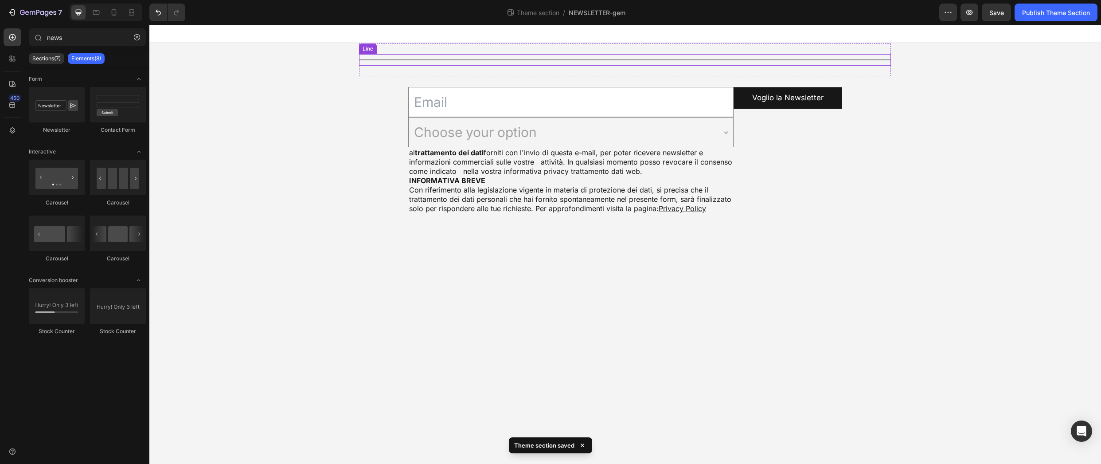
click at [465, 55] on div "Title Line" at bounding box center [625, 60] width 532 height 12
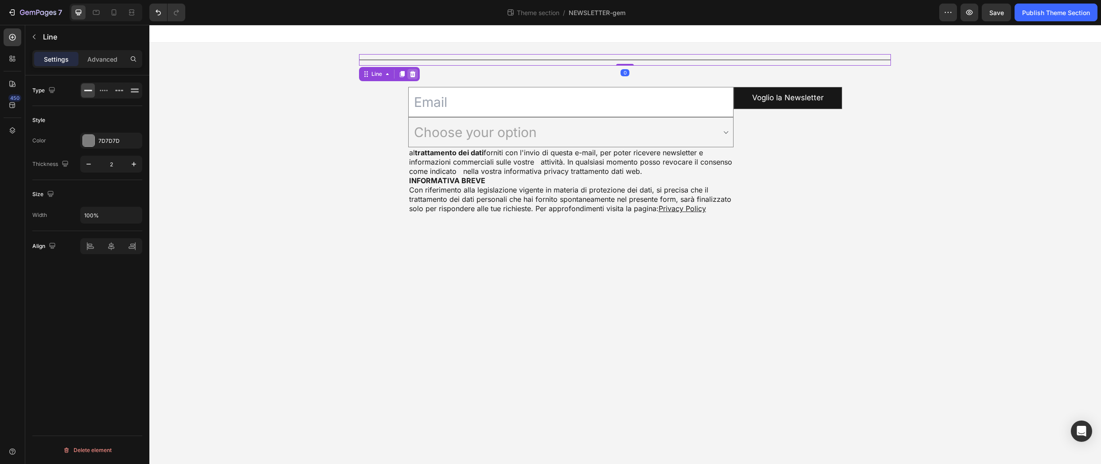
click at [415, 74] on icon at bounding box center [413, 74] width 6 height 6
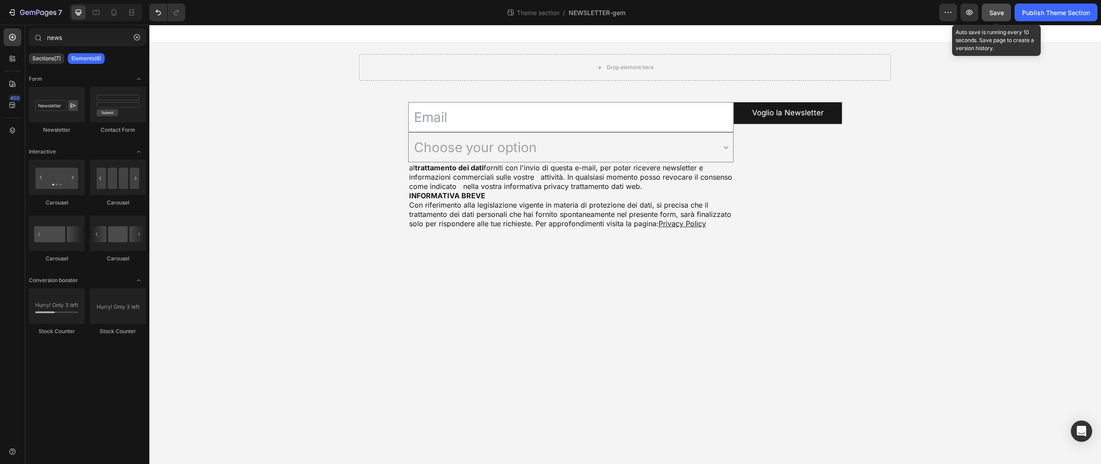
click at [999, 14] on span "Save" at bounding box center [996, 13] width 15 height 8
click at [614, 144] on select "Choose your option Acconsento Non acconsento" at bounding box center [571, 147] width 326 height 30
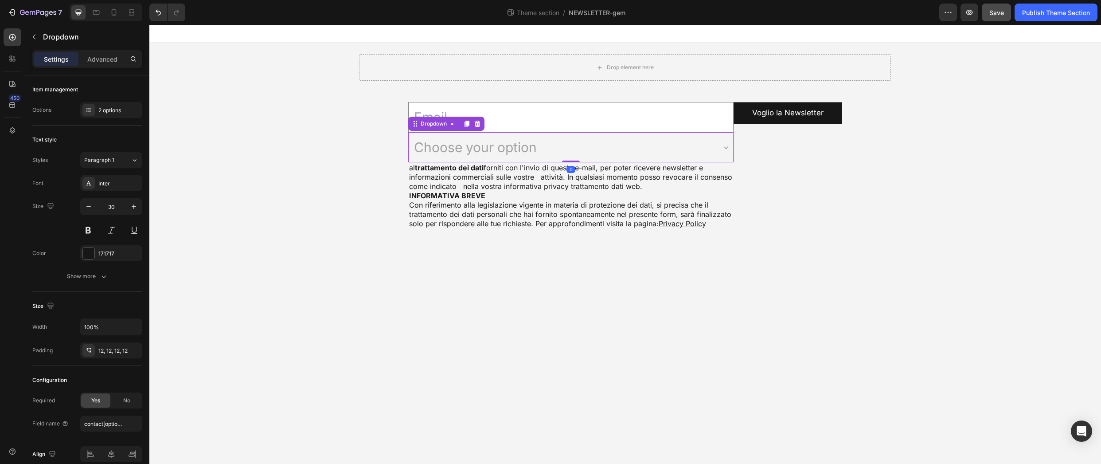
click at [614, 144] on select "Choose your option Acconsento Non acconsento" at bounding box center [571, 147] width 326 height 30
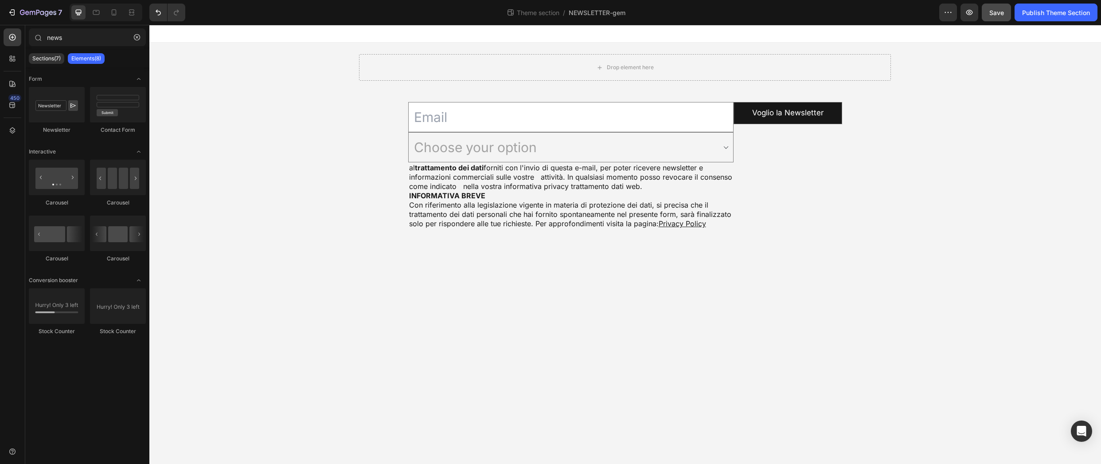
click at [991, 330] on body "Drop element here Email Field Choose your option Acconsento Non acconsento Drop…" at bounding box center [625, 244] width 952 height 439
click at [551, 116] on input "email" at bounding box center [571, 117] width 326 height 30
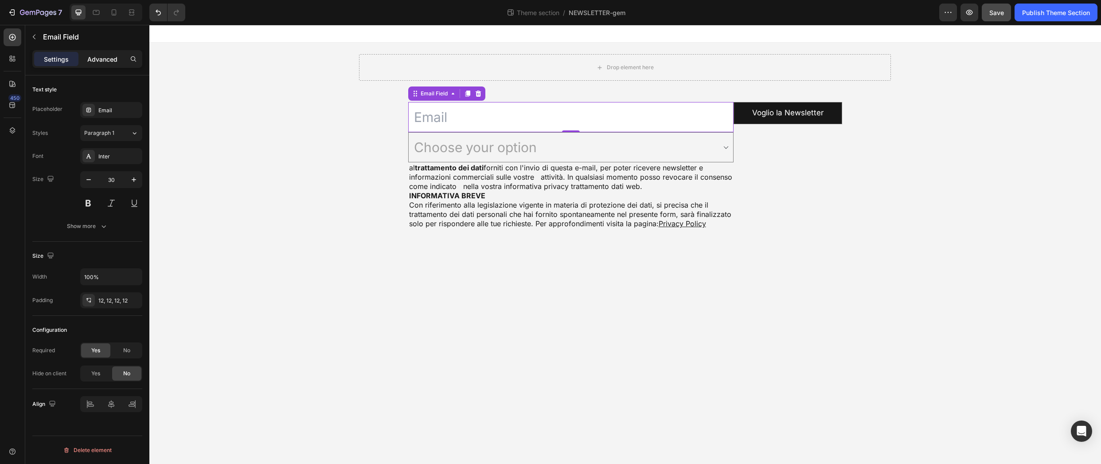
click at [100, 55] on p "Advanced" at bounding box center [102, 59] width 30 height 9
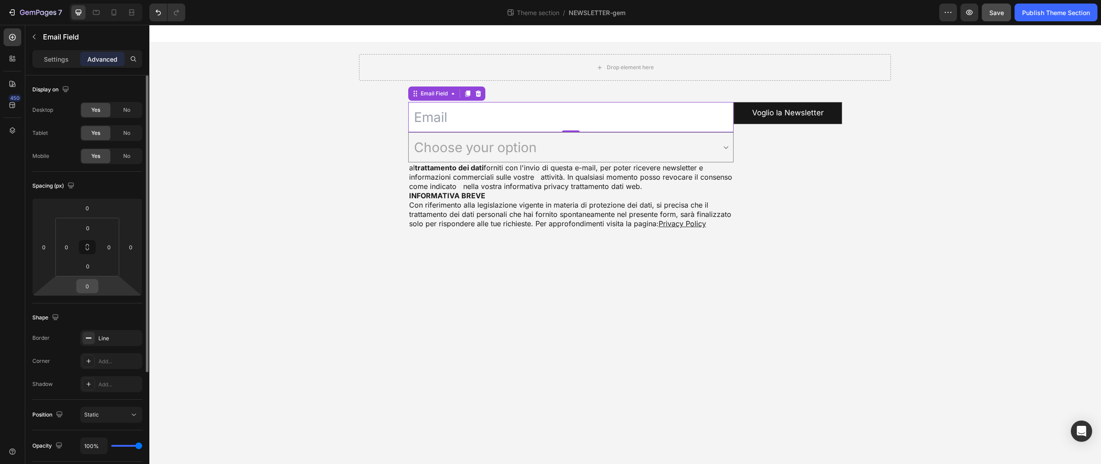
click at [85, 283] on input "0" at bounding box center [87, 285] width 18 height 13
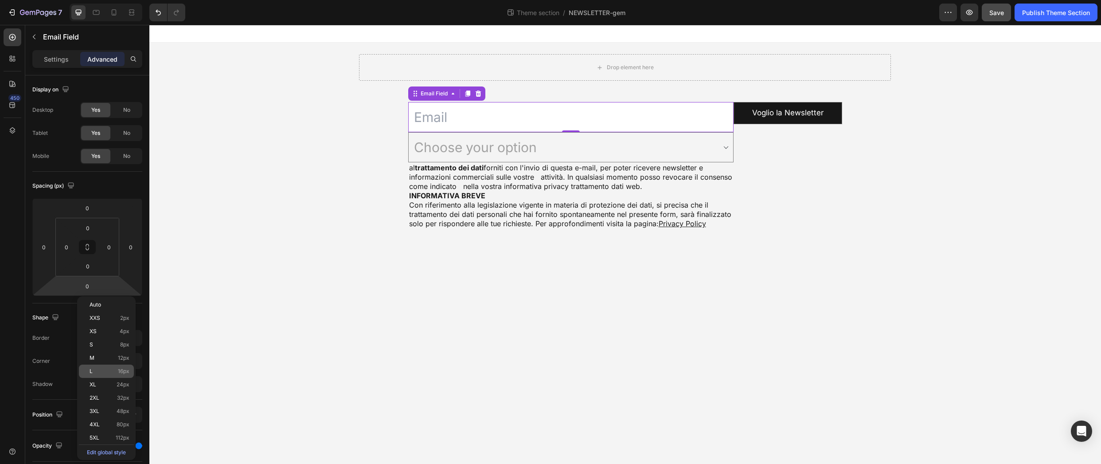
click at [128, 370] on span "16px" at bounding box center [124, 371] width 12 height 6
type input "16"
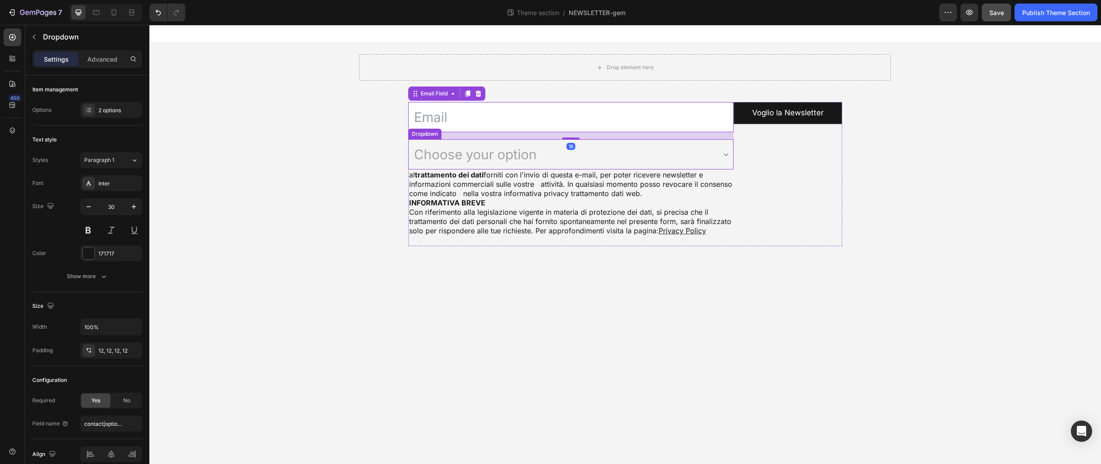
click at [589, 160] on select "Choose your option Acconsento Non acconsento" at bounding box center [571, 154] width 326 height 30
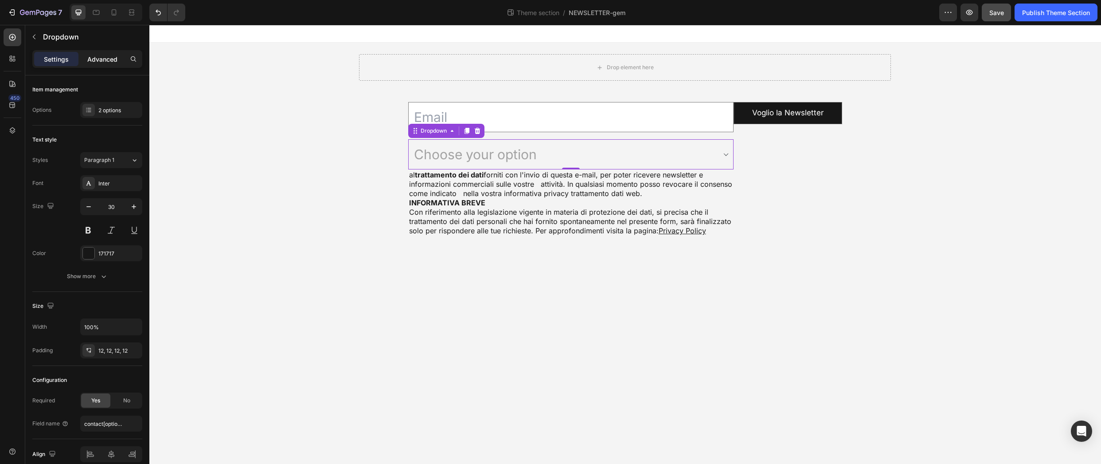
click at [108, 63] on p "Advanced" at bounding box center [102, 59] width 30 height 9
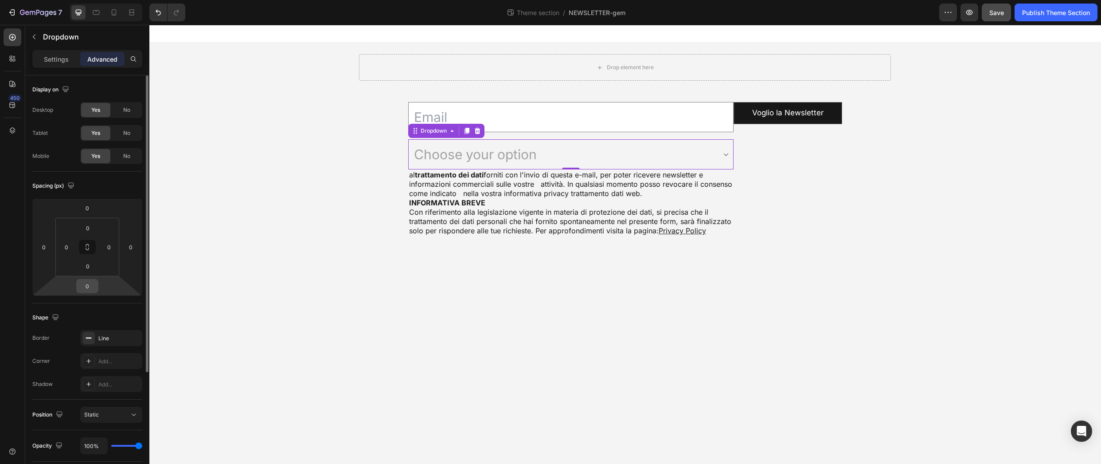
click at [91, 286] on input "0" at bounding box center [87, 285] width 18 height 13
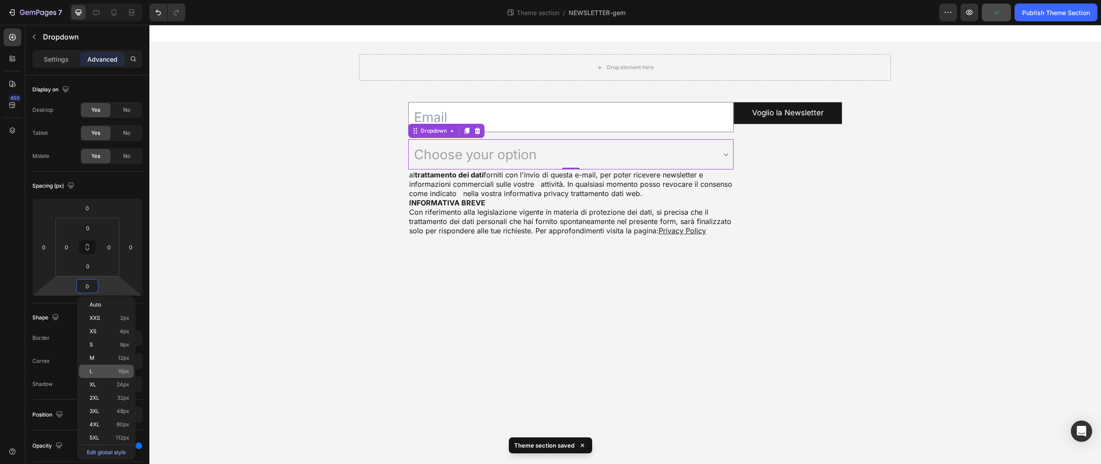
click at [109, 368] on p "L 16px" at bounding box center [110, 371] width 40 height 6
type input "16"
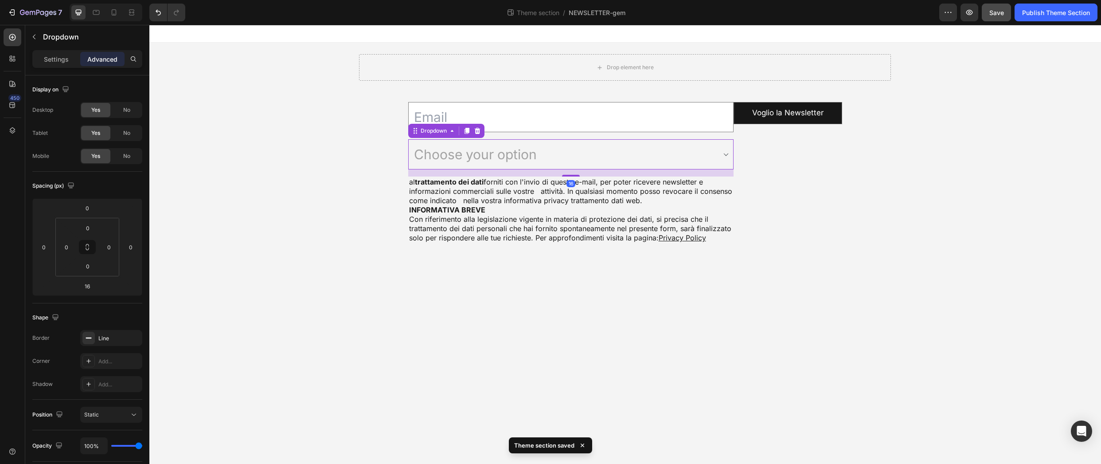
click at [910, 315] on body "Drop element here Email Field Choose your option Acconsento Non acconsento Drop…" at bounding box center [625, 244] width 952 height 439
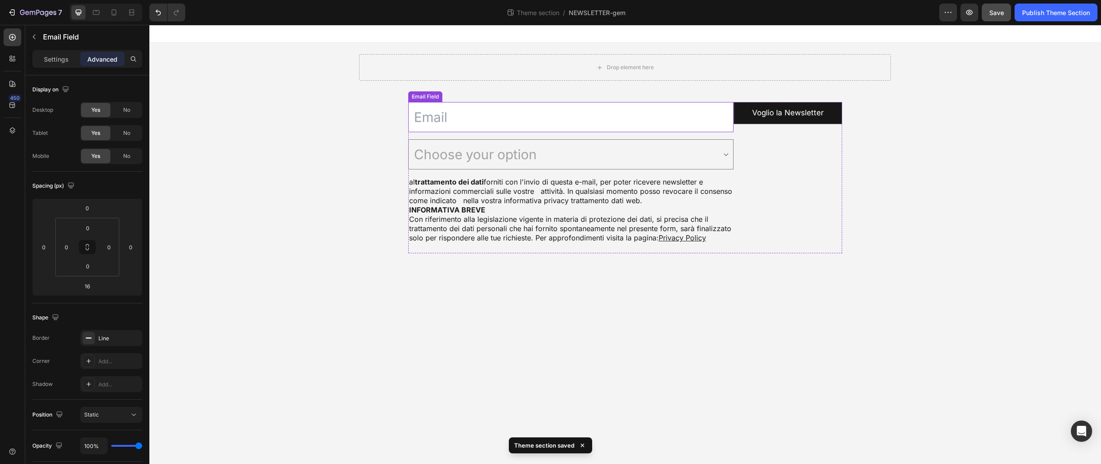
click at [709, 116] on input "email" at bounding box center [571, 117] width 326 height 30
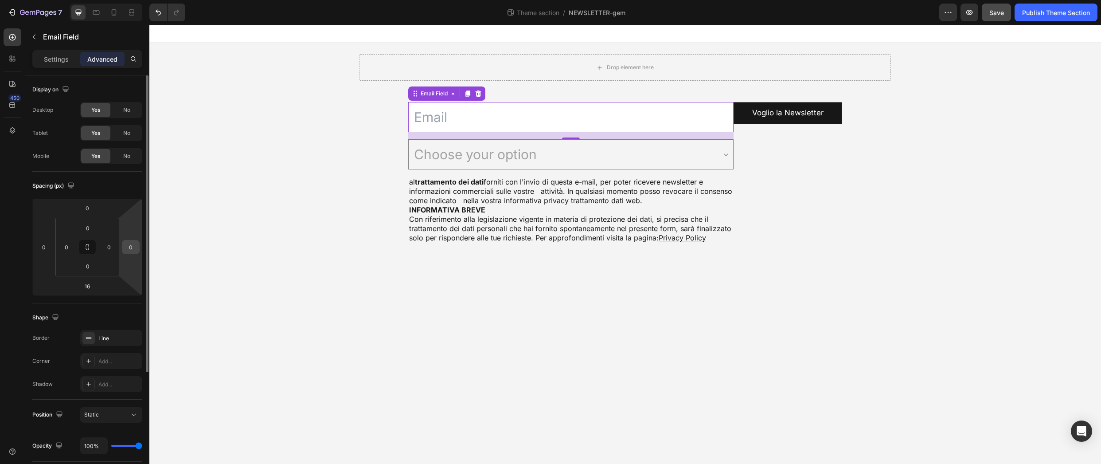
click at [134, 247] on input "0" at bounding box center [130, 246] width 13 height 13
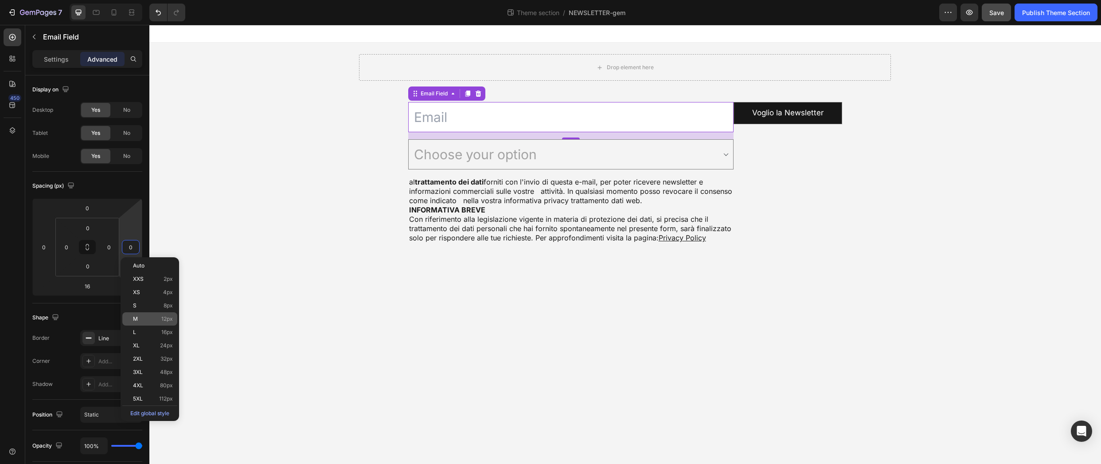
click at [146, 319] on p "M 12px" at bounding box center [153, 319] width 40 height 6
type input "12"
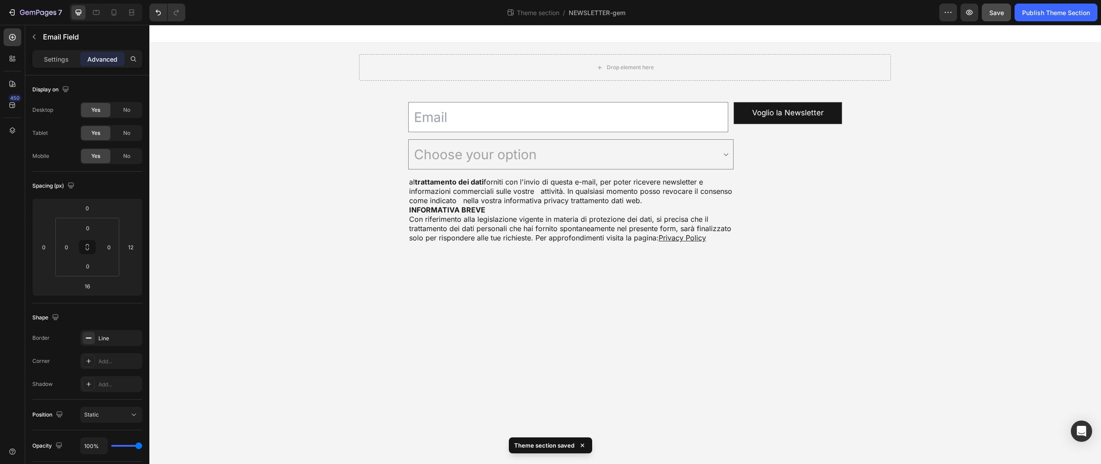
click at [932, 285] on body "Drop element here Email Field Choose your option Acconsento Non acconsento Drop…" at bounding box center [625, 244] width 952 height 439
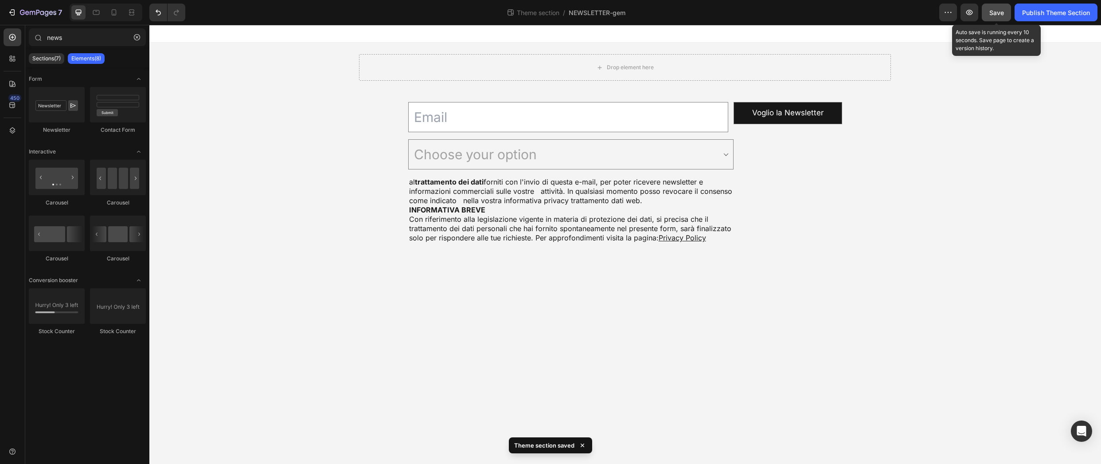
click at [1001, 9] on span "Save" at bounding box center [996, 13] width 15 height 8
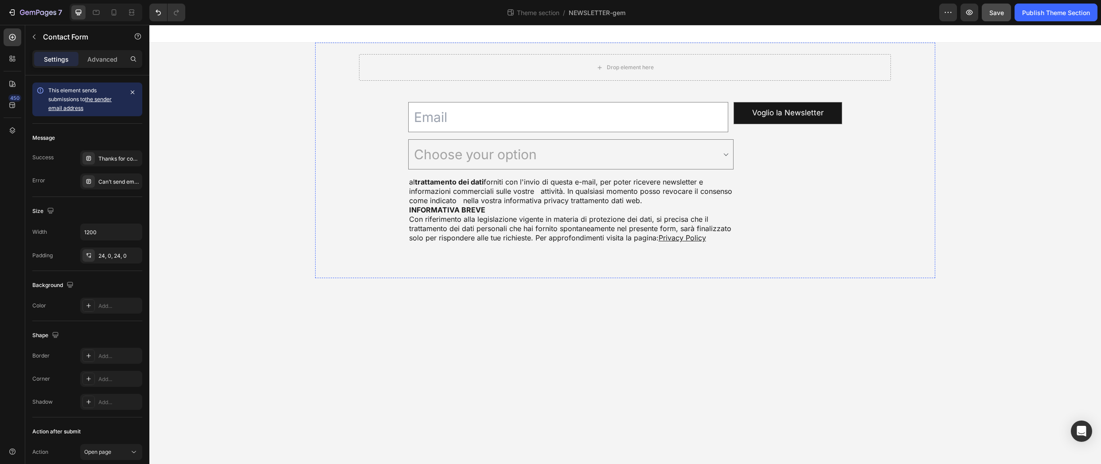
click at [699, 85] on div "Drop element here" at bounding box center [625, 67] width 532 height 48
click at [561, 86] on div "Drop element here" at bounding box center [625, 67] width 532 height 48
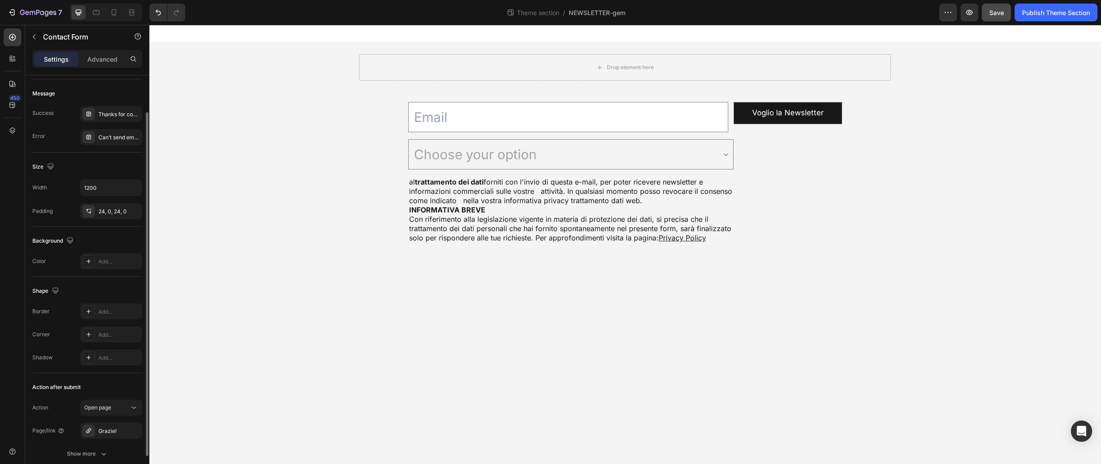
scroll to position [83, 0]
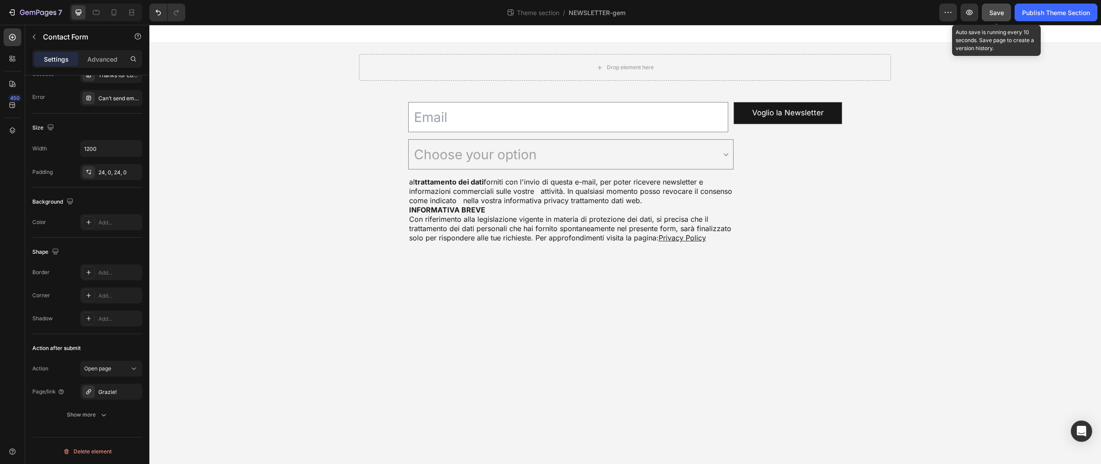
click at [993, 10] on span "Save" at bounding box center [996, 13] width 15 height 8
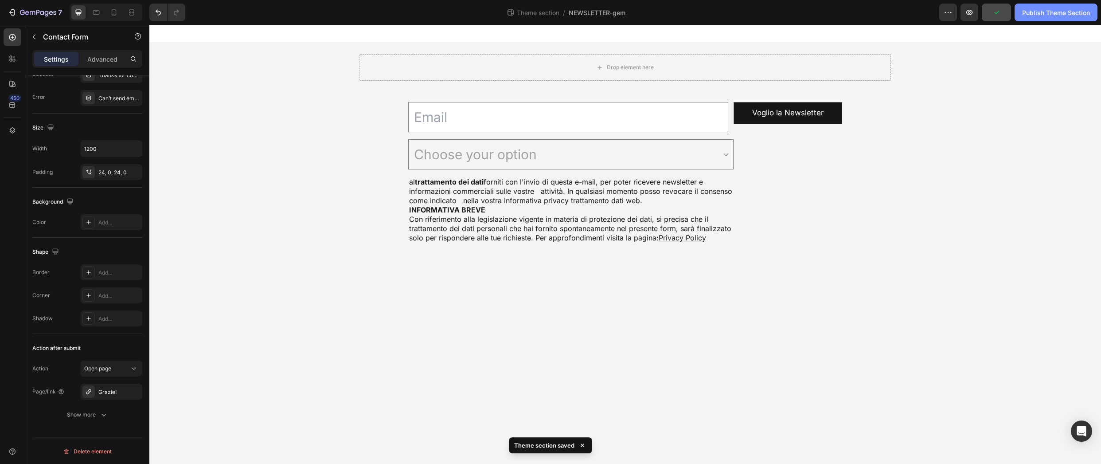
click at [1068, 12] on div "Publish Theme Section" at bounding box center [1056, 12] width 68 height 9
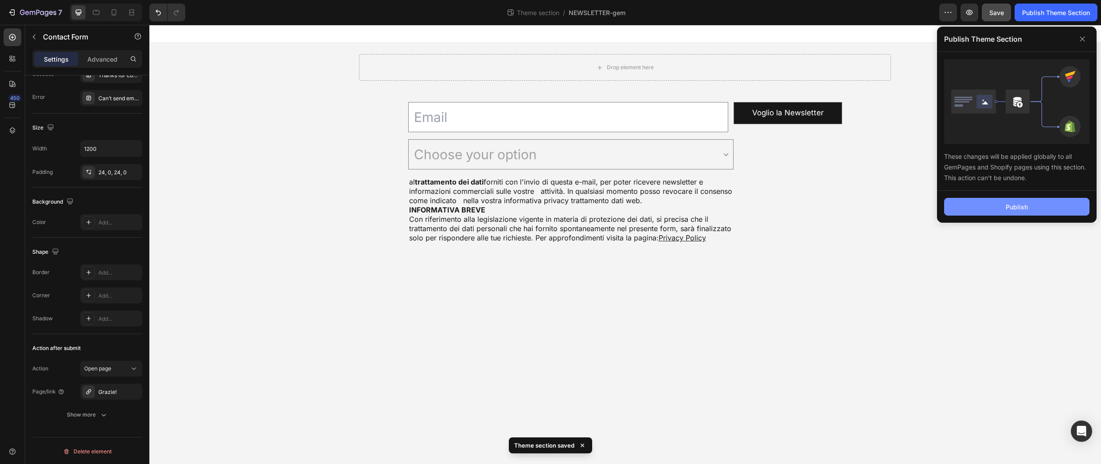
click at [1017, 206] on div "Publish" at bounding box center [1017, 206] width 22 height 9
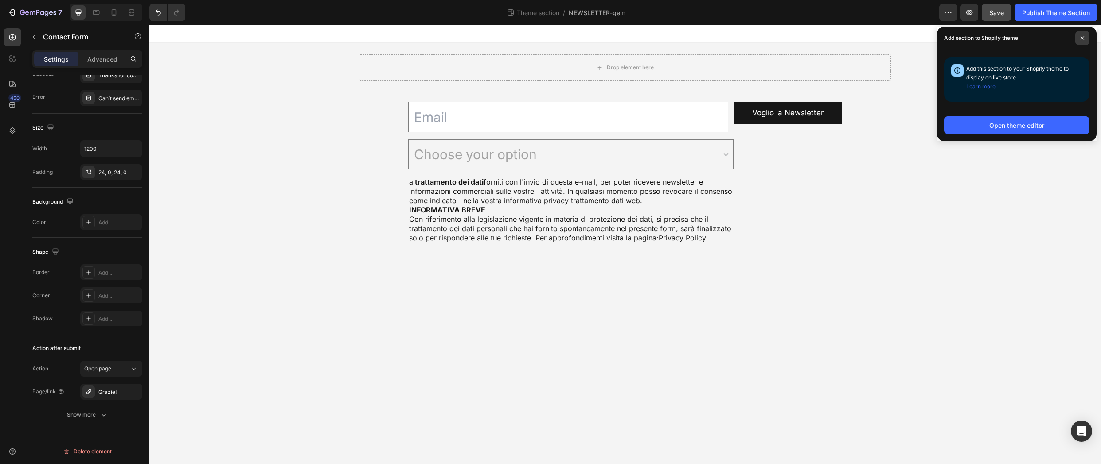
click at [1085, 37] on span at bounding box center [1082, 38] width 14 height 14
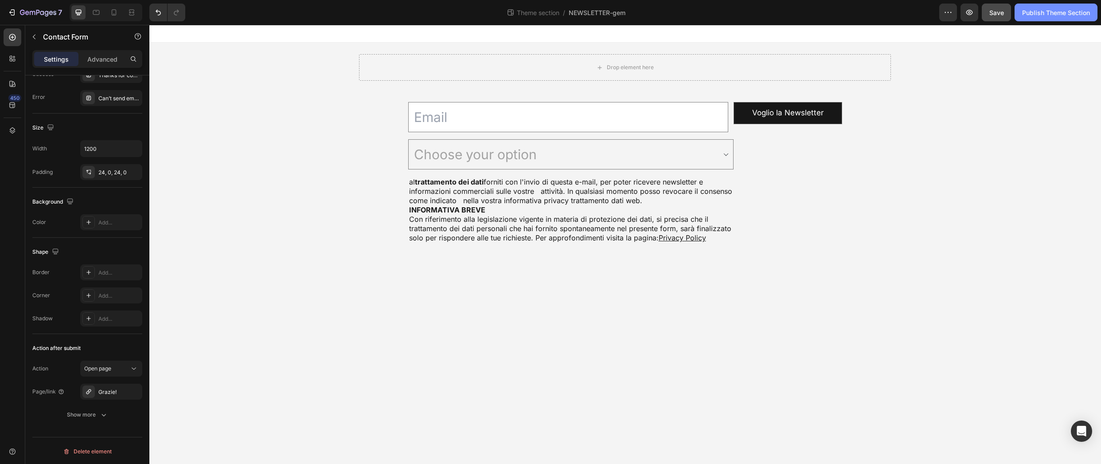
click at [1072, 14] on div "Publish Theme Section" at bounding box center [1056, 12] width 68 height 9
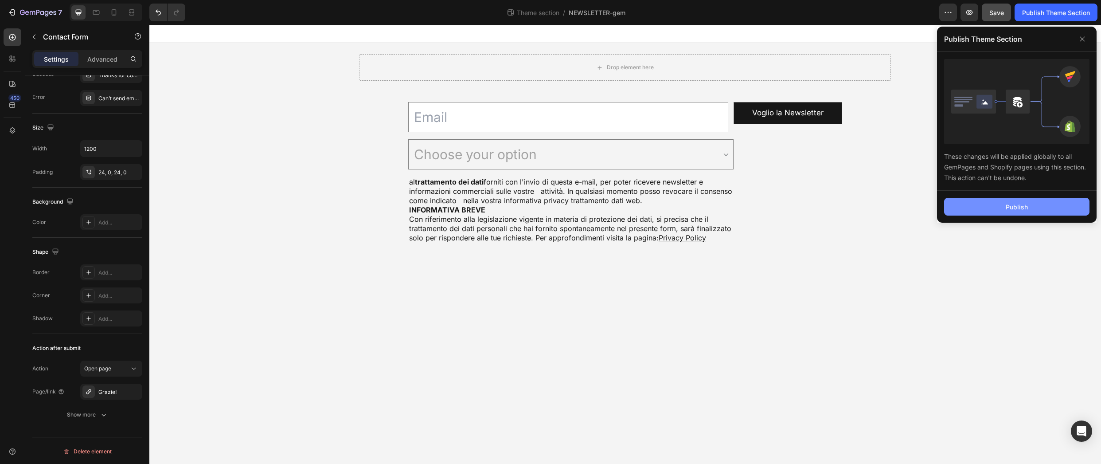
click at [1028, 203] on button "Publish" at bounding box center [1016, 207] width 145 height 18
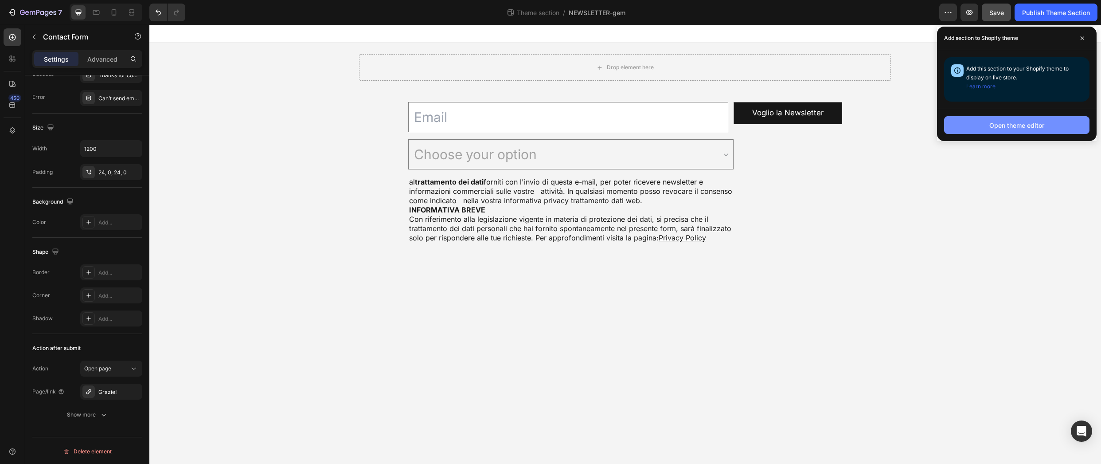
click at [1031, 125] on div "Open theme editor" at bounding box center [1016, 125] width 55 height 9
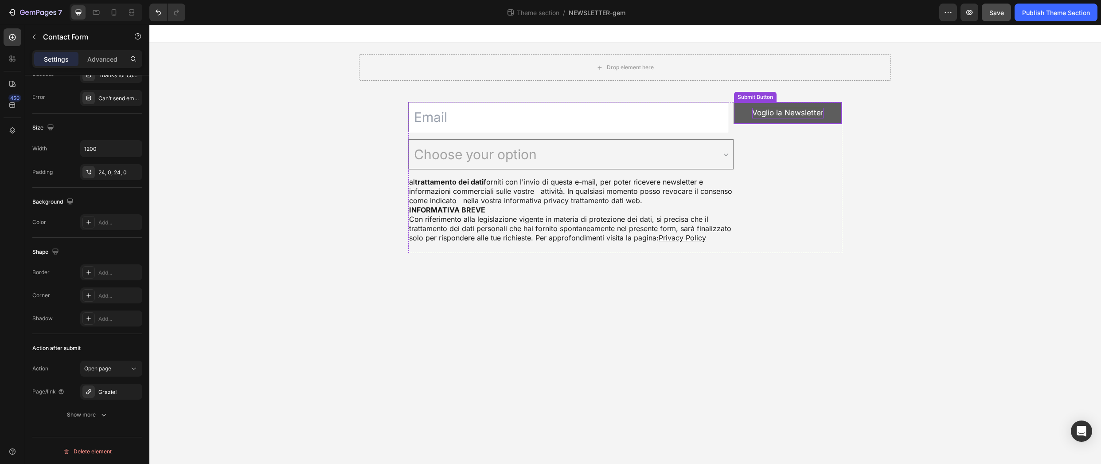
click at [769, 112] on p "Voglio la Newsletter" at bounding box center [787, 113] width 71 height 11
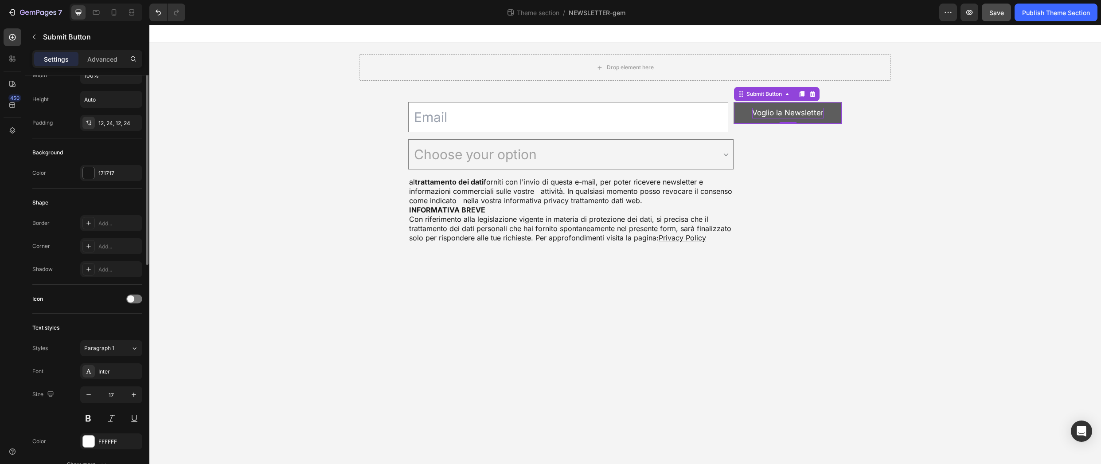
scroll to position [0, 0]
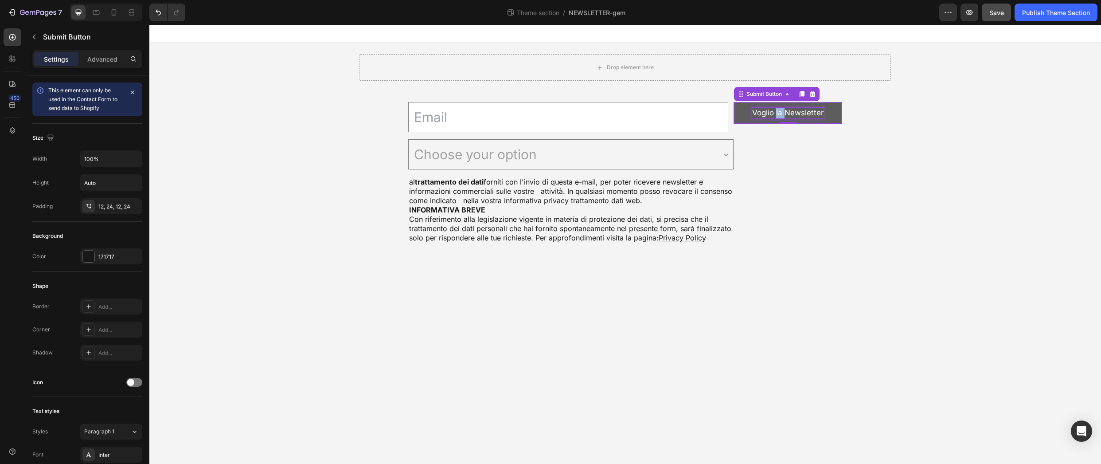
click at [776, 111] on p "Voglio la Newsletter" at bounding box center [787, 113] width 71 height 11
click at [788, 111] on p "INVIA" at bounding box center [788, 113] width 21 height 11
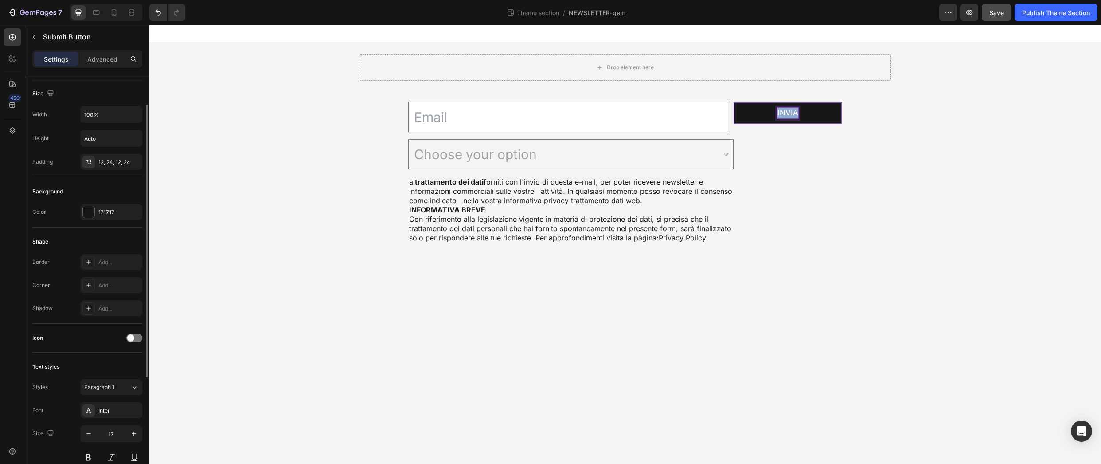
scroll to position [89, 0]
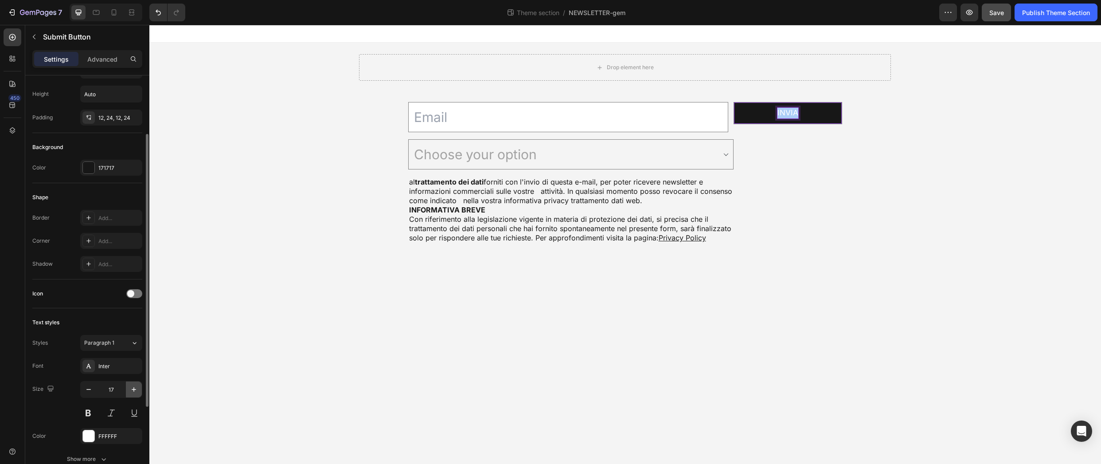
click at [132, 386] on icon "button" at bounding box center [133, 389] width 9 height 9
click at [87, 407] on button at bounding box center [88, 413] width 16 height 16
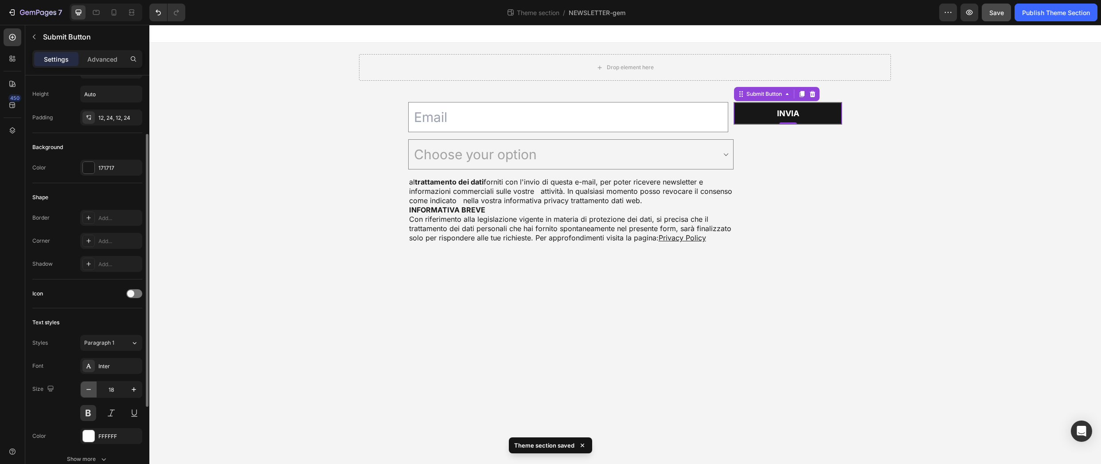
click at [90, 389] on icon "button" at bounding box center [88, 389] width 9 height 9
type input "17"
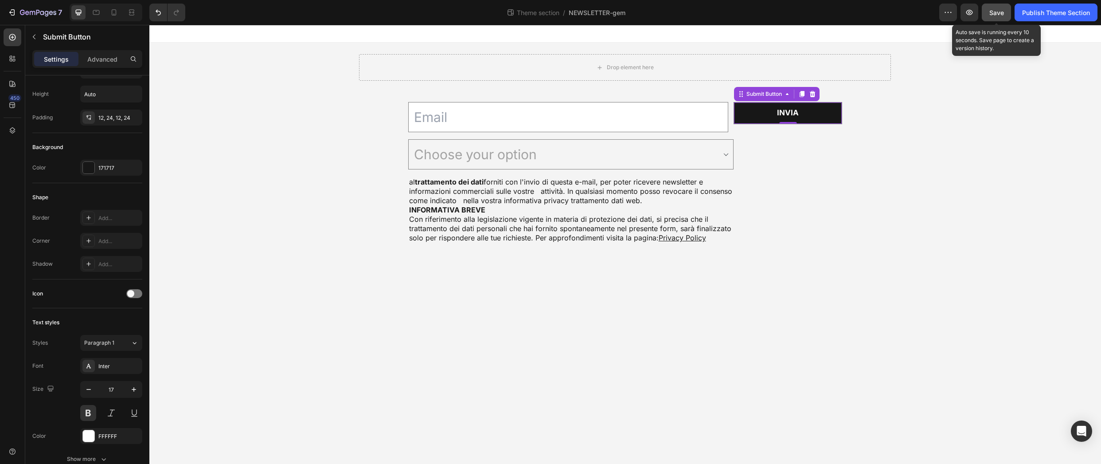
click at [993, 14] on span "Save" at bounding box center [996, 13] width 15 height 8
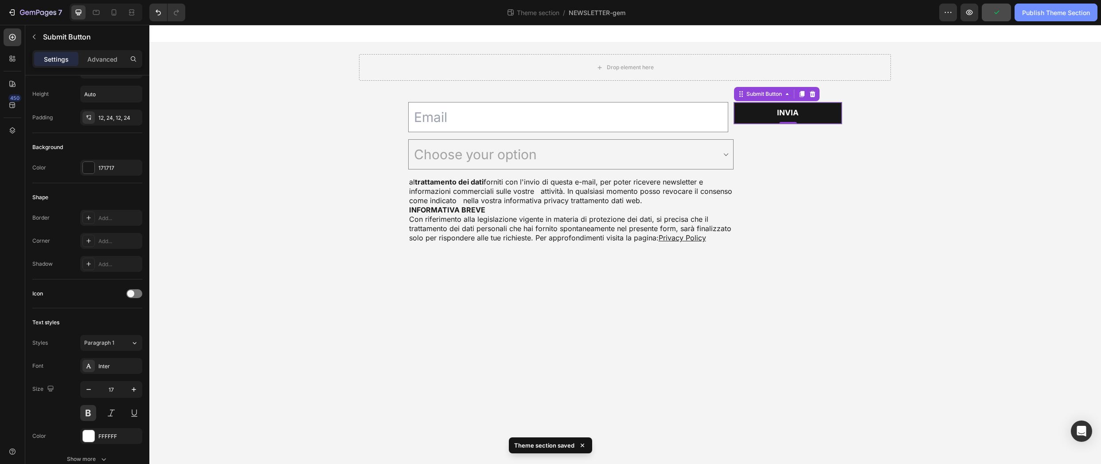
click at [1067, 11] on div "Publish Theme Section" at bounding box center [1056, 12] width 68 height 9
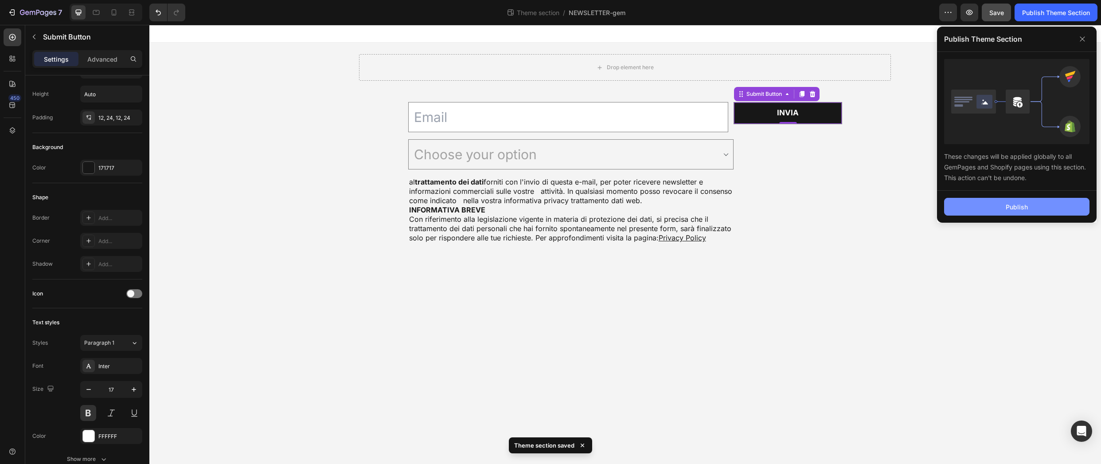
click at [1028, 202] on button "Publish" at bounding box center [1016, 207] width 145 height 18
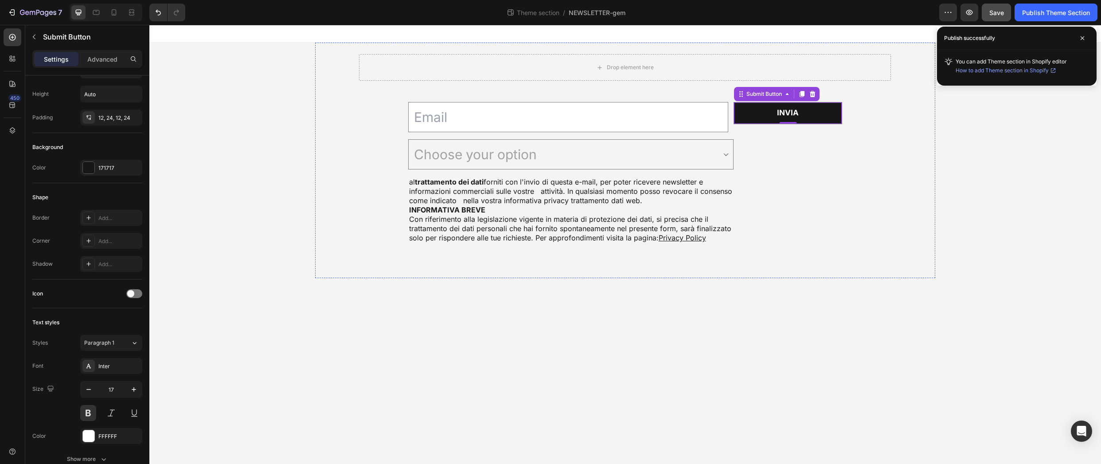
click at [552, 85] on div "Drop element here" at bounding box center [625, 67] width 532 height 48
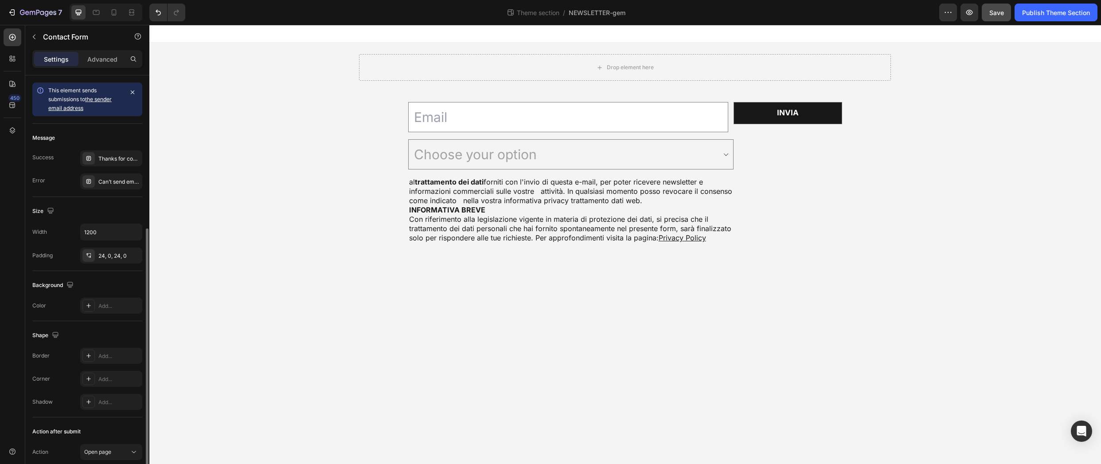
scroll to position [83, 0]
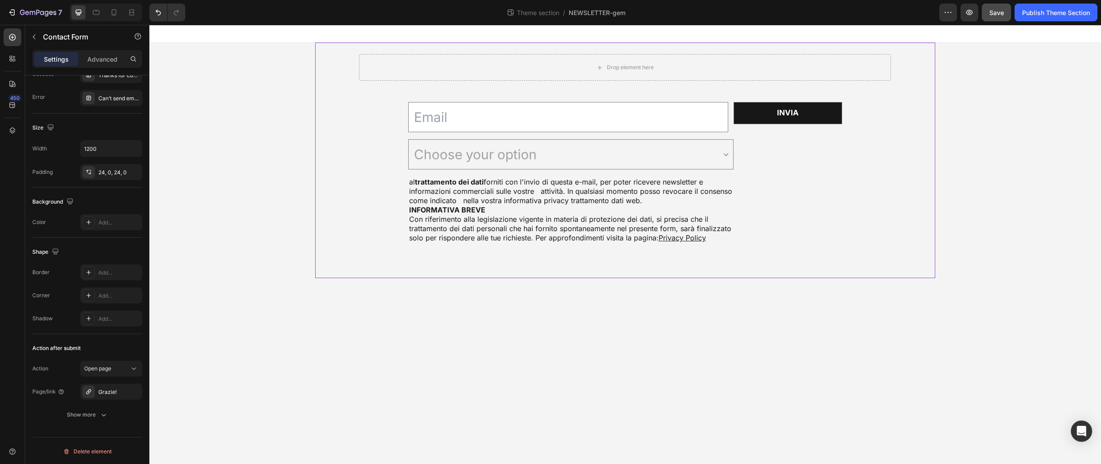
click at [381, 233] on div "Drop element here Email Field Choose your option Acconsento Non acconsento Drop…" at bounding box center [625, 153] width 621 height 220
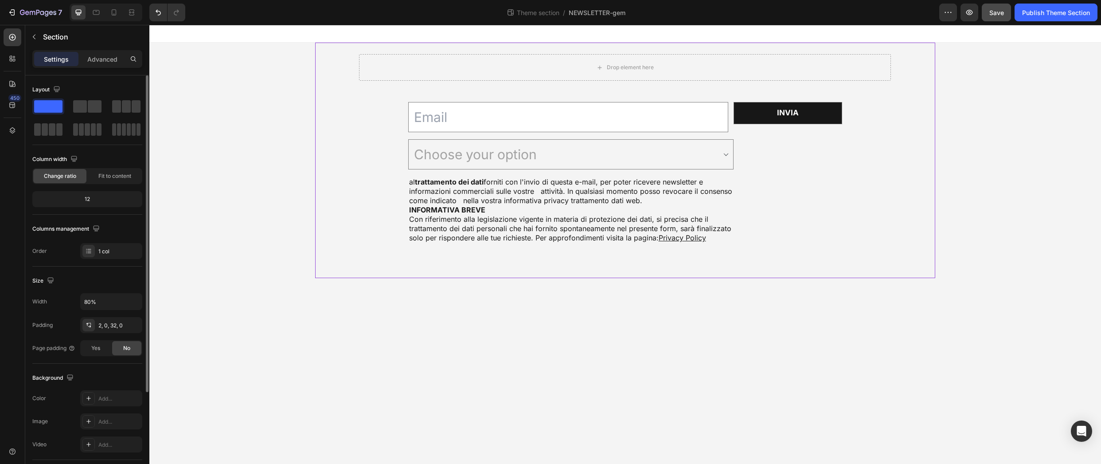
scroll to position [126, 0]
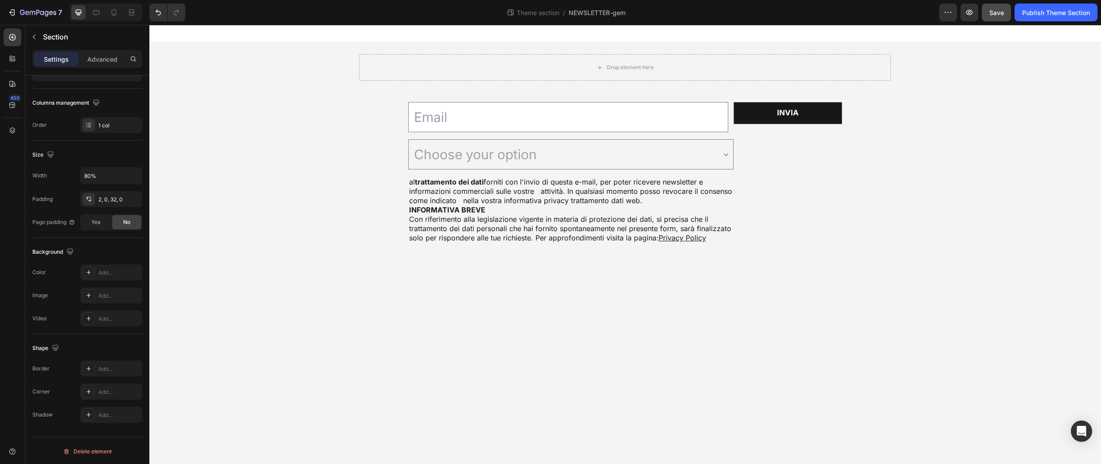
click at [506, 374] on body "Drop element here Email Field Choose your option Acconsento Non acconsento Drop…" at bounding box center [625, 244] width 952 height 439
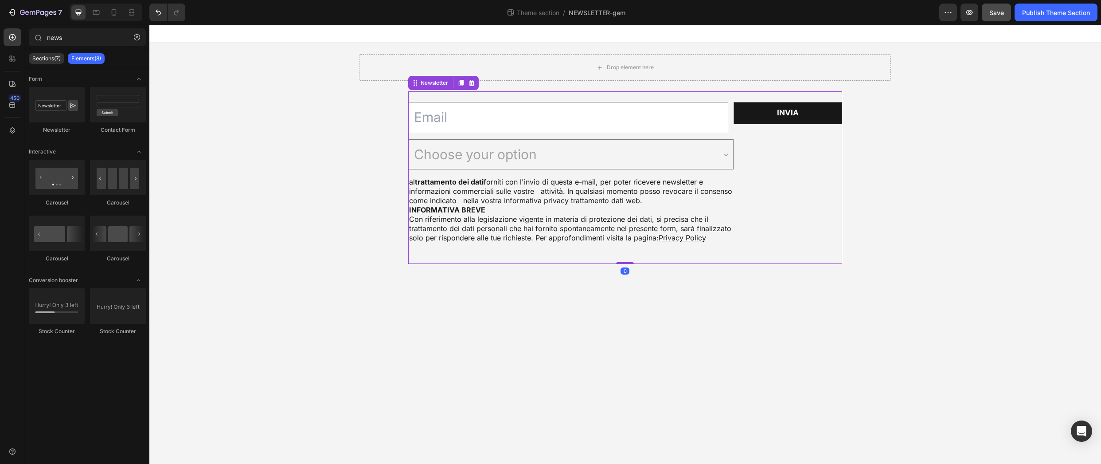
click at [548, 100] on div "Email Field Choose your option Acconsento Non acconsento Dropdown al trattament…" at bounding box center [625, 177] width 434 height 172
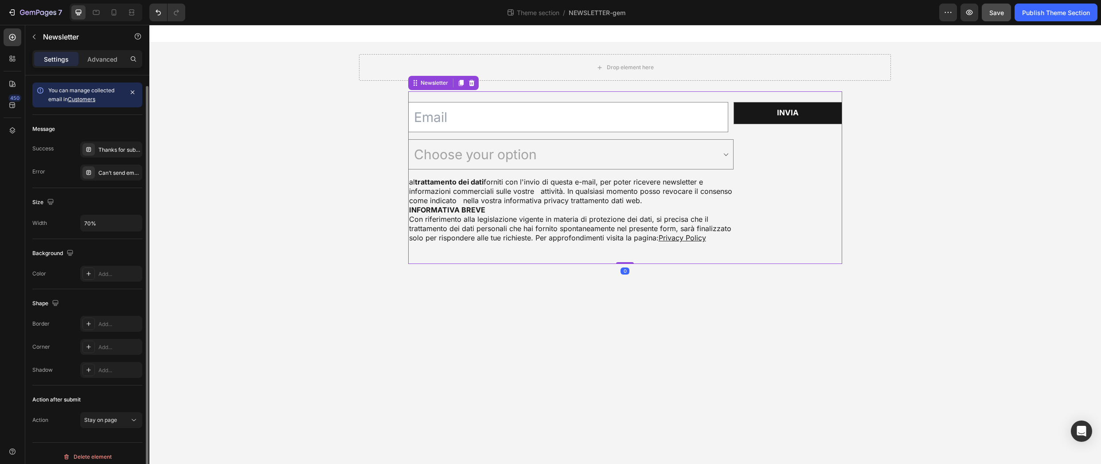
scroll to position [5, 0]
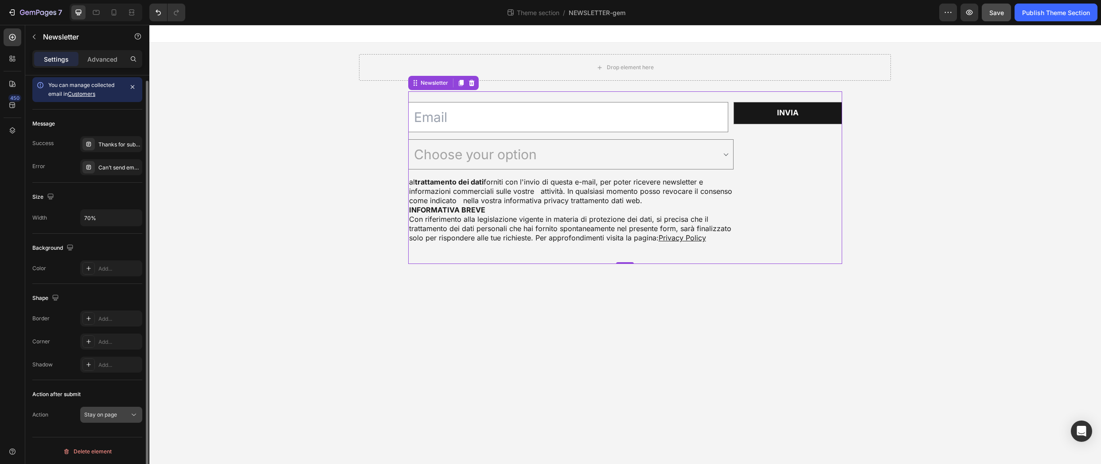
click at [120, 414] on div "Stay on page" at bounding box center [106, 414] width 45 height 8
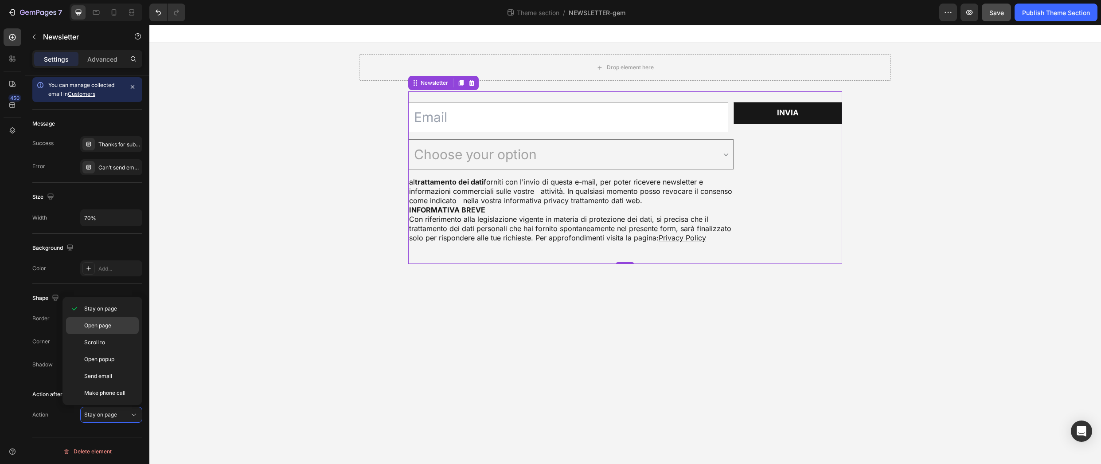
click at [121, 324] on p "Open page" at bounding box center [109, 325] width 51 height 8
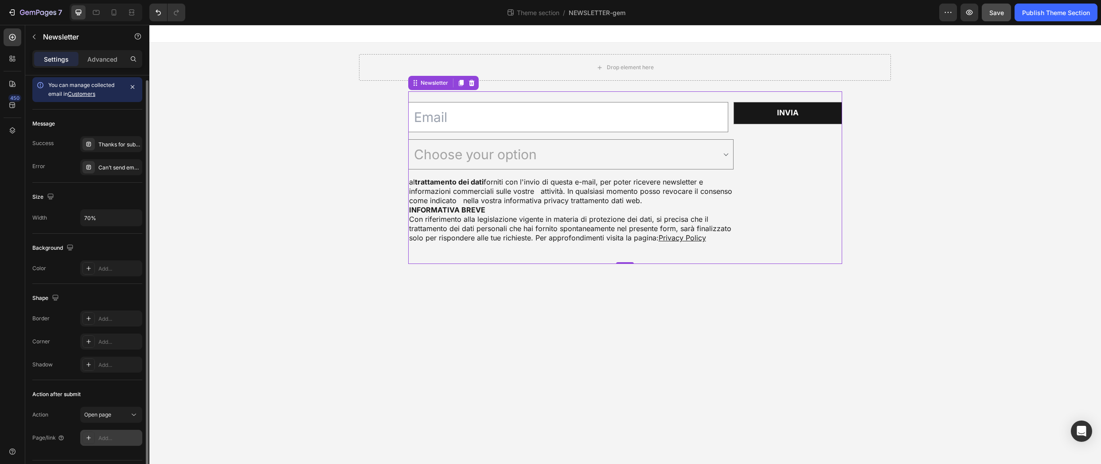
click at [110, 435] on div "Add..." at bounding box center [119, 438] width 42 height 8
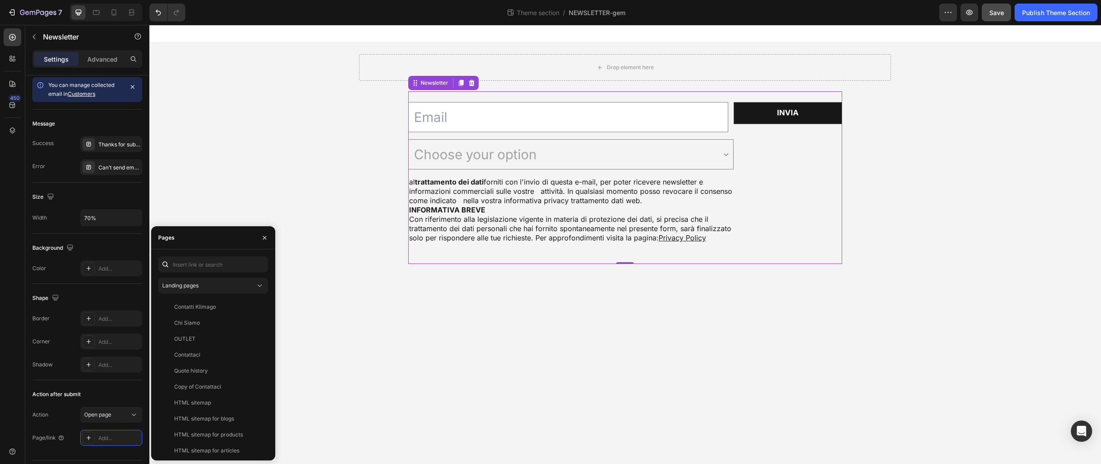
scroll to position [133, 0]
click at [208, 442] on div "Grazie!" at bounding box center [211, 445] width 99 height 8
click at [414, 417] on body "Drop element here Email Field Choose your option Acconsento Non acconsento Drop…" at bounding box center [625, 244] width 952 height 439
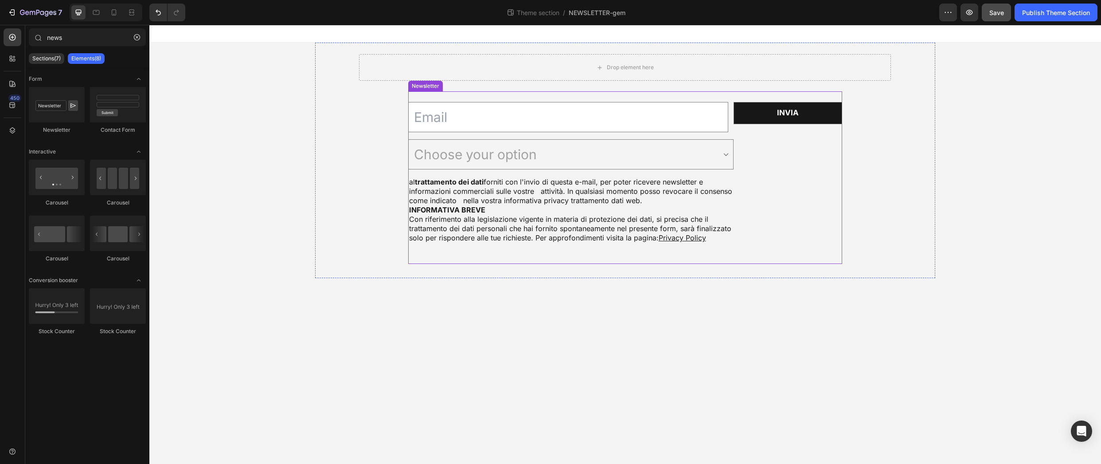
click at [432, 87] on div "Newsletter" at bounding box center [425, 86] width 31 height 8
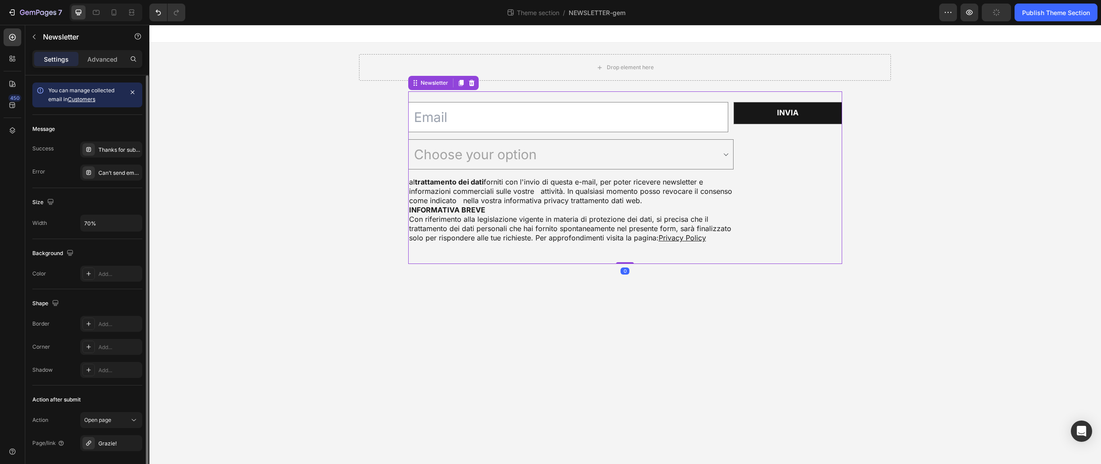
scroll to position [51, 0]
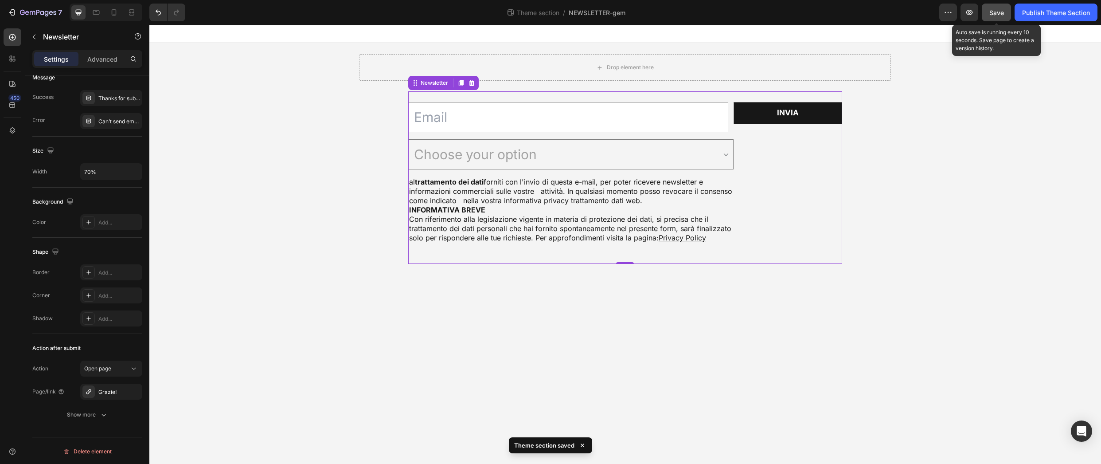
click at [993, 14] on span "Save" at bounding box center [996, 13] width 15 height 8
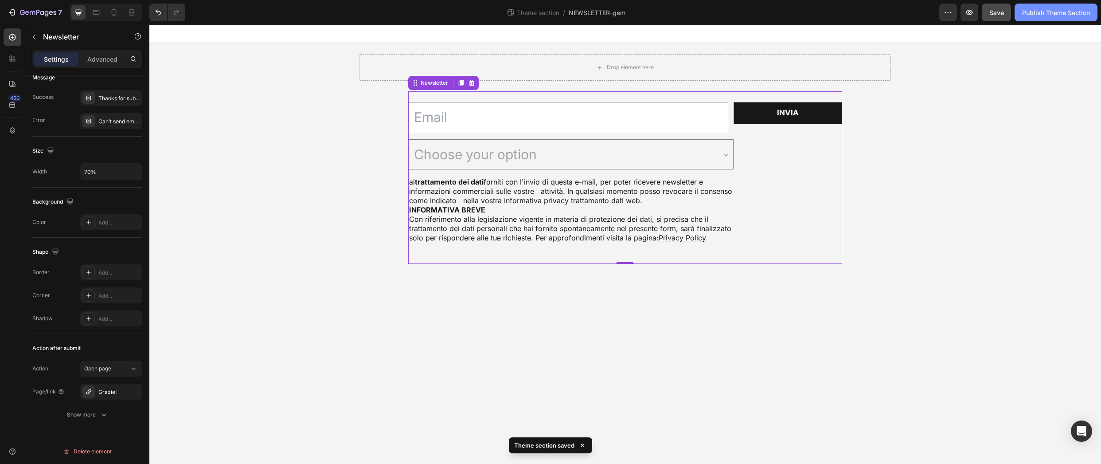
click at [1038, 9] on div "Publish Theme Section" at bounding box center [1056, 12] width 68 height 9
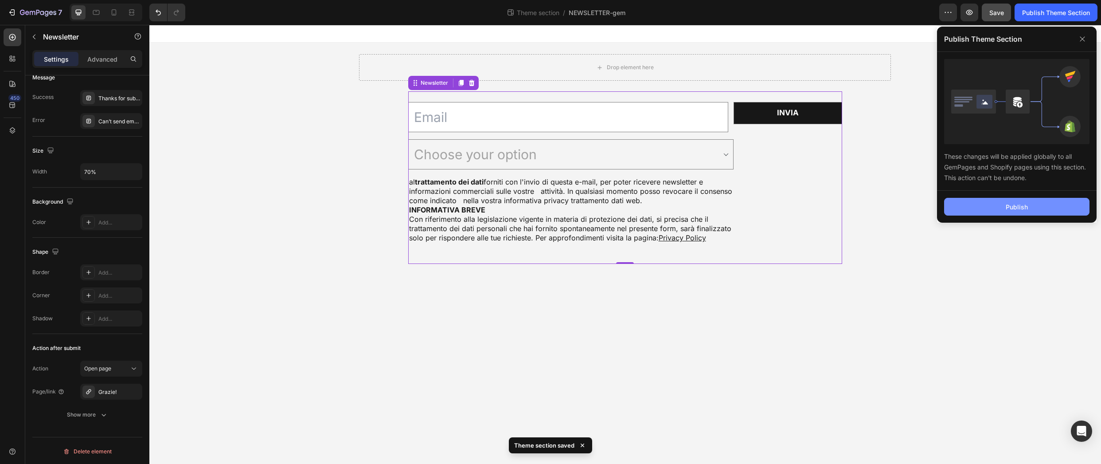
click at [1001, 204] on button "Publish" at bounding box center [1016, 207] width 145 height 18
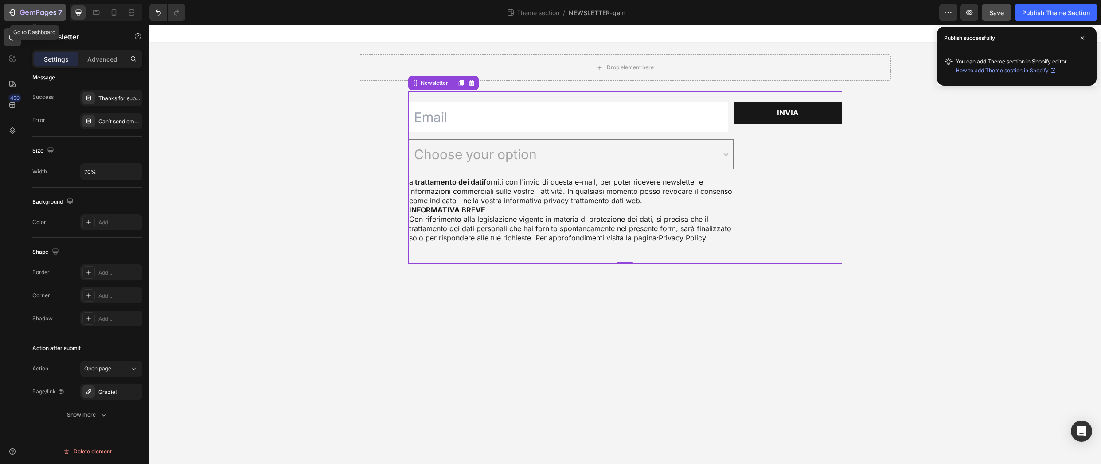
click at [42, 9] on icon "button" at bounding box center [38, 13] width 36 height 8
